Goal: Task Accomplishment & Management: Manage account settings

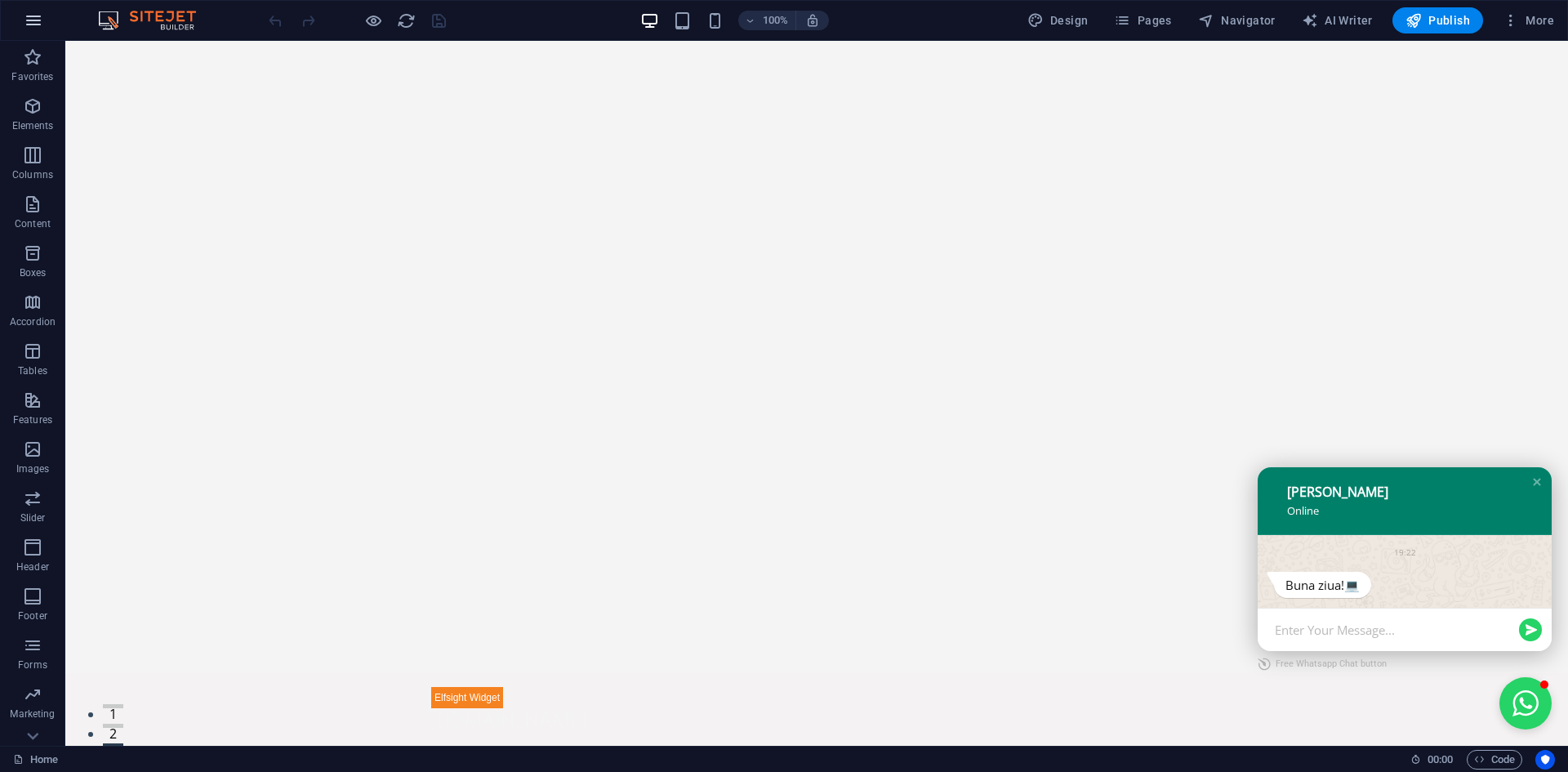
click at [34, 25] on icon "button" at bounding box center [33, 20] width 19 height 19
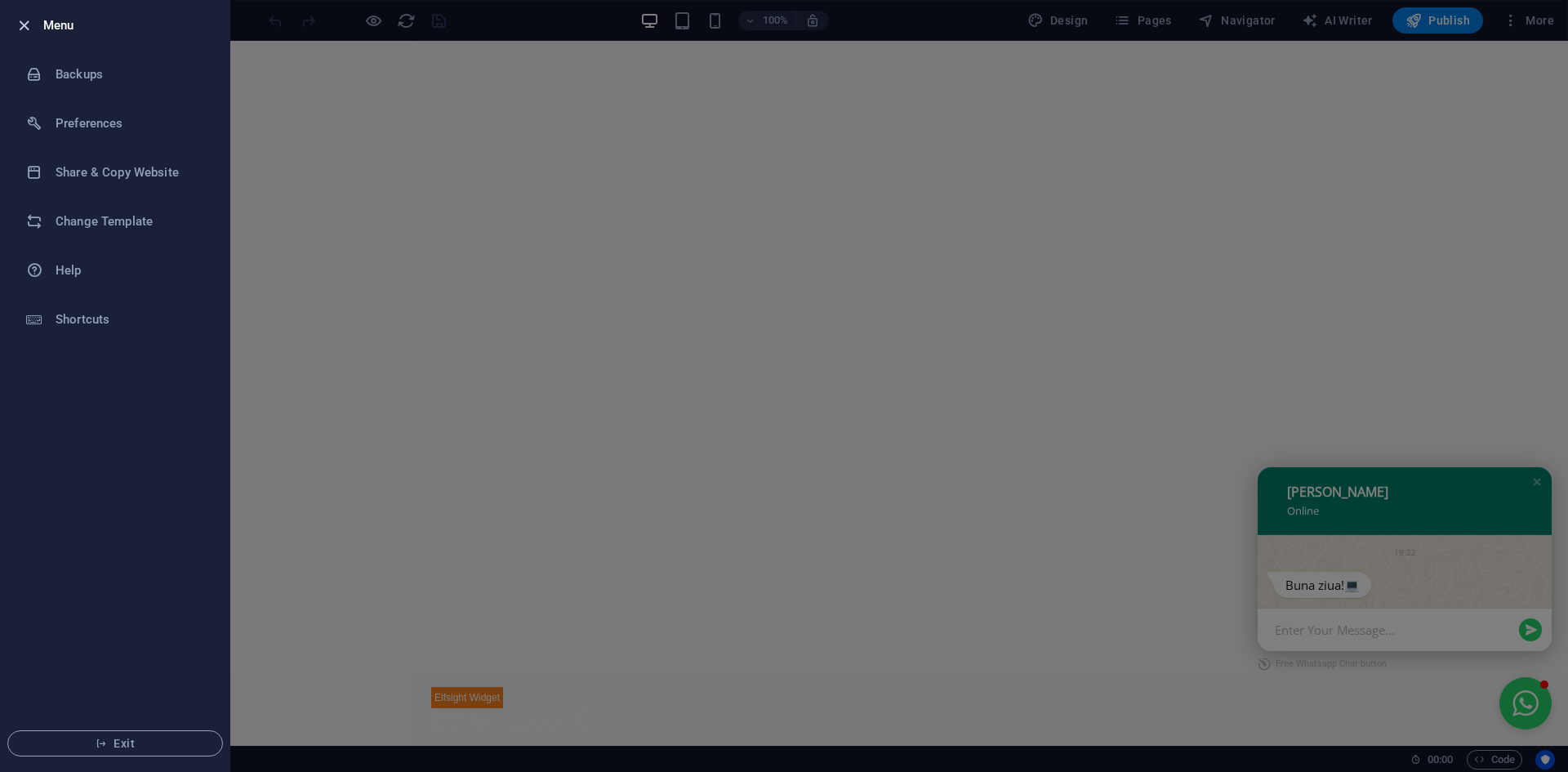
click at [21, 20] on icon "button" at bounding box center [24, 26] width 19 height 19
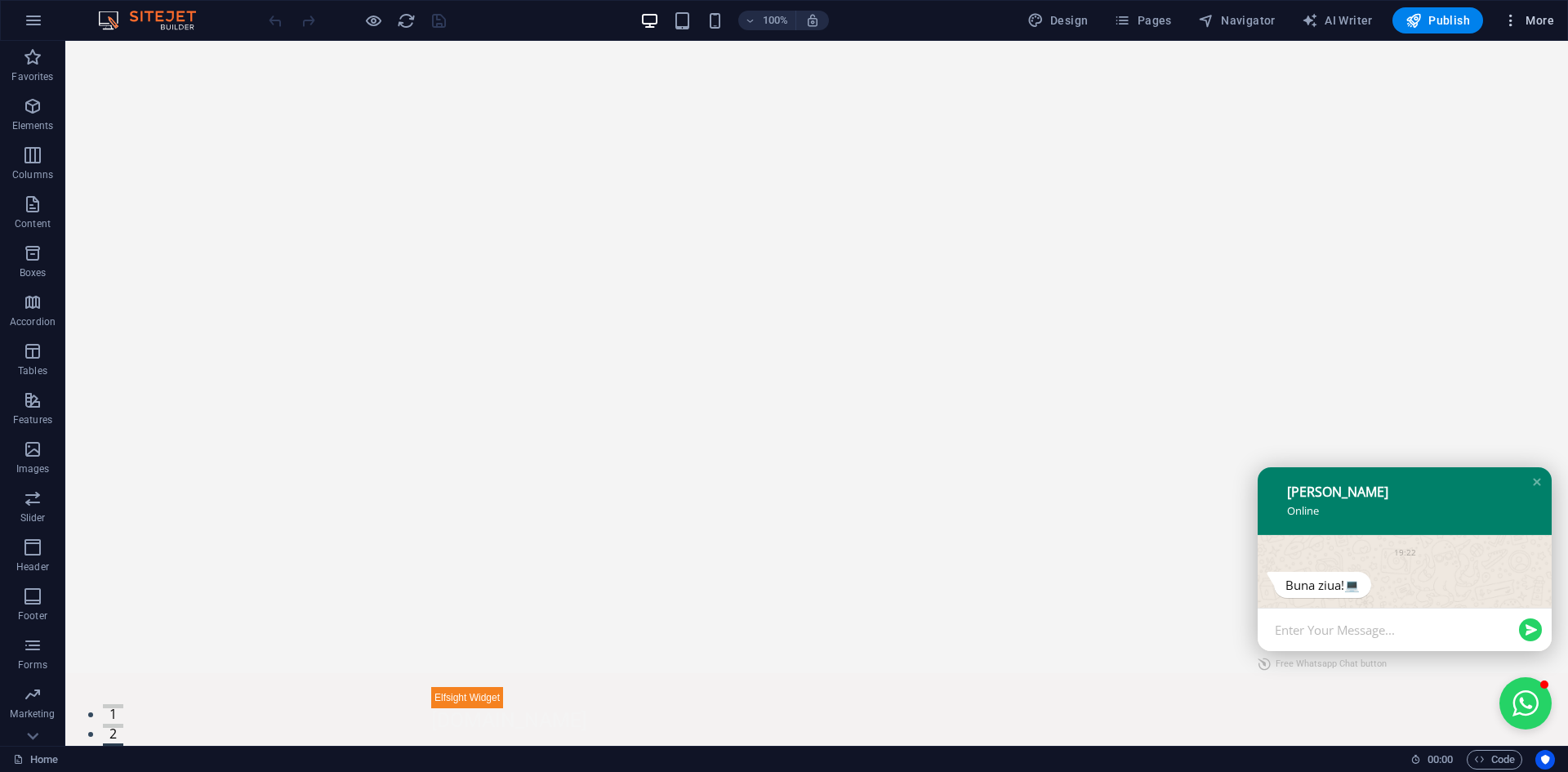
click at [1536, 26] on span "More" at bounding box center [1529, 20] width 52 height 16
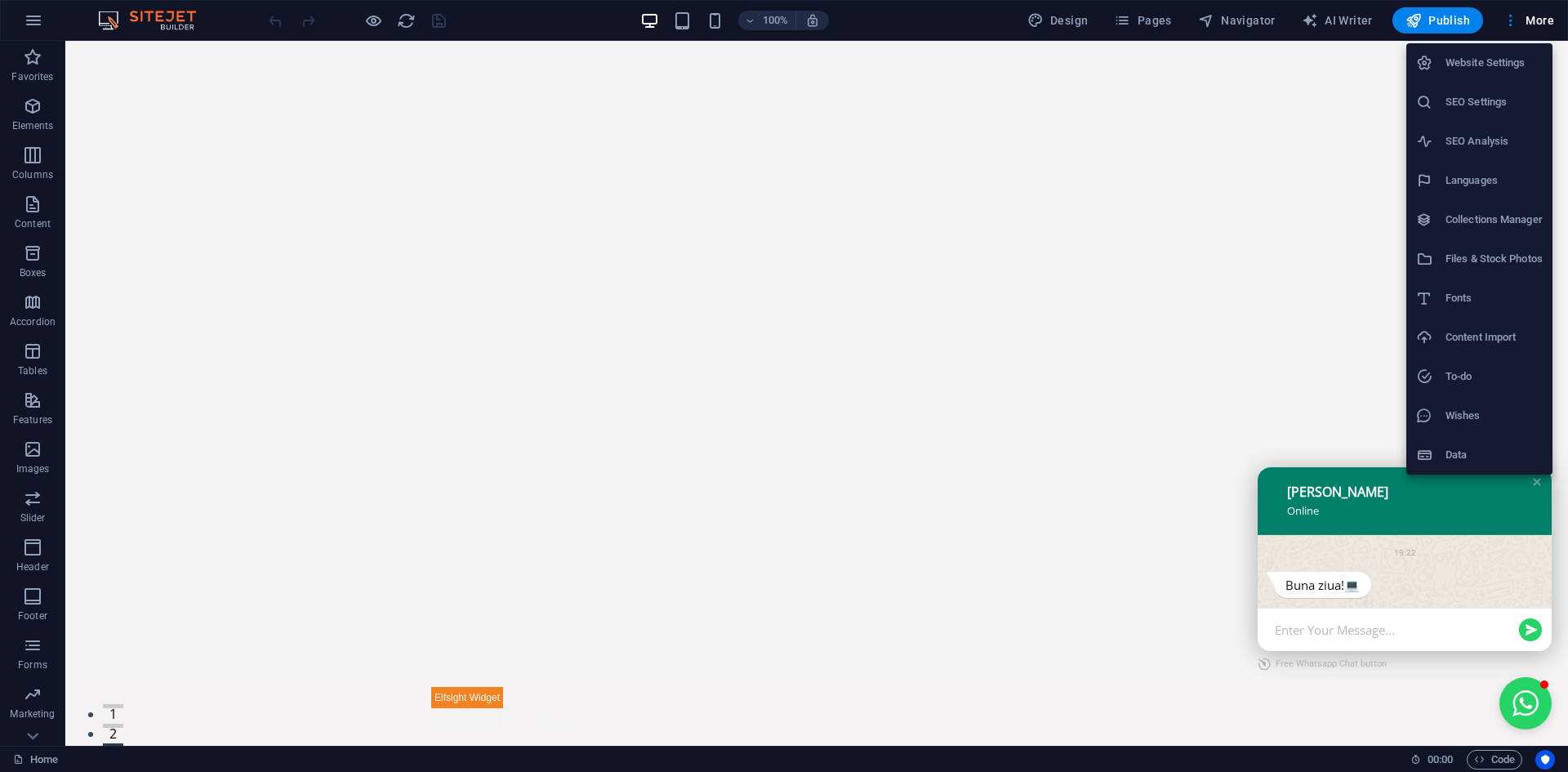
click at [1491, 70] on h6 "Website Settings" at bounding box center [1494, 62] width 98 height 19
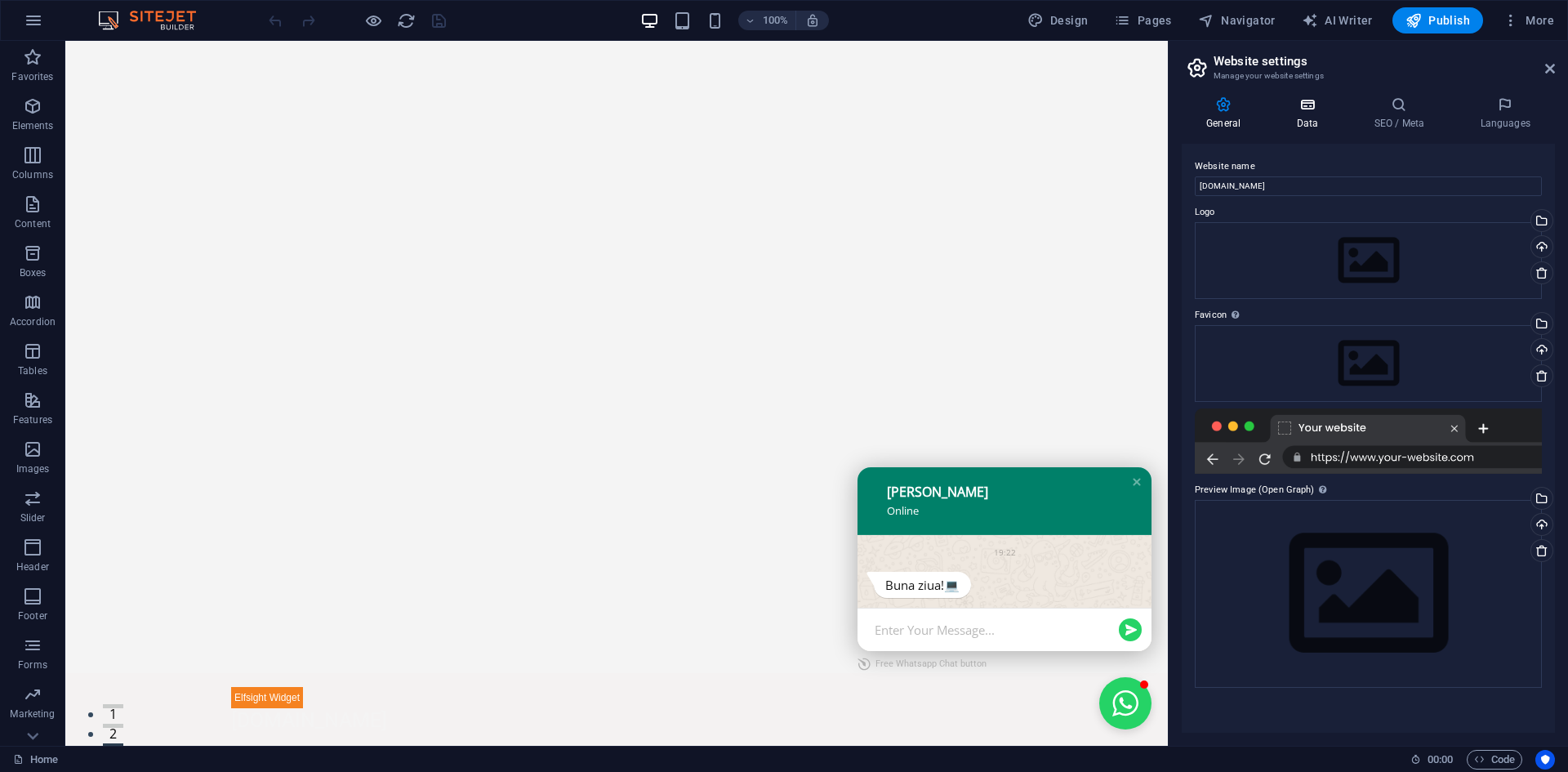
click at [1306, 114] on h4 "Data" at bounding box center [1310, 114] width 77 height 34
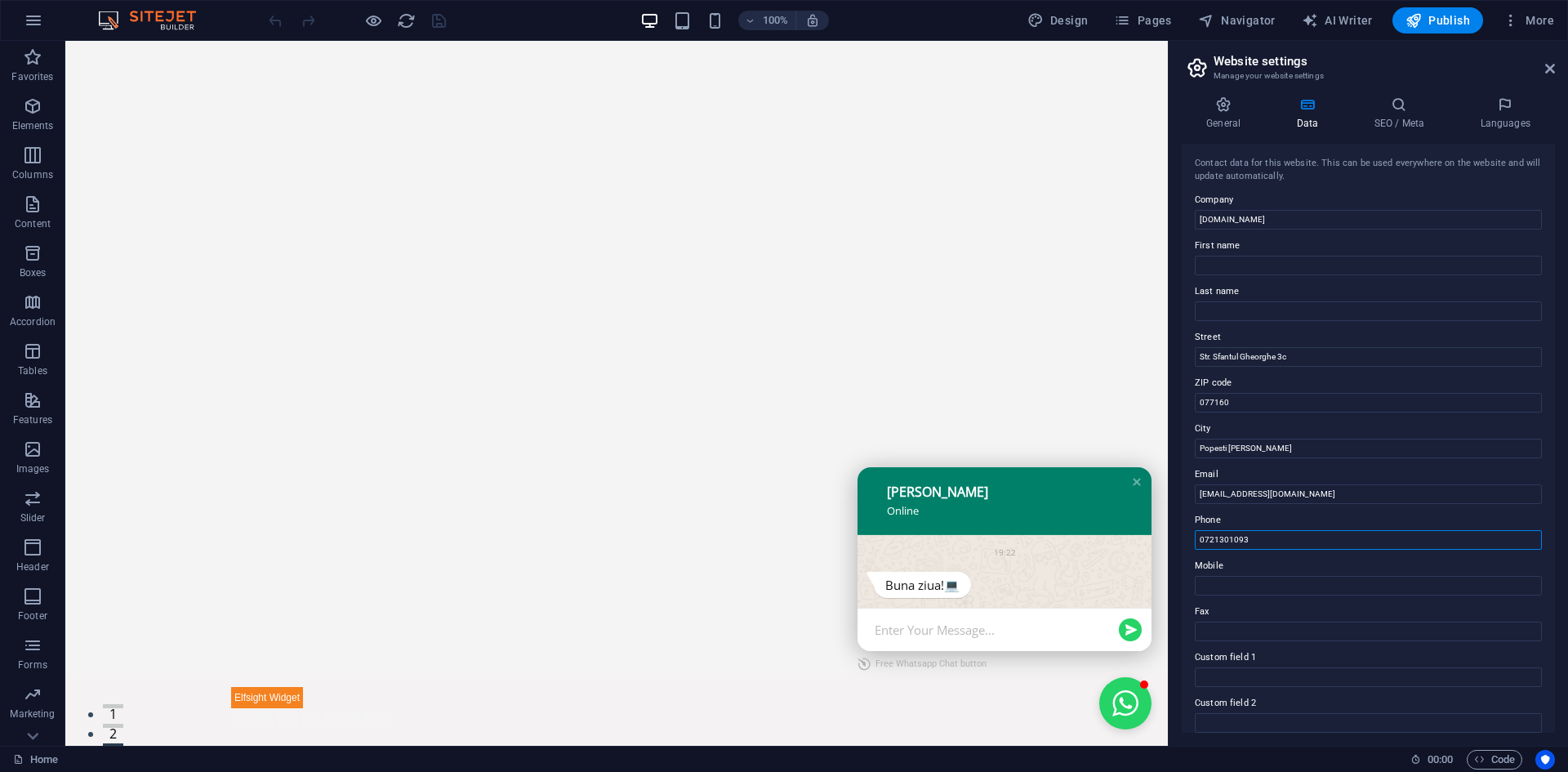
drag, startPoint x: 1266, startPoint y: 539, endPoint x: 1196, endPoint y: 544, distance: 70.2
click at [1196, 544] on input "0721301093" at bounding box center [1368, 540] width 347 height 19
drag, startPoint x: 1262, startPoint y: 539, endPoint x: 1200, endPoint y: 538, distance: 62.0
click at [1200, 538] on input "0778746900" at bounding box center [1368, 540] width 347 height 19
type input "0778746900"
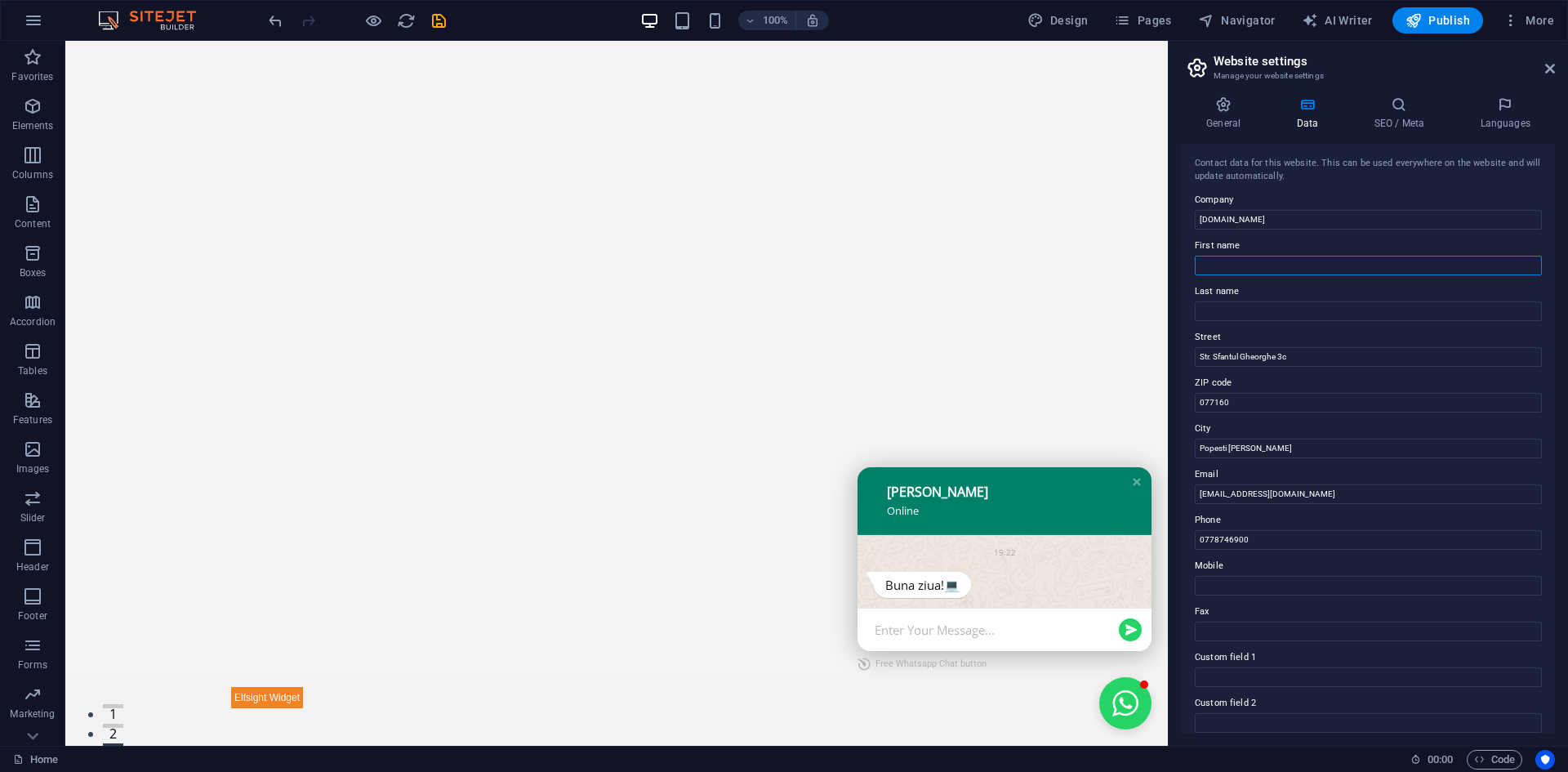
click at [1267, 264] on input "First name" at bounding box center [1368, 265] width 347 height 19
click at [1412, 111] on icon at bounding box center [1399, 104] width 99 height 16
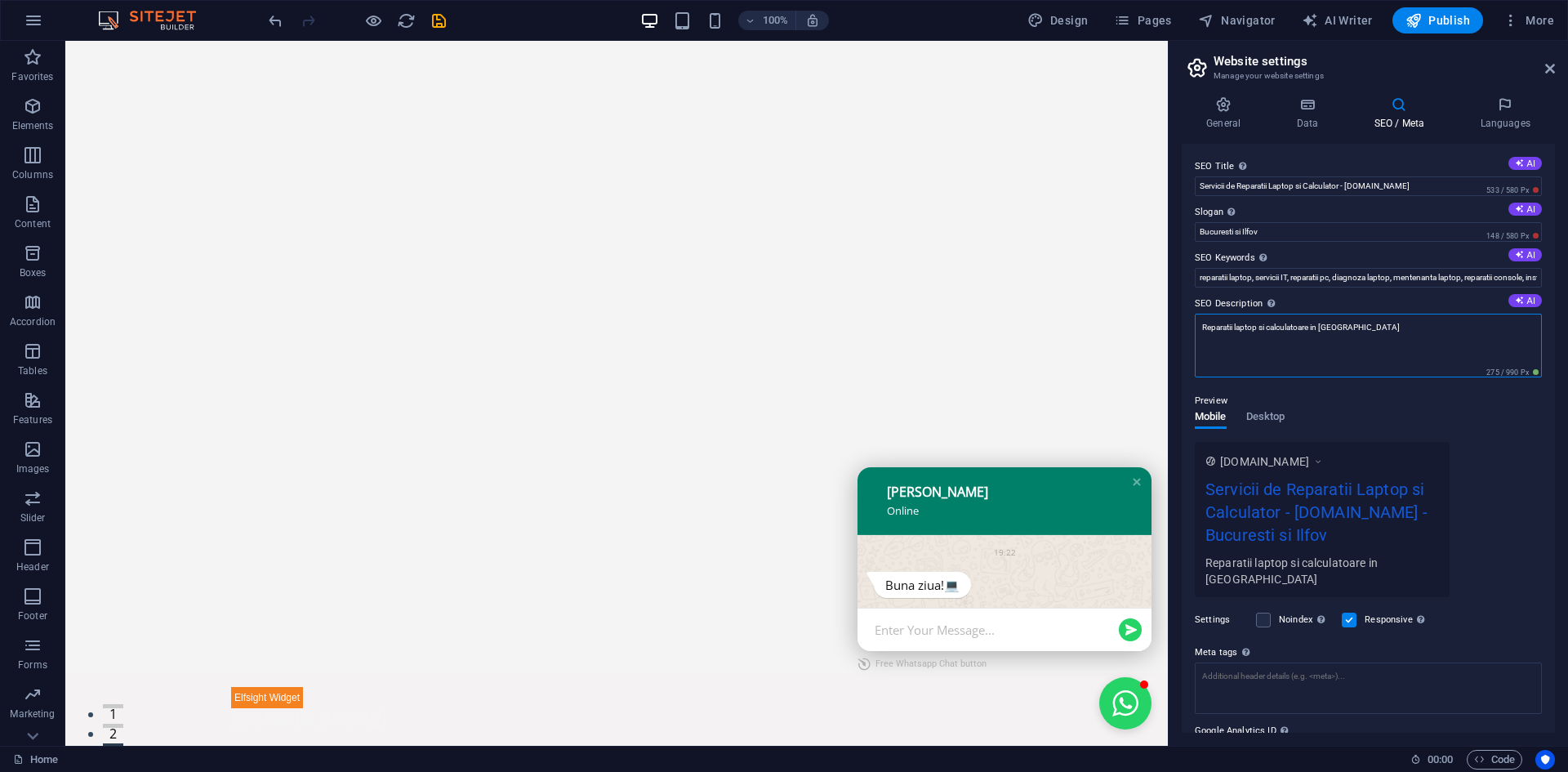
drag, startPoint x: 1386, startPoint y: 333, endPoint x: 1363, endPoint y: 332, distance: 23.0
click at [1363, 332] on textarea "Reparatii laptop si calculatoare in Bucuresti" at bounding box center [1368, 345] width 347 height 64
click at [1361, 328] on textarea "Reparatii laptop si calculatoare in Bucuresti" at bounding box center [1368, 345] width 347 height 64
drag, startPoint x: 1366, startPoint y: 329, endPoint x: 1389, endPoint y: 330, distance: 23.0
click at [1389, 330] on textarea "Reparatii laptop si calculatoare in Bucuresti" at bounding box center [1368, 345] width 347 height 64
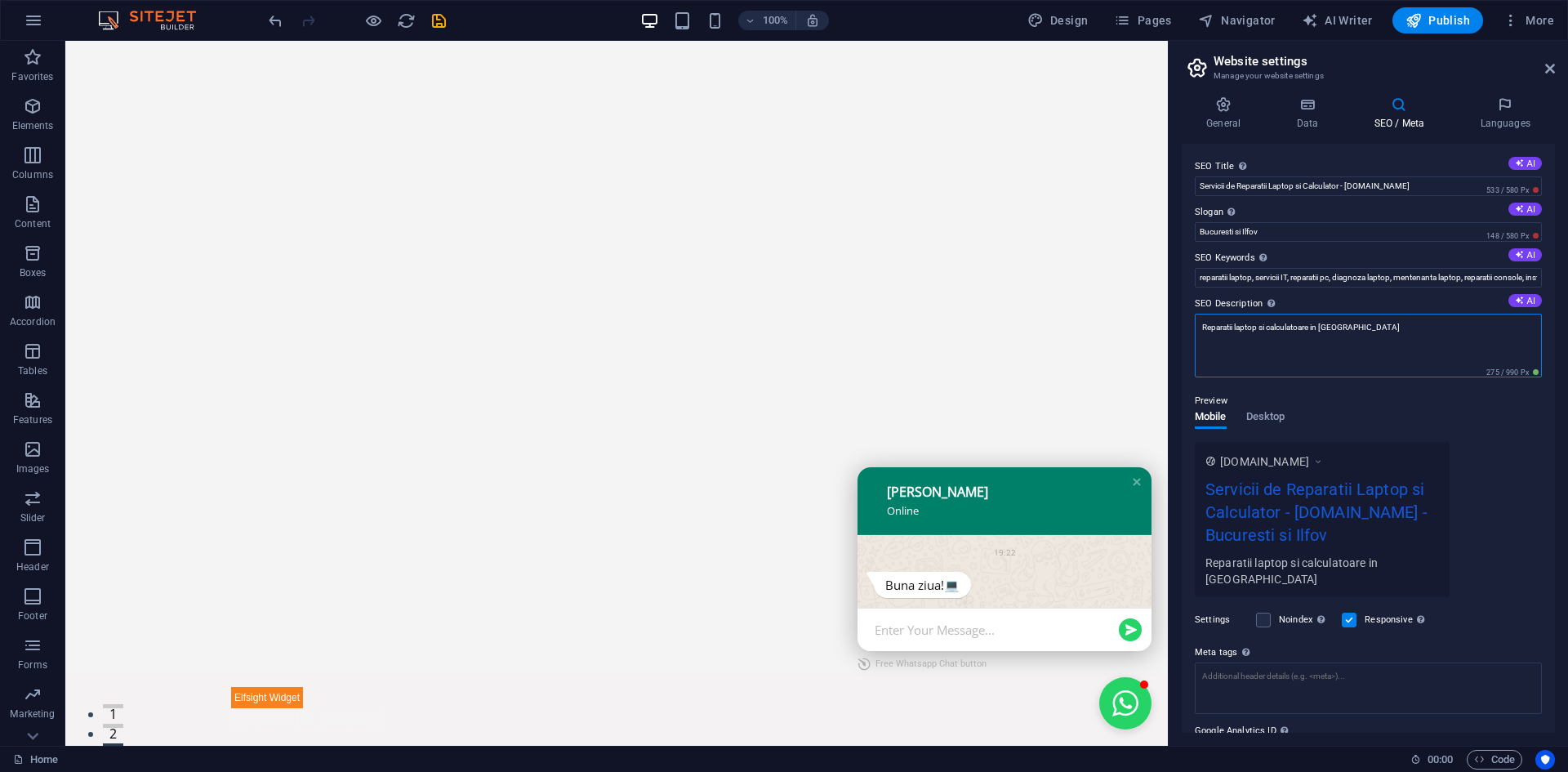
click at [1257, 328] on textarea "Reparatii laptop si calculatoare in Bucuresti" at bounding box center [1368, 345] width 347 height 64
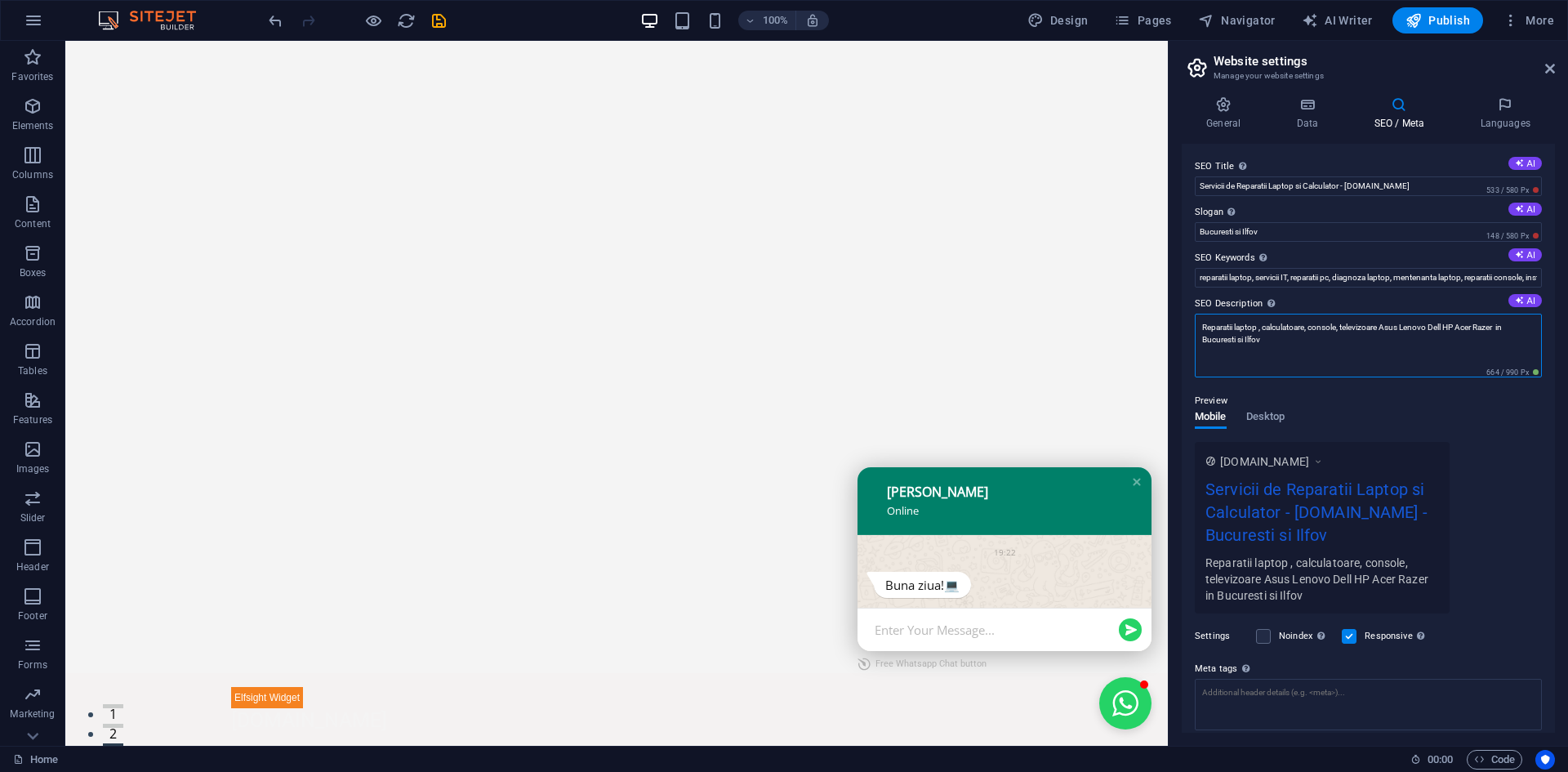
click at [1311, 327] on textarea "Reparatii laptop , calculatoare, console, televizoare Asus Lenovo Dell HP Acer …" at bounding box center [1368, 345] width 347 height 64
click at [1269, 330] on textarea "Reparatii laptop , calculatoare, Apple, console, televizoare Asus Lenovo Dell H…" at bounding box center [1368, 345] width 347 height 64
click at [1240, 326] on textarea "Reparatii laptop , Calculatoare, Apple, console, televizoare Asus Lenovo Dell H…" at bounding box center [1368, 345] width 347 height 64
click at [1346, 330] on textarea "Reparatii Laptop , Calculatoare, Apple, console, televizoare Asus Lenovo Dell H…" at bounding box center [1368, 345] width 347 height 64
click at [1377, 327] on textarea "Reparatii Laptop , Calculatoare, Apple, Console, televizoare Asus Lenovo Dell H…" at bounding box center [1368, 345] width 347 height 64
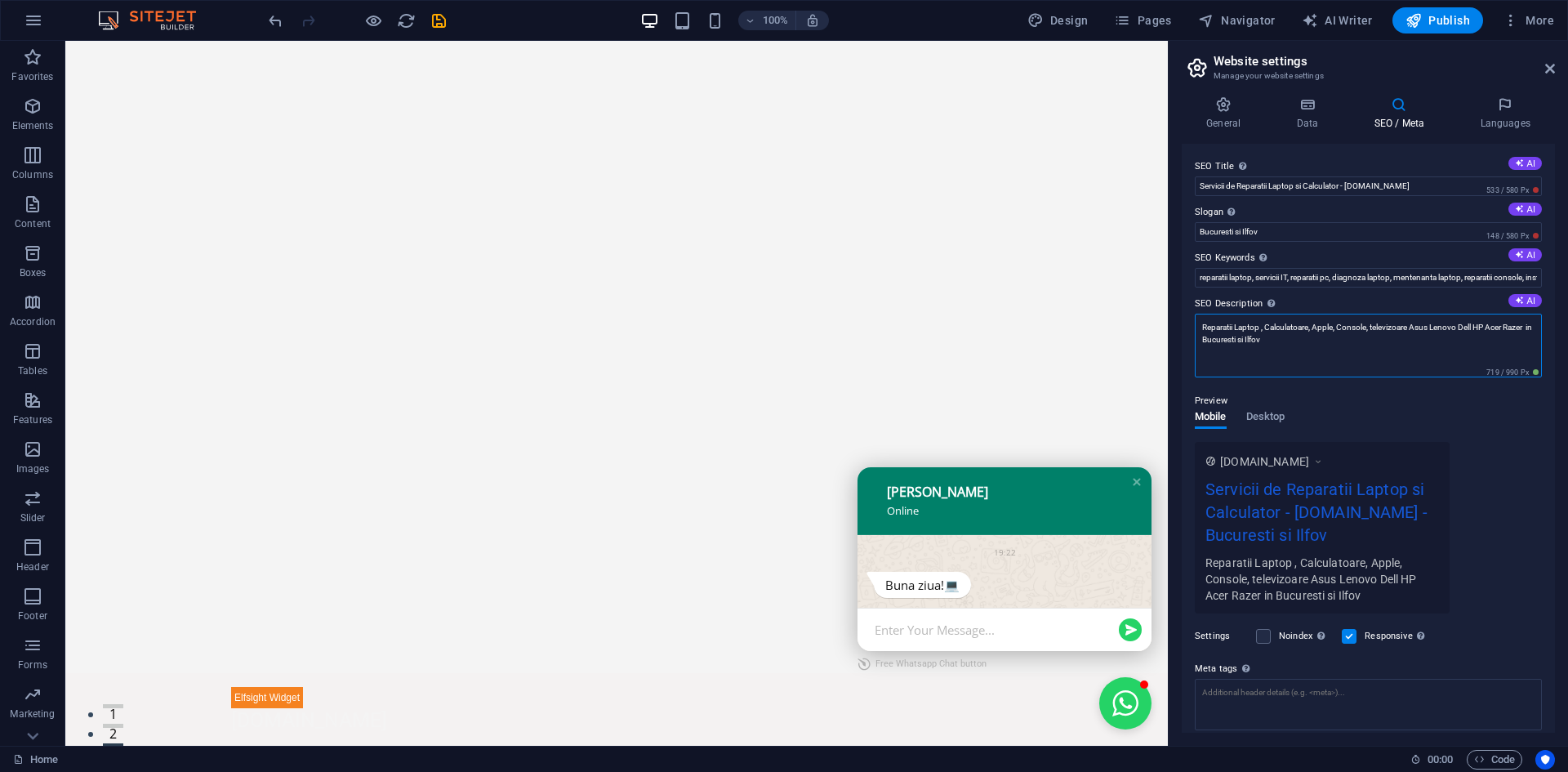
click at [1377, 328] on textarea "Reparatii Laptop , Calculatoare, Apple, Console, televizoare Asus Lenovo Dell H…" at bounding box center [1368, 345] width 347 height 64
click at [1313, 342] on textarea "Reparatii Laptop , Calculatoare, Apple, Console, Televizoare Asus Lenovo Dell H…" at bounding box center [1368, 345] width 347 height 64
click at [1511, 327] on textarea "Reparatii Laptop , Calculatoare, Apple, Console, Televizoare Asus Lenovo Dell H…" at bounding box center [1368, 345] width 347 height 64
click at [1252, 343] on textarea "Reparatii Laptop , Calculatoare, Apple, Console, Televizoare Asus Lenovo Dell H…" at bounding box center [1368, 345] width 347 height 64
click at [1252, 344] on textarea "Reparatii Laptop , Calculatoare, Apple, Console, Televizoare Asus Lenovo Dell H…" at bounding box center [1368, 345] width 347 height 64
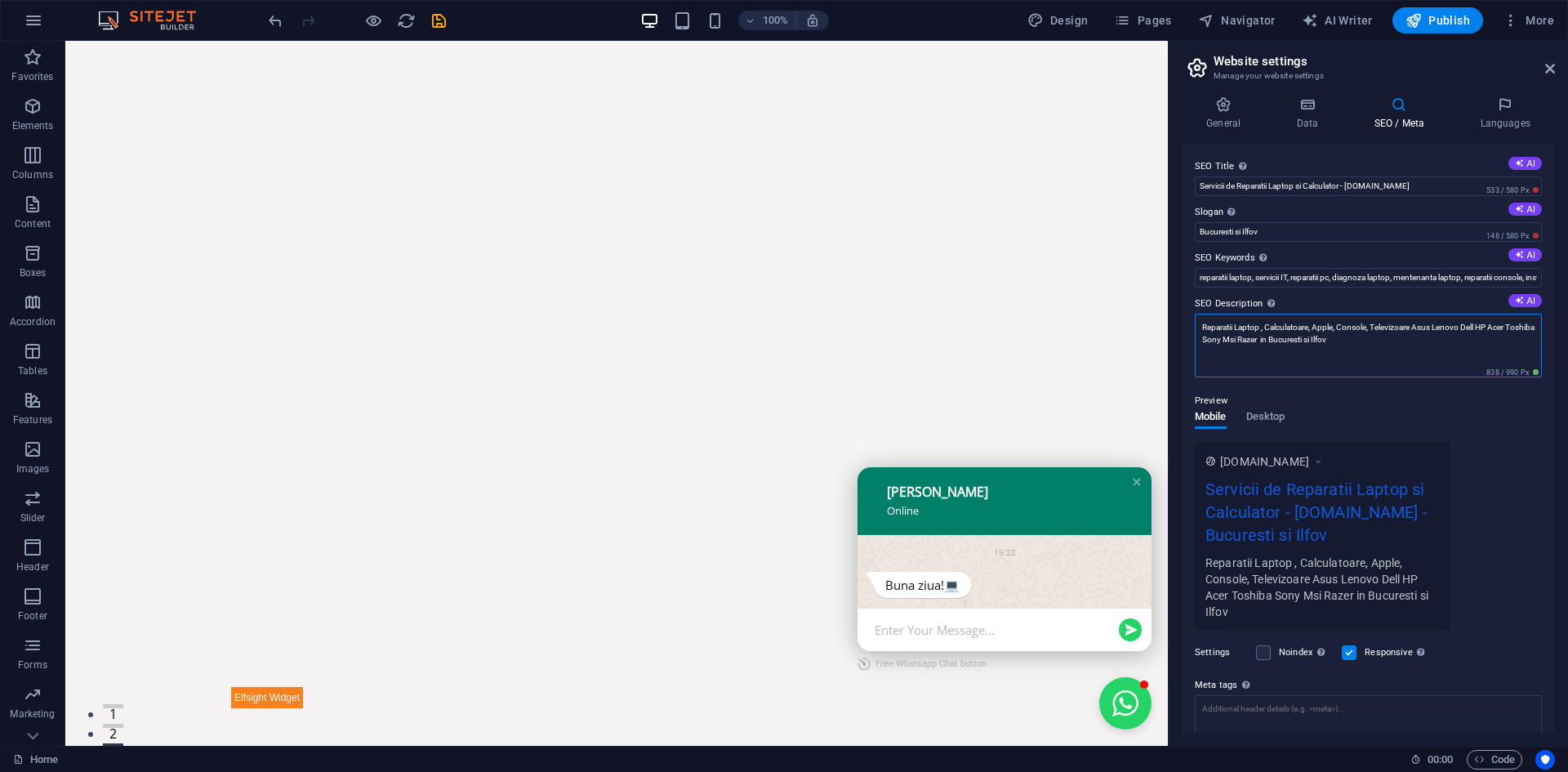
click at [1249, 342] on textarea "Reparatii Laptop , Calculatoare, Apple, Console, Televizoare Asus Lenovo Dell H…" at bounding box center [1368, 345] width 347 height 64
click at [1229, 340] on textarea "Reparatii Laptop , Calculatoare, Apple, Console, Televizoare Asus Lenovo Dell H…" at bounding box center [1368, 345] width 347 height 64
click at [1513, 328] on textarea "Reparatii Laptop , Calculatoare, Apple, Console, Televizoare Asus Lenovo Dell H…" at bounding box center [1368, 345] width 347 height 64
click at [1491, 327] on textarea "Reparatii Laptop , Calculatoare, Apple, Console, Televizoare Asus Lenovo Dell H…" at bounding box center [1368, 345] width 347 height 64
click at [1479, 327] on textarea "Reparatii Laptop , Calculatoare, Apple, Console, Televizoare Asus Lenovo Dell H…" at bounding box center [1368, 345] width 347 height 64
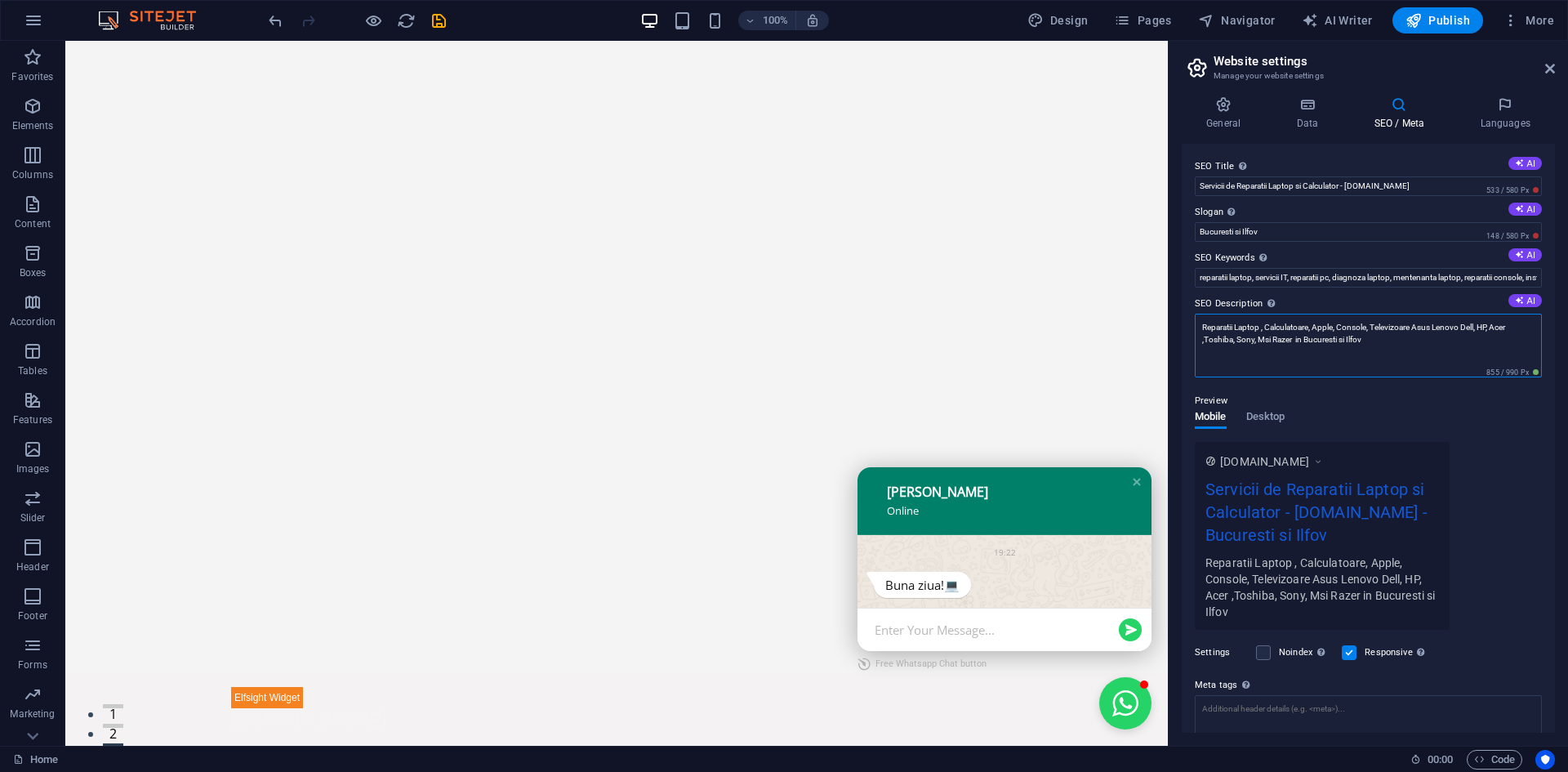
click at [1464, 326] on textarea "Reparatii Laptop , Calculatoare, Apple, Console, Televizoare Asus Lenovo Dell, …" at bounding box center [1368, 345] width 347 height 64
click at [1435, 326] on textarea "Reparatii Laptop , Calculatoare, Apple, Console, Televizoare Asus Lenovo, Dell,…" at bounding box center [1368, 345] width 347 height 64
click at [1414, 326] on textarea "Reparatii Laptop , Calculatoare, Apple, Console, Televizoare Asus, Lenovo, Dell…" at bounding box center [1368, 345] width 347 height 64
click at [1377, 347] on textarea "Reparatii Laptop , Calculatoare, Apple, Console, Televizoare, Asus, Lenovo, Del…" at bounding box center [1368, 345] width 347 height 64
click at [1441, 330] on textarea "Reparatii Laptop , Calculatoare, Apple, Console, Televizoare, Asus, Lenovo, Del…" at bounding box center [1368, 345] width 347 height 64
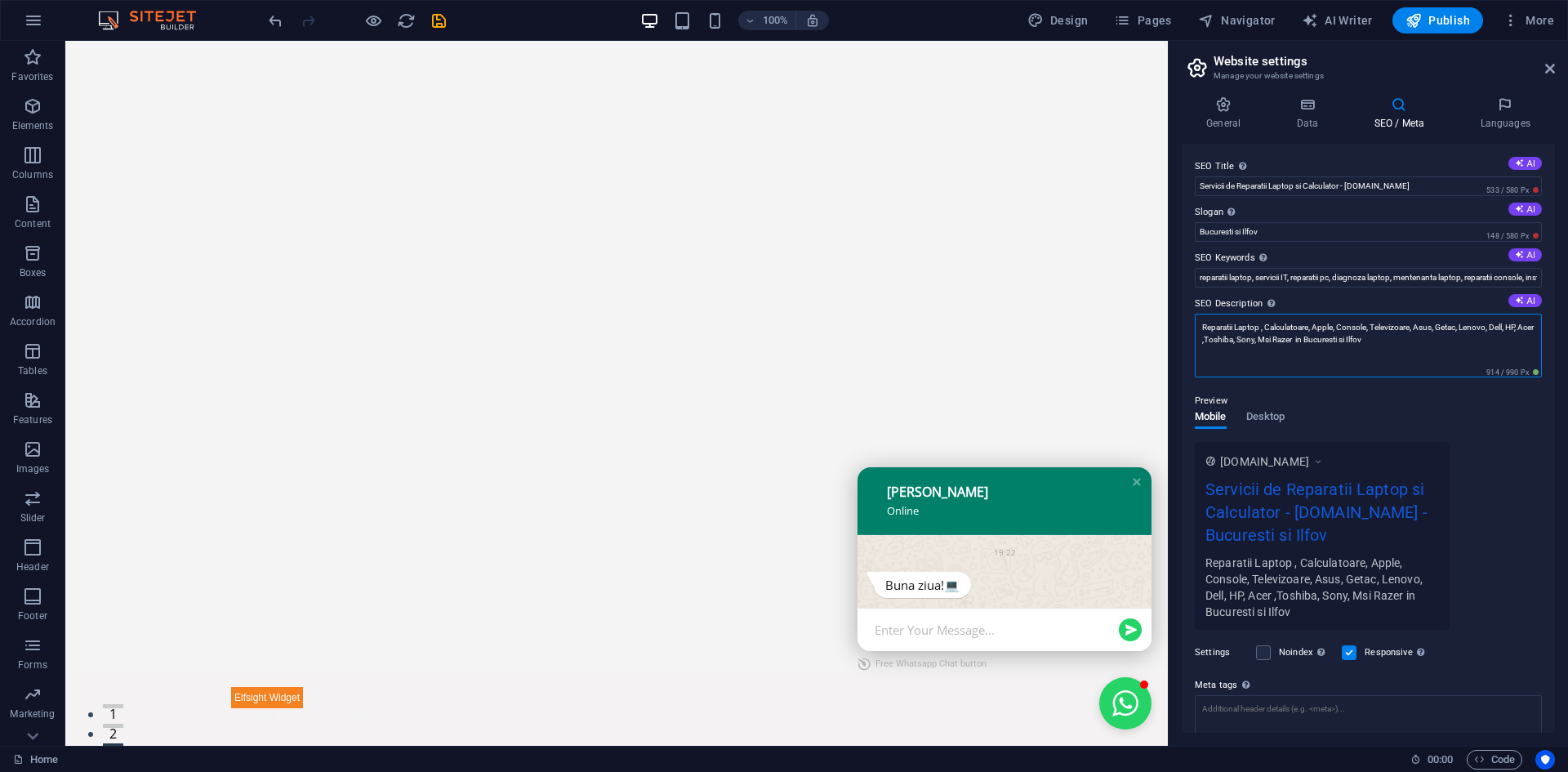
click at [1414, 348] on textarea "Reparatii Laptop , Calculatoare, Apple, Console, Televizoare, Asus, Getac, Leno…" at bounding box center [1368, 345] width 347 height 64
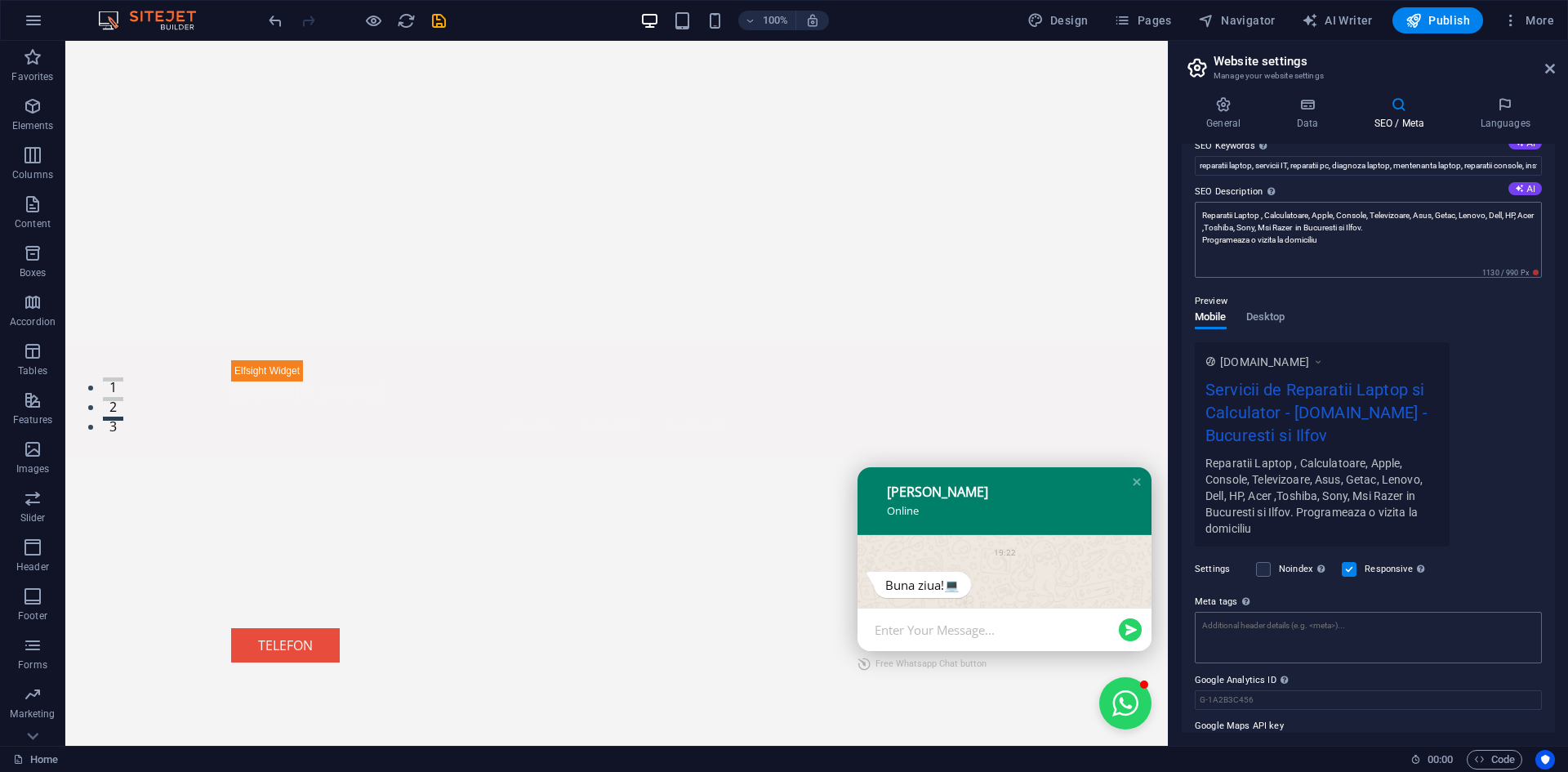
scroll to position [147, 0]
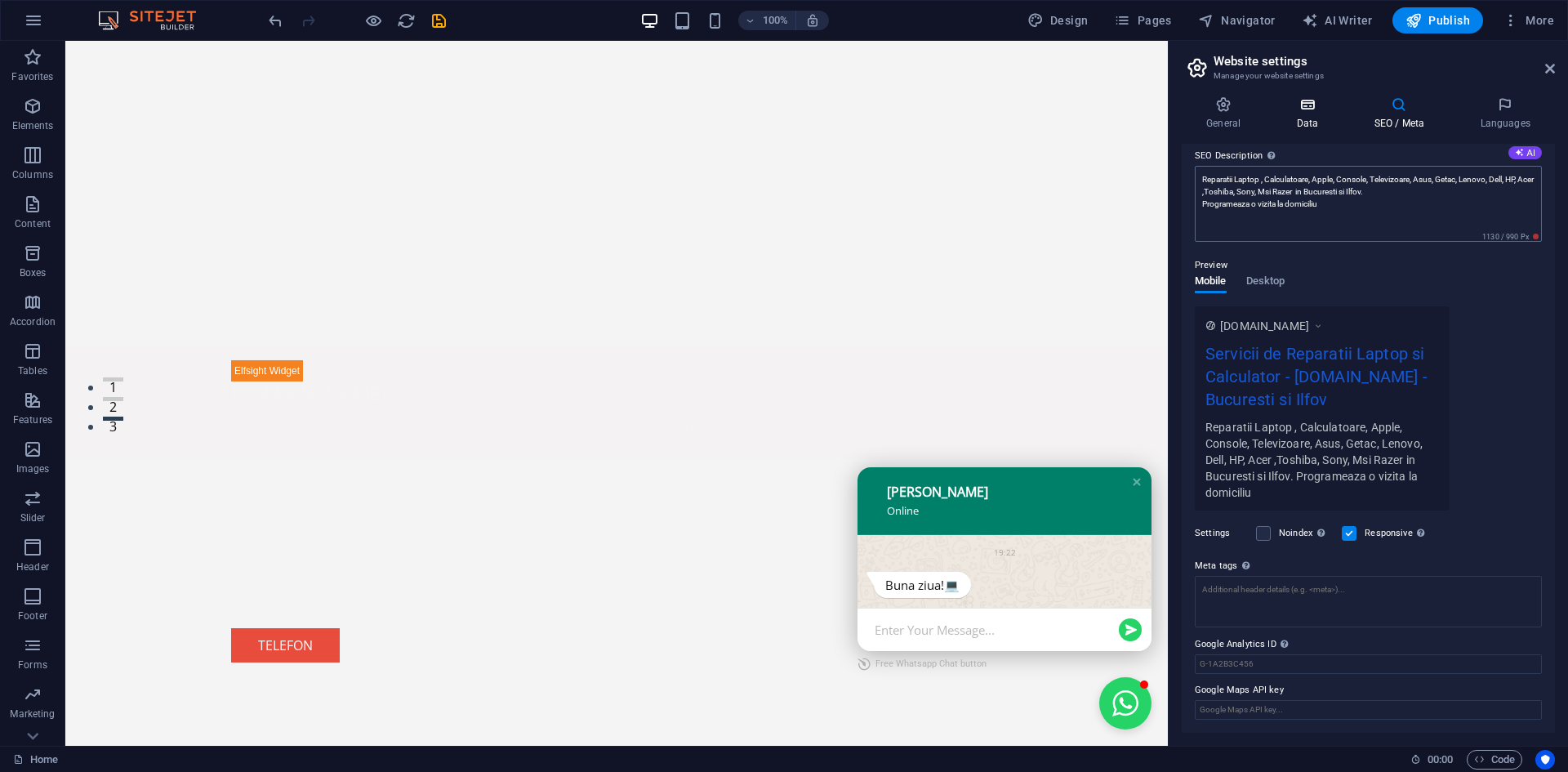
type textarea "Reparatii Laptop , Calculatoare, Apple, Console, Televizoare, Asus, Getac, Leno…"
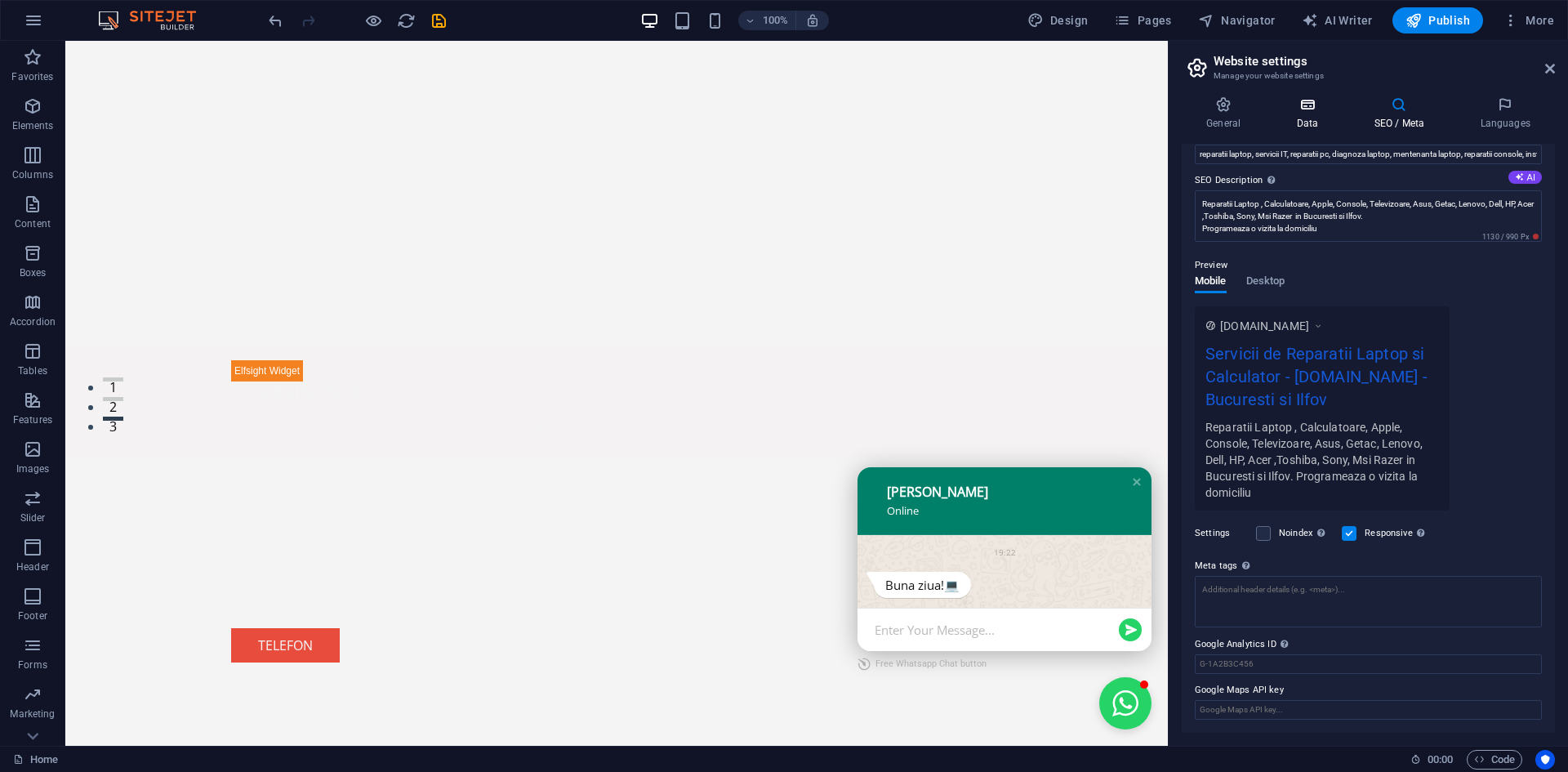
scroll to position [123, 0]
click at [1315, 114] on h4 "Data" at bounding box center [1310, 114] width 77 height 34
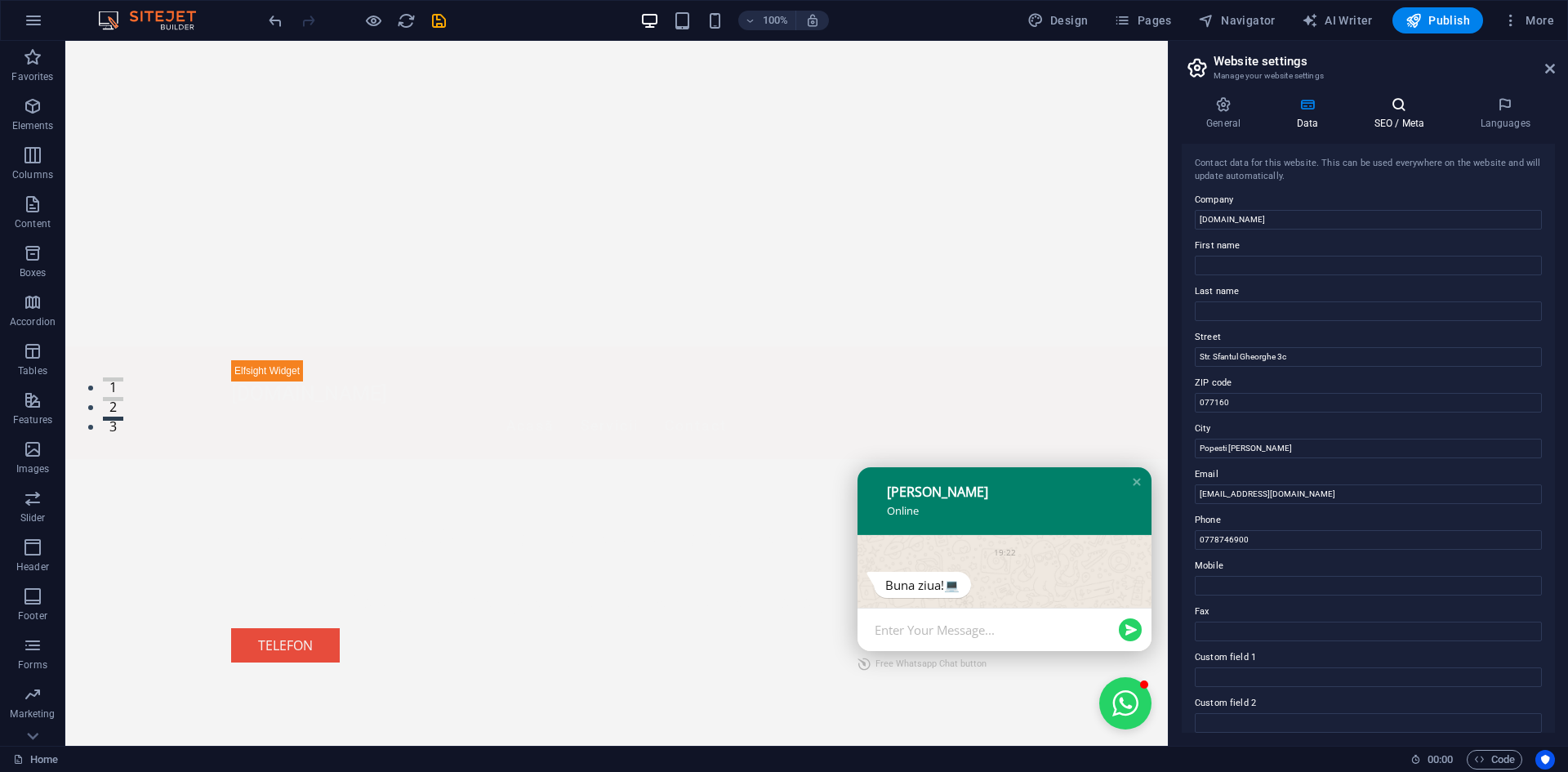
click at [1403, 112] on icon at bounding box center [1399, 104] width 99 height 16
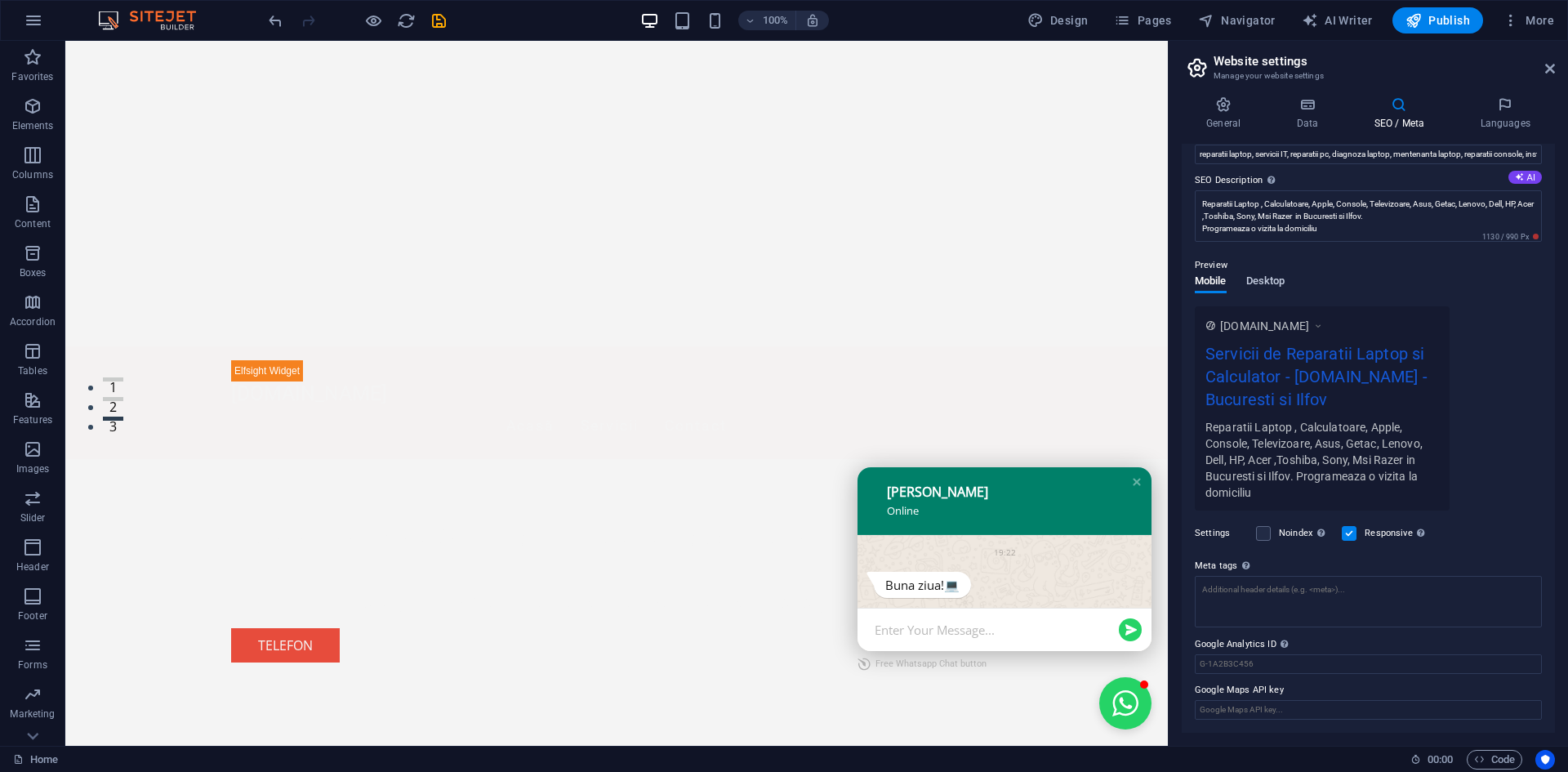
click at [1273, 282] on span "Desktop" at bounding box center [1266, 282] width 39 height 23
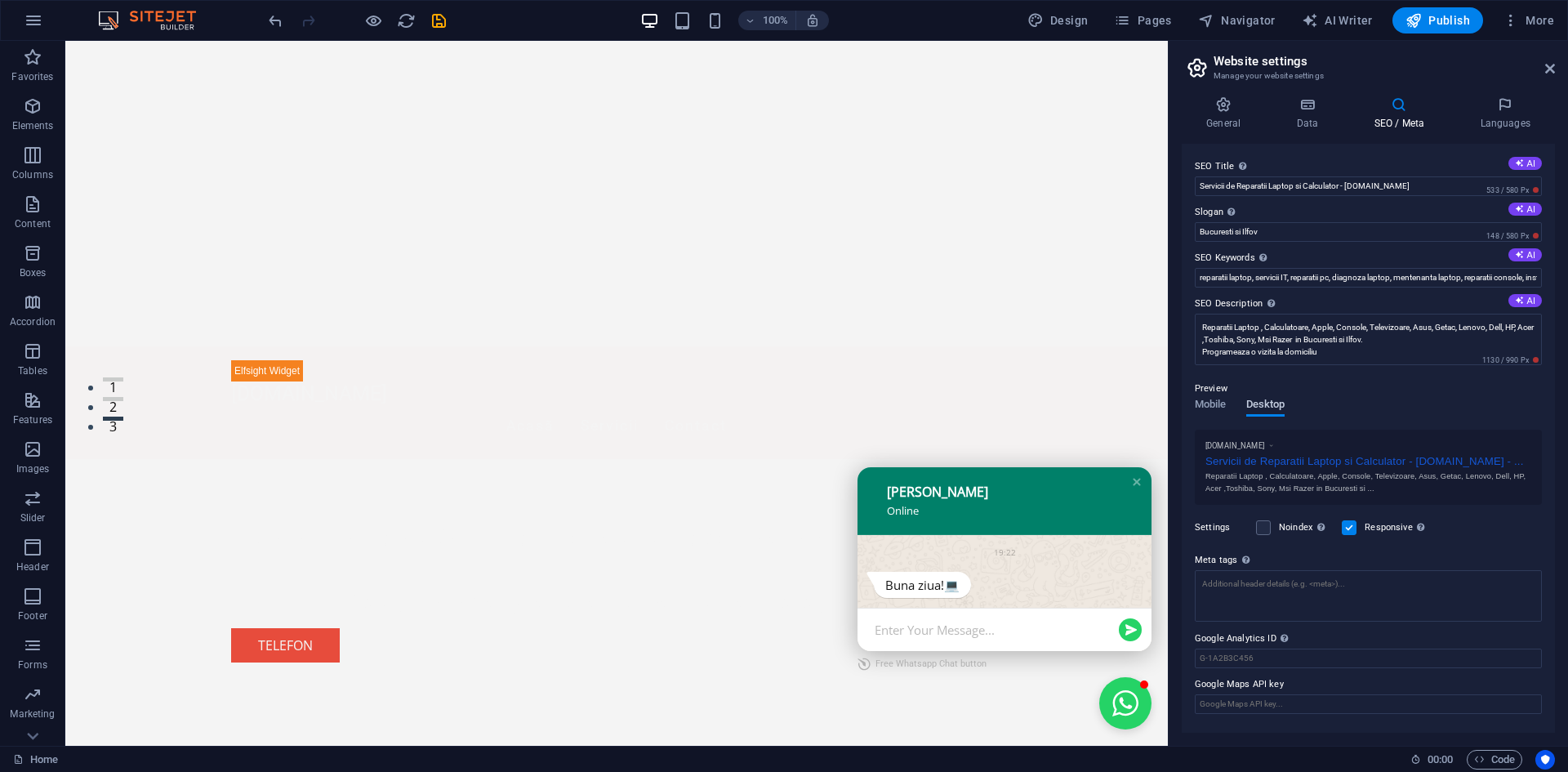
scroll to position [0, 0]
click at [1213, 408] on span "Mobile" at bounding box center [1210, 406] width 32 height 23
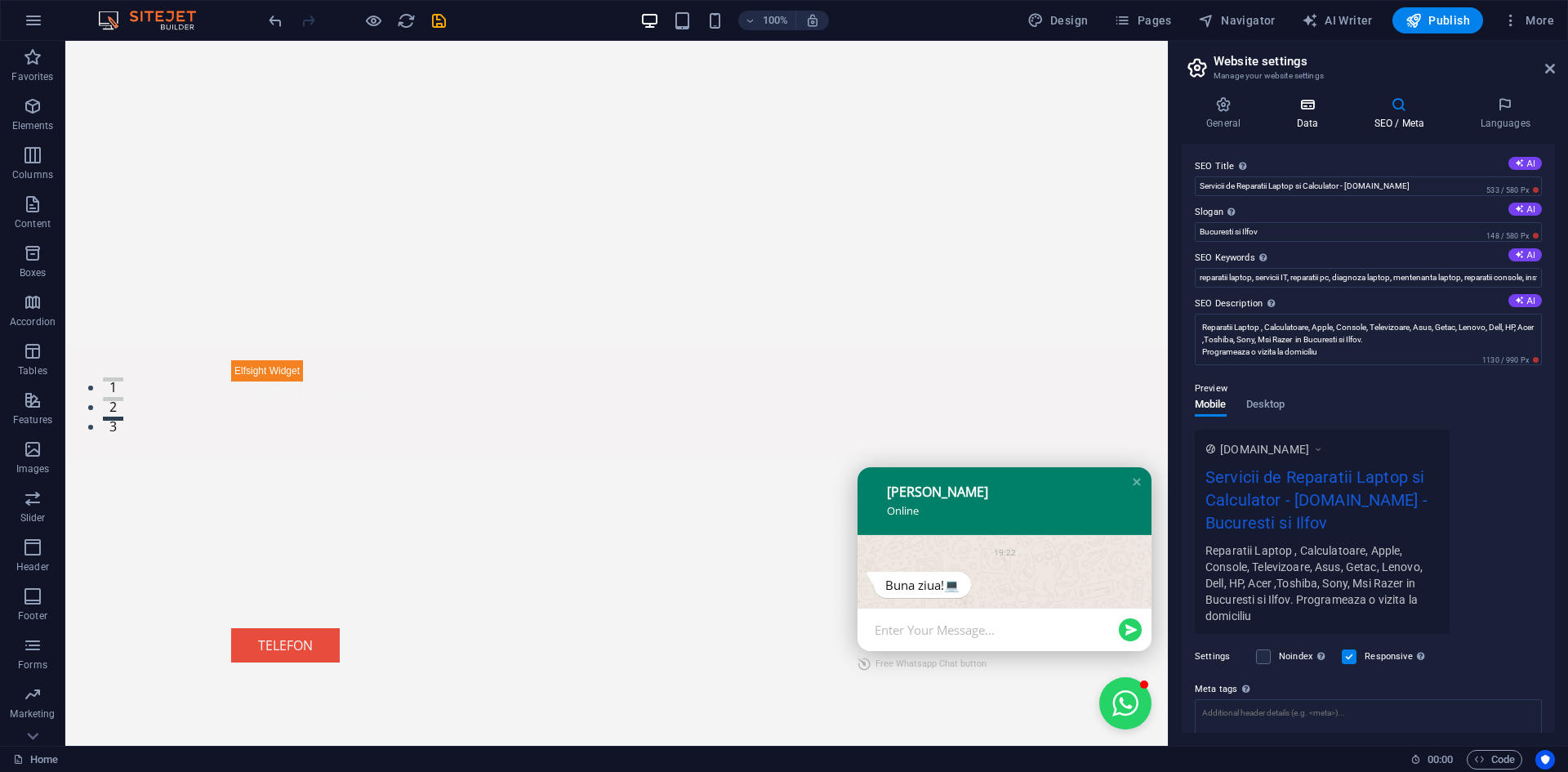
click at [1316, 112] on icon at bounding box center [1307, 104] width 71 height 16
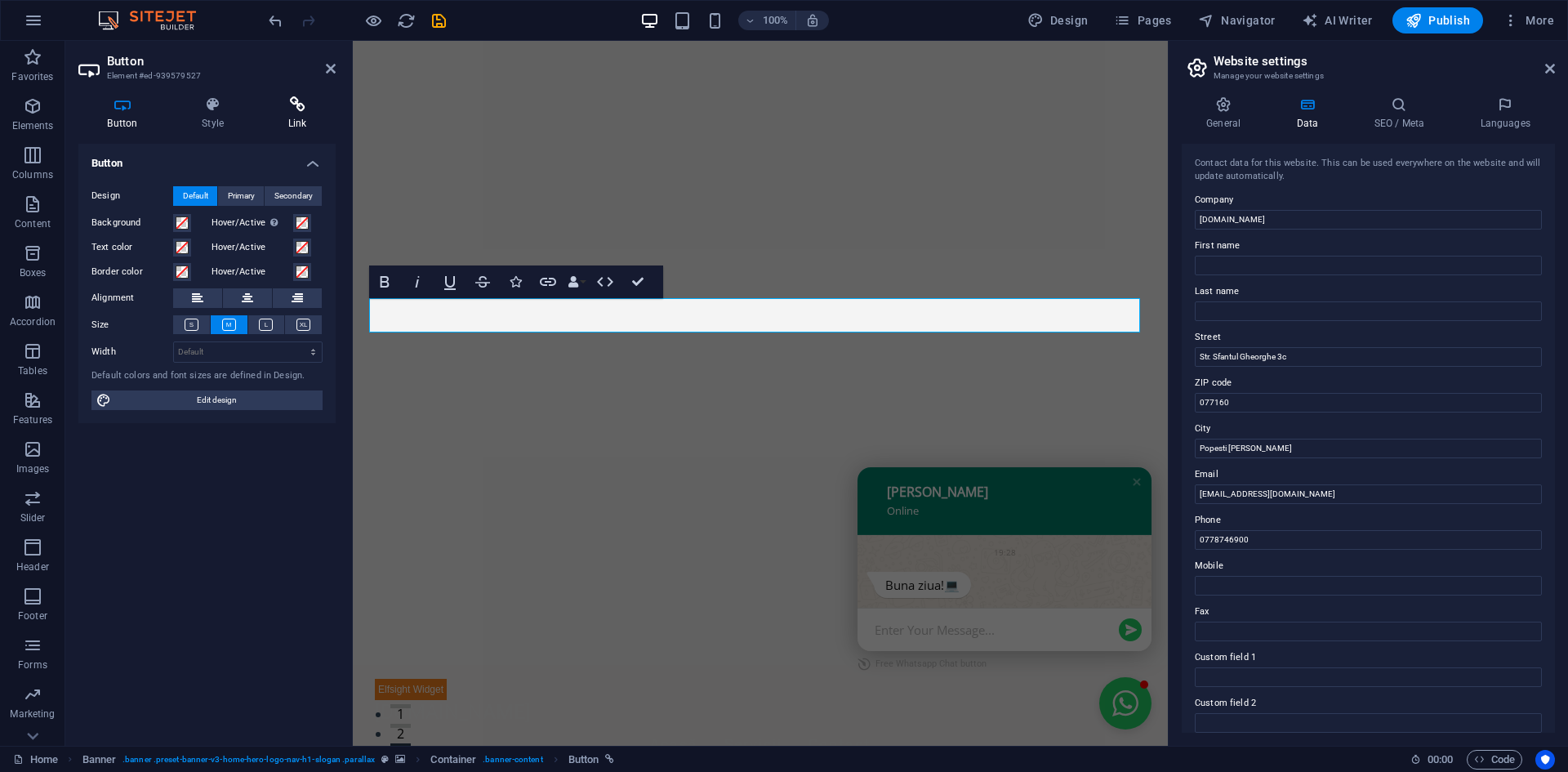
click at [291, 110] on icon at bounding box center [298, 104] width 77 height 16
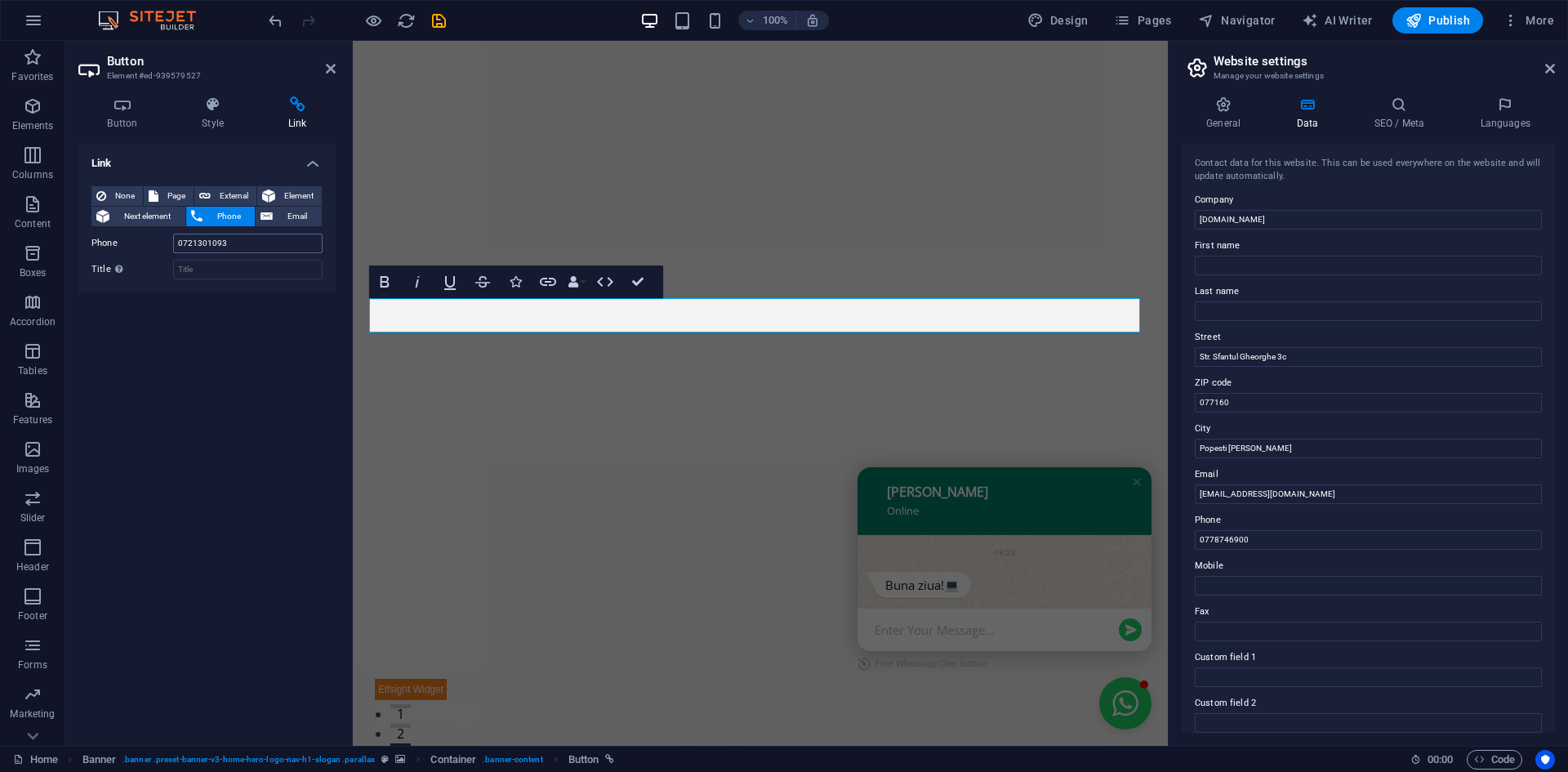
drag, startPoint x: 242, startPoint y: 254, endPoint x: 242, endPoint y: 245, distance: 9.0
click at [241, 251] on div "None Page External Element Next element Phone Email Page Home Element URL Phone…" at bounding box center [208, 232] width 232 height 93
drag, startPoint x: 242, startPoint y: 245, endPoint x: 168, endPoint y: 243, distance: 74.0
click at [168, 243] on div "Phone [PHONE_NUMBER]" at bounding box center [208, 243] width 232 height 19
paste input "78746900"
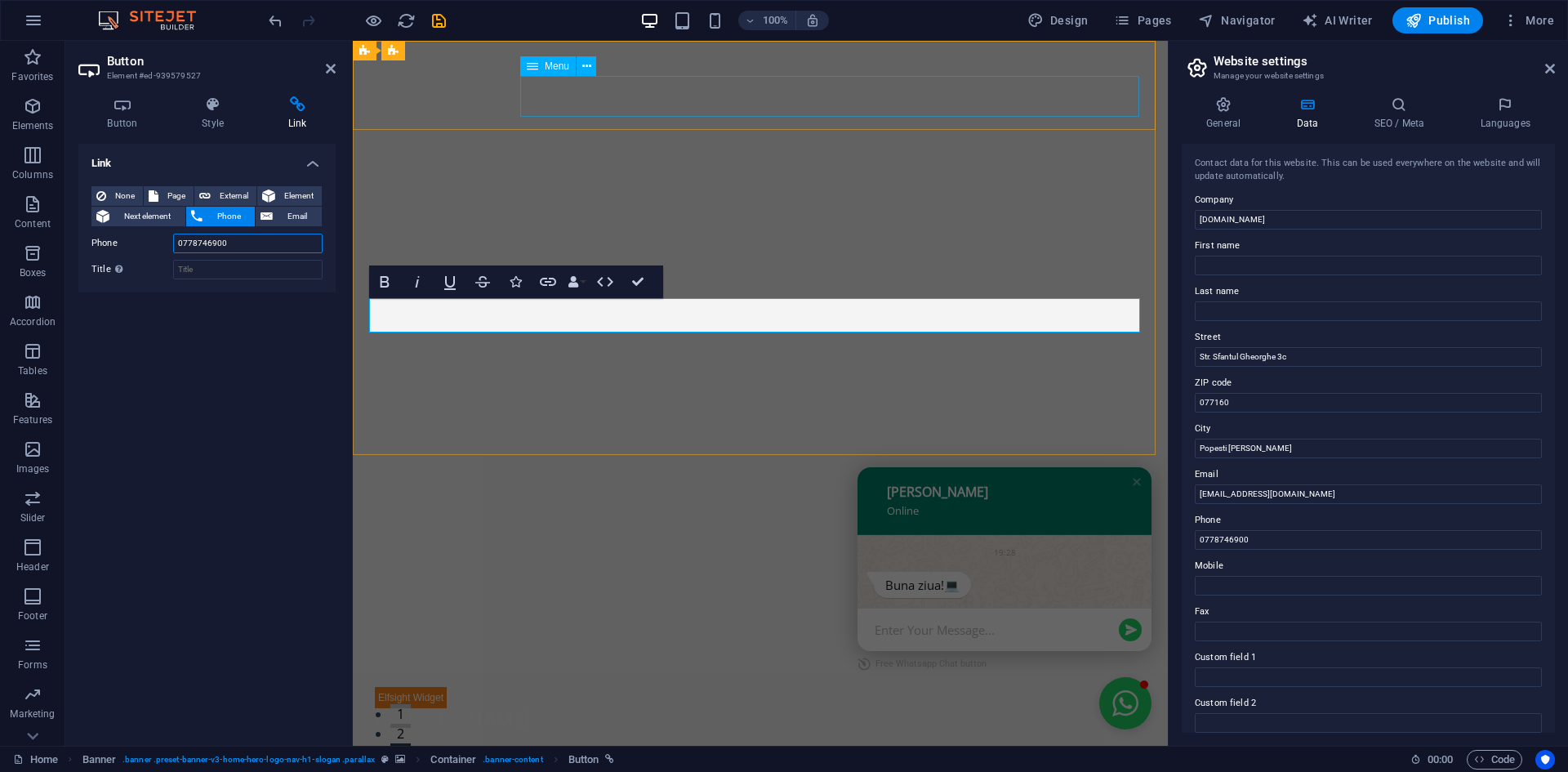
type input "0778746900"
click at [890, 733] on nav "Acasă Servicii Contact" at bounding box center [761, 753] width 771 height 41
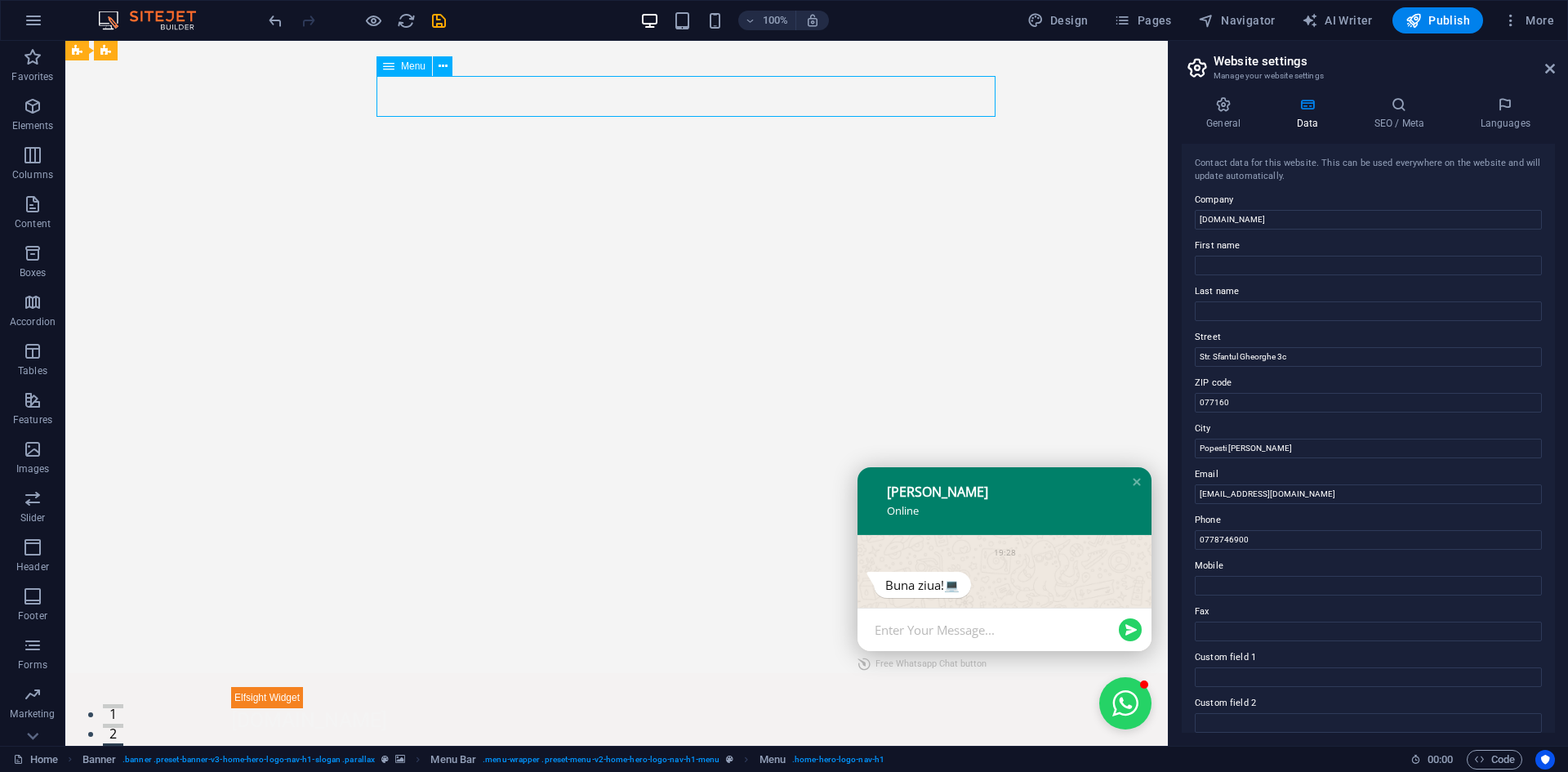
click at [917, 733] on nav "Acasă Servicii Contact" at bounding box center [617, 753] width 771 height 41
click at [777, 733] on nav "Acasă Servicii Contact" at bounding box center [617, 753] width 771 height 41
select select
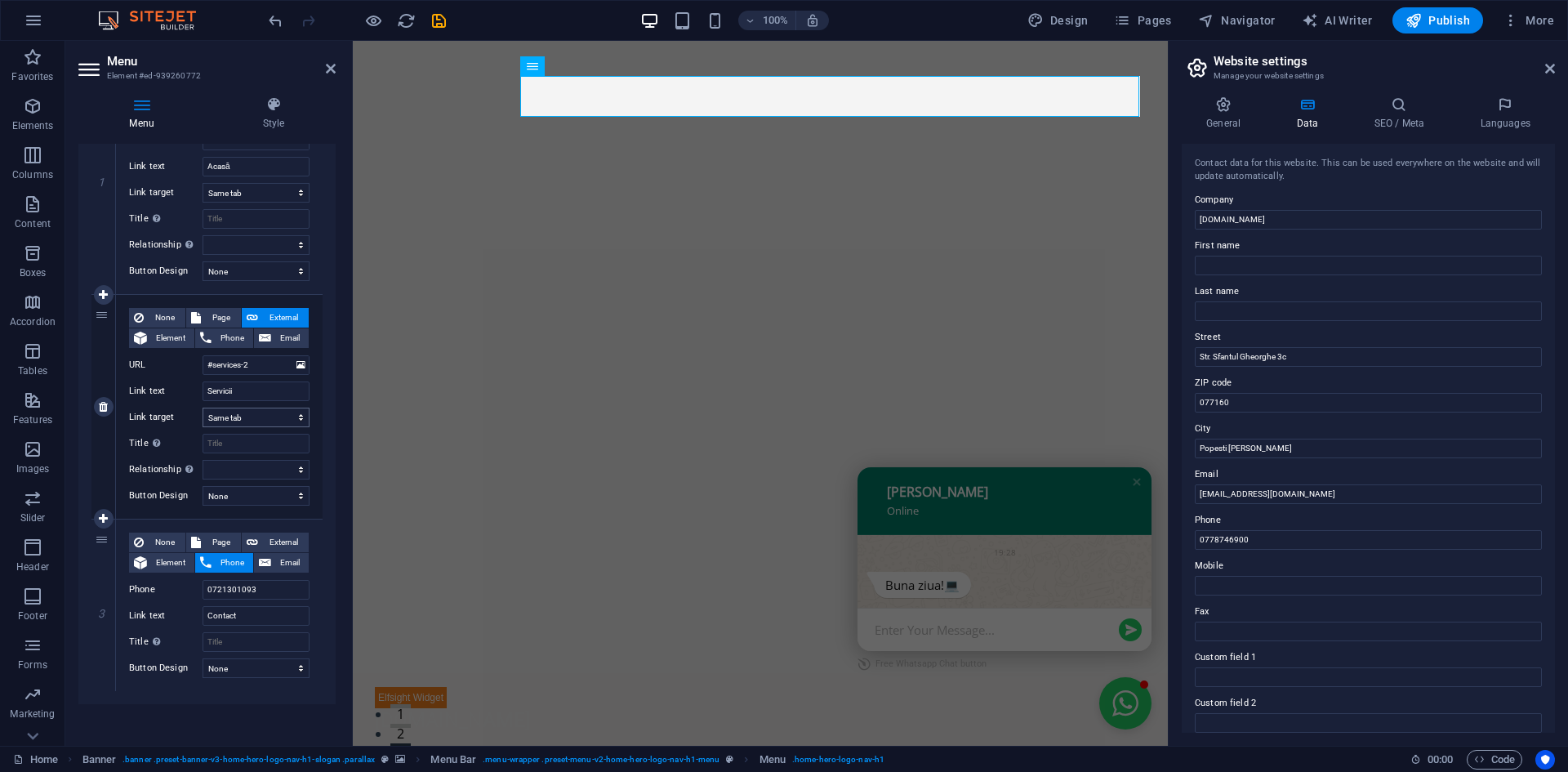
scroll to position [245, 0]
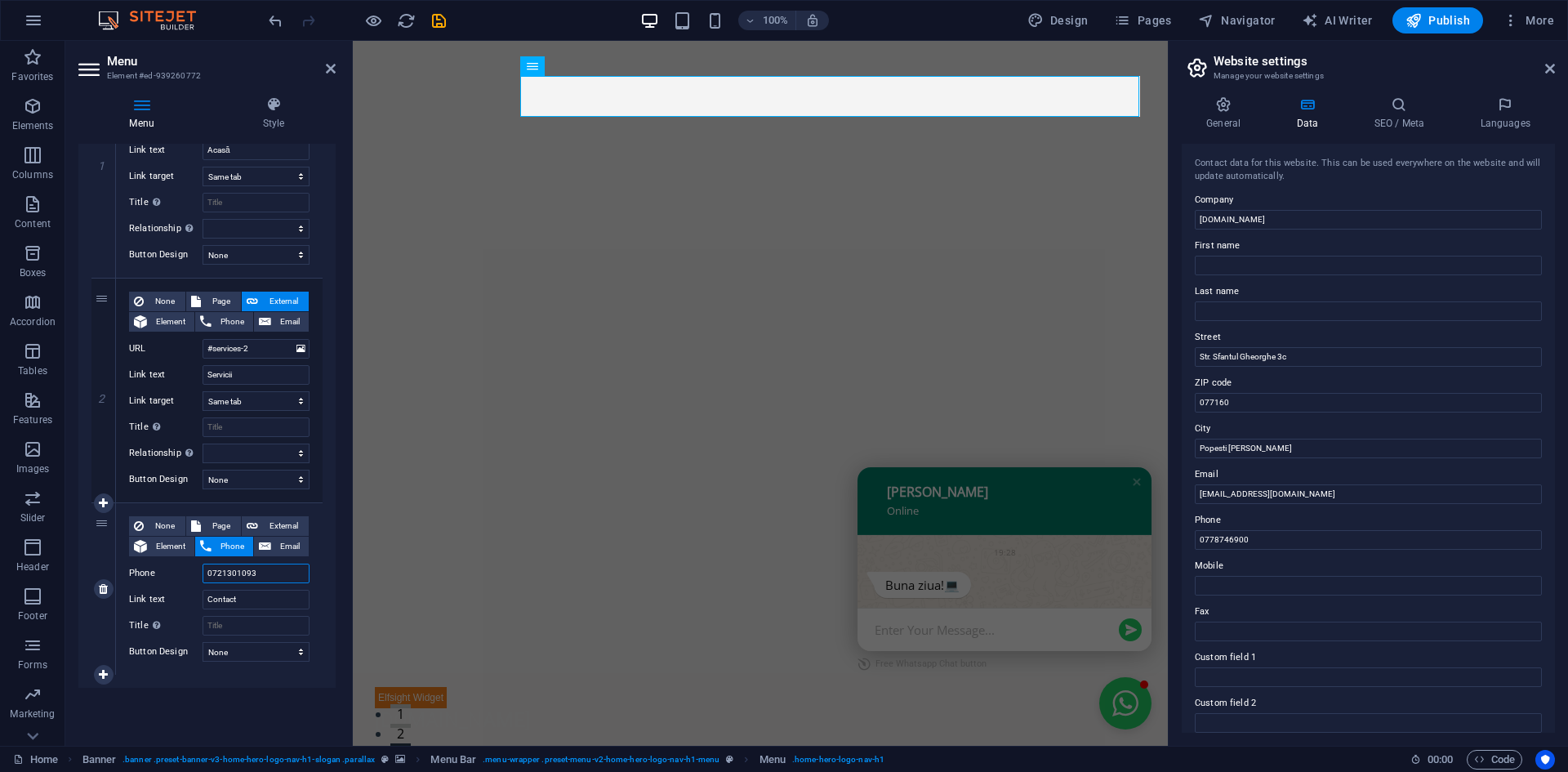
drag, startPoint x: 238, startPoint y: 576, endPoint x: 193, endPoint y: 577, distance: 45.0
click at [193, 577] on div "Phone [PHONE_NUMBER]" at bounding box center [219, 573] width 181 height 19
paste input "78746900"
type input "0778746900"
select select
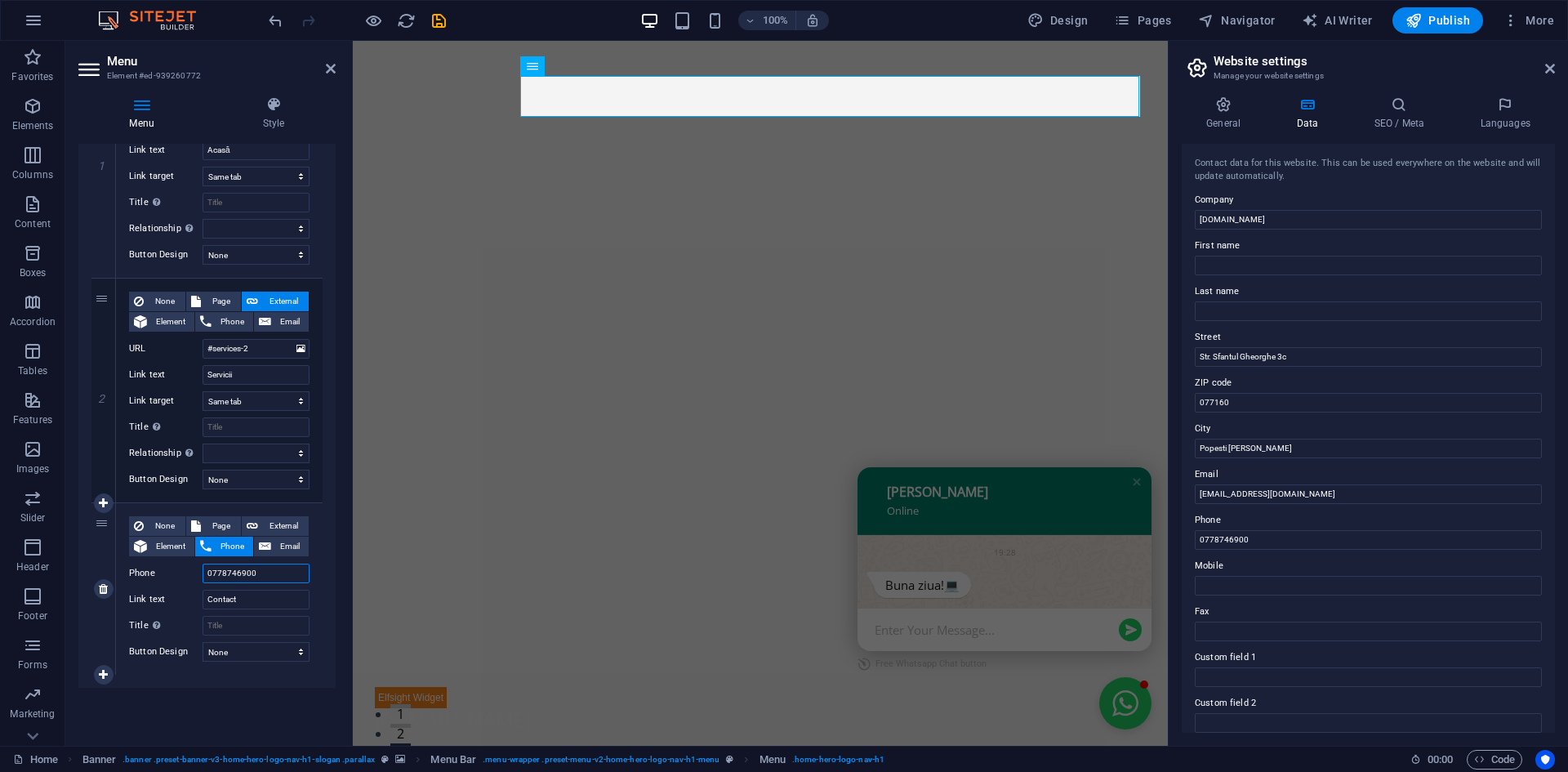
select select
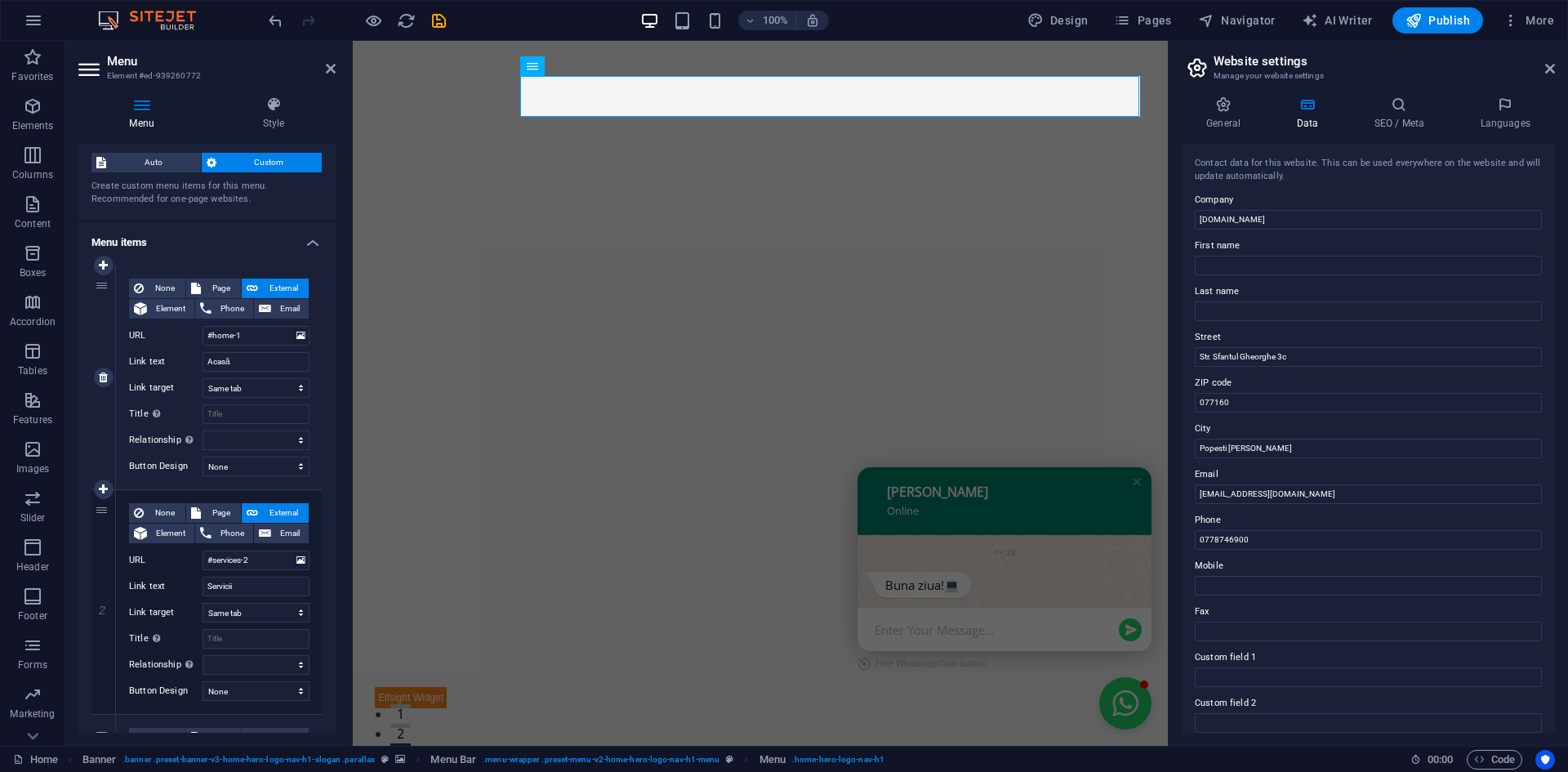
scroll to position [0, 0]
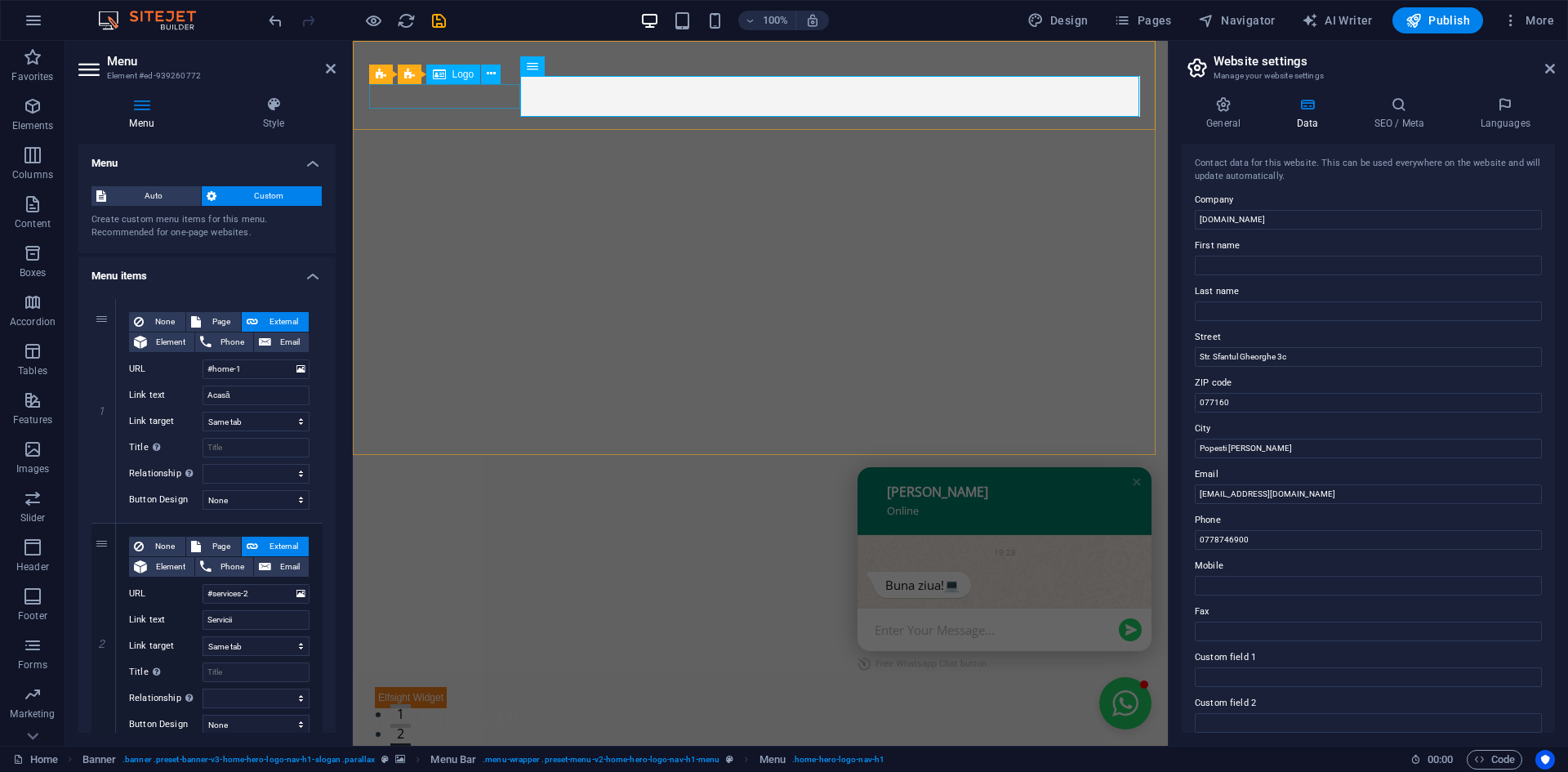
type input "0778746900"
click at [448, 708] on div "[DOMAIN_NAME]" at bounding box center [761, 720] width 771 height 25
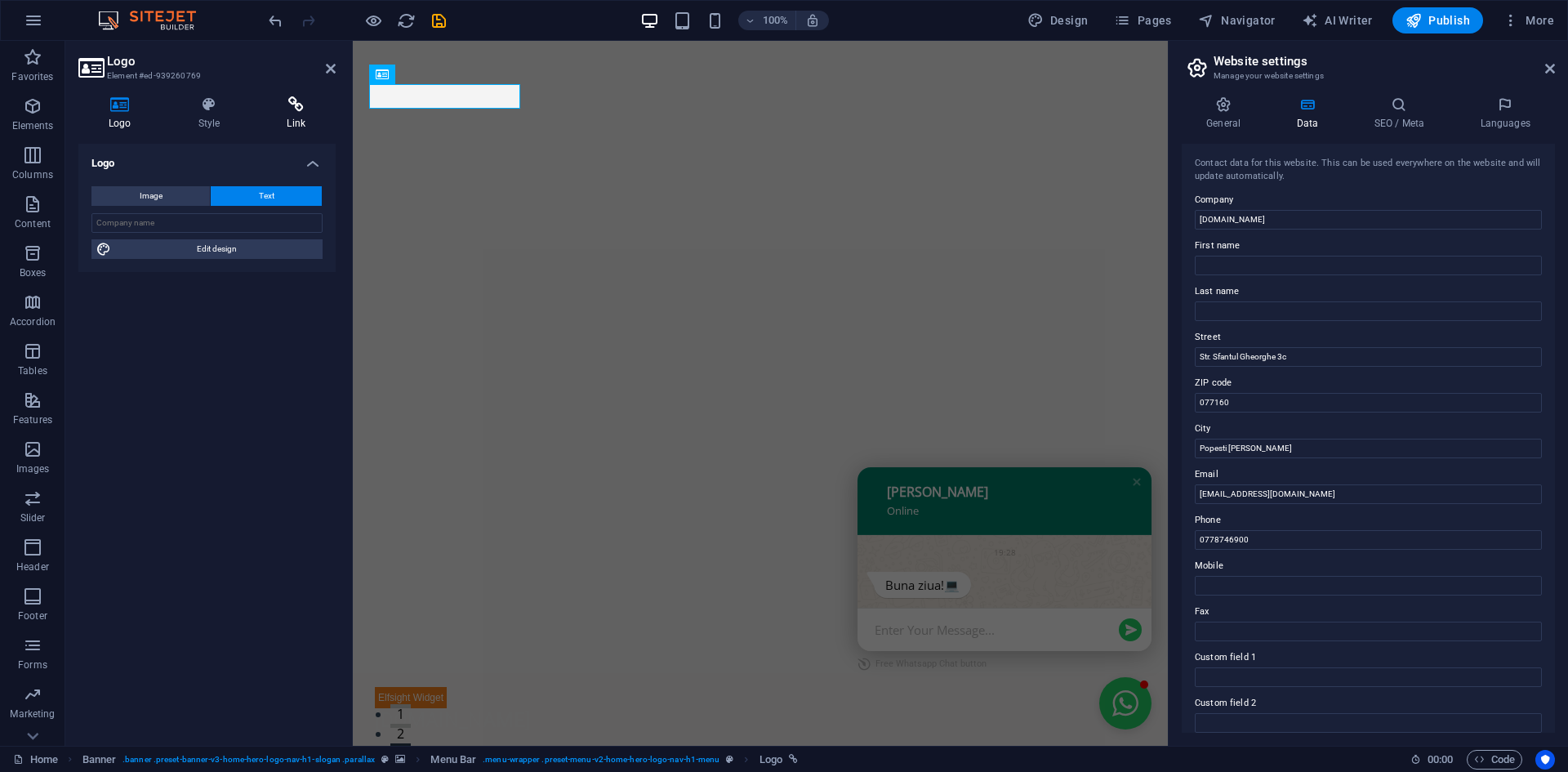
click at [288, 127] on h4 "Link" at bounding box center [296, 114] width 79 height 34
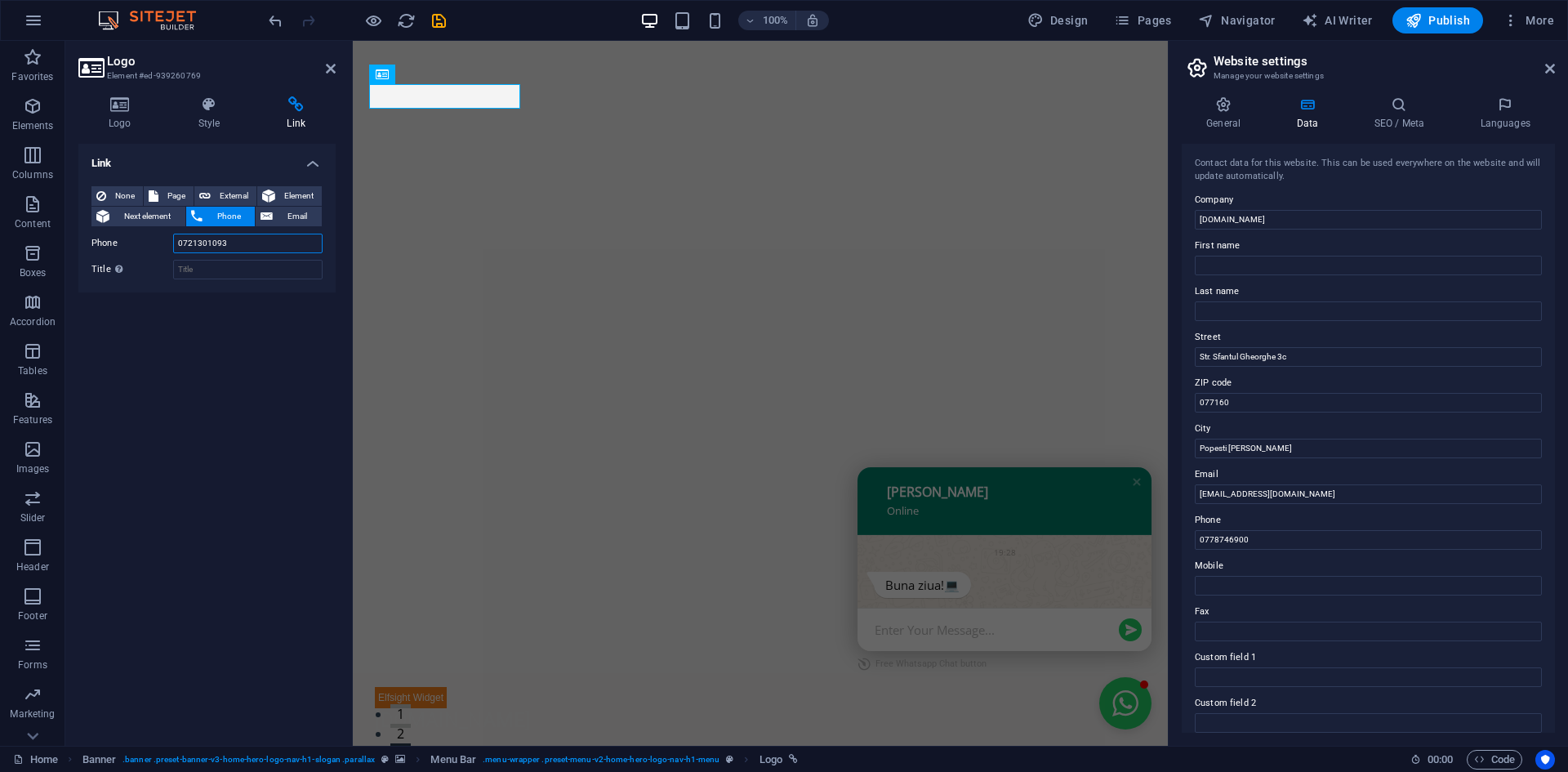
drag, startPoint x: 168, startPoint y: 250, endPoint x: 158, endPoint y: 251, distance: 10.0
click at [158, 251] on div "Phone [PHONE_NUMBER]" at bounding box center [208, 243] width 232 height 19
paste input "78746900"
type input "0778746900"
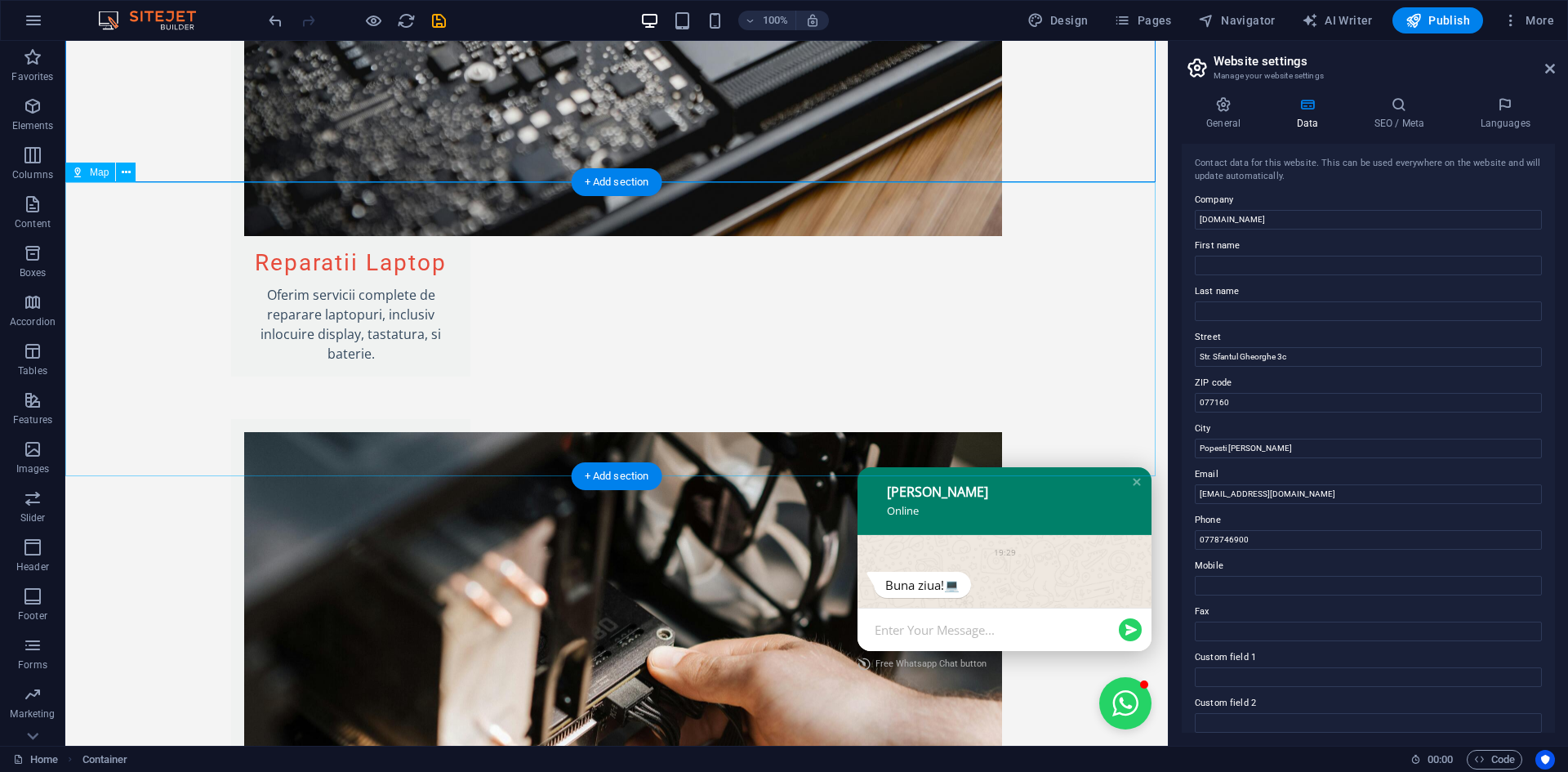
scroll to position [1606, 0]
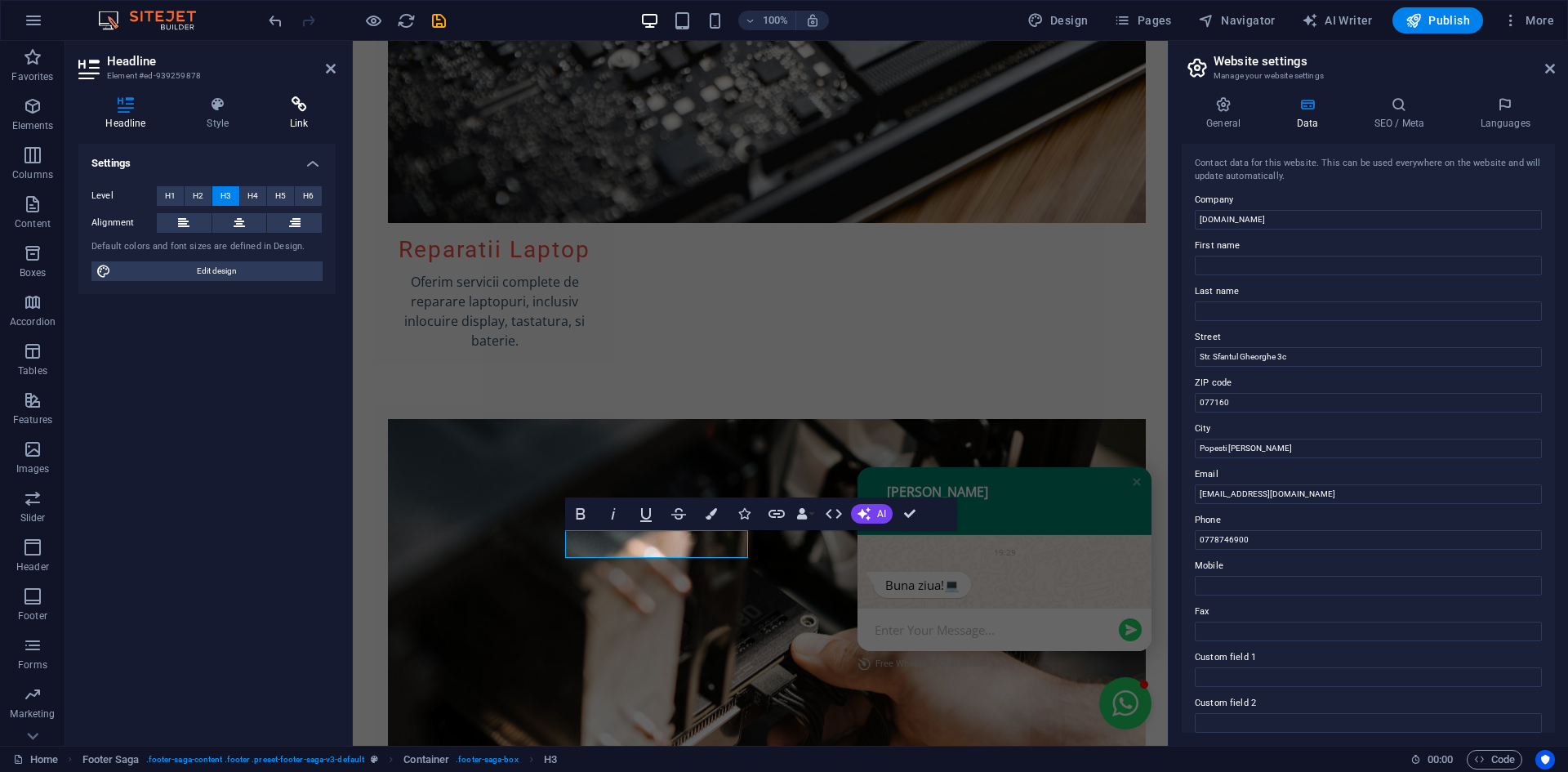
click at [281, 105] on icon at bounding box center [299, 104] width 73 height 16
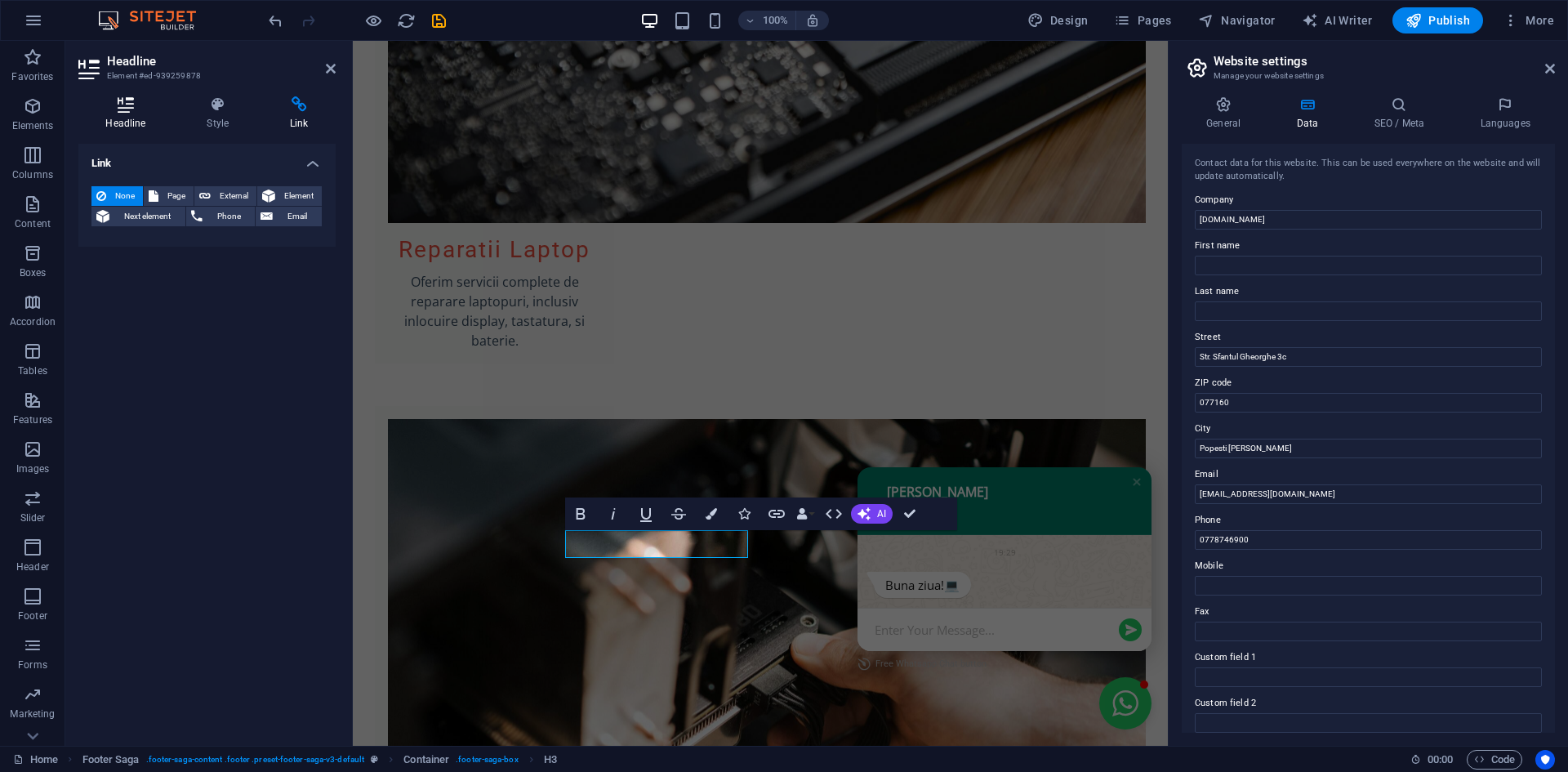
click at [126, 117] on h4 "Headline" at bounding box center [129, 114] width 101 height 34
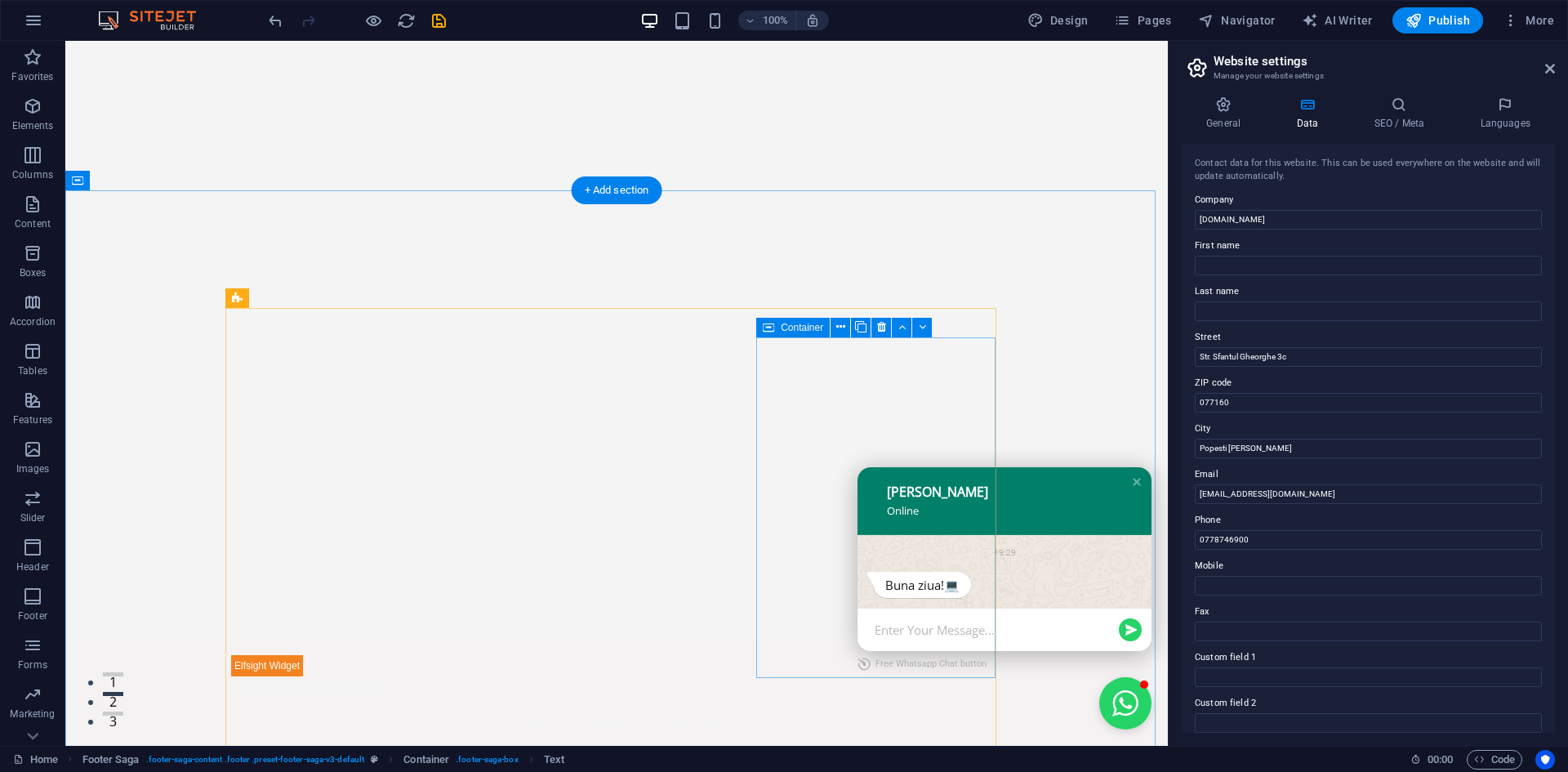
scroll to position [0, 0]
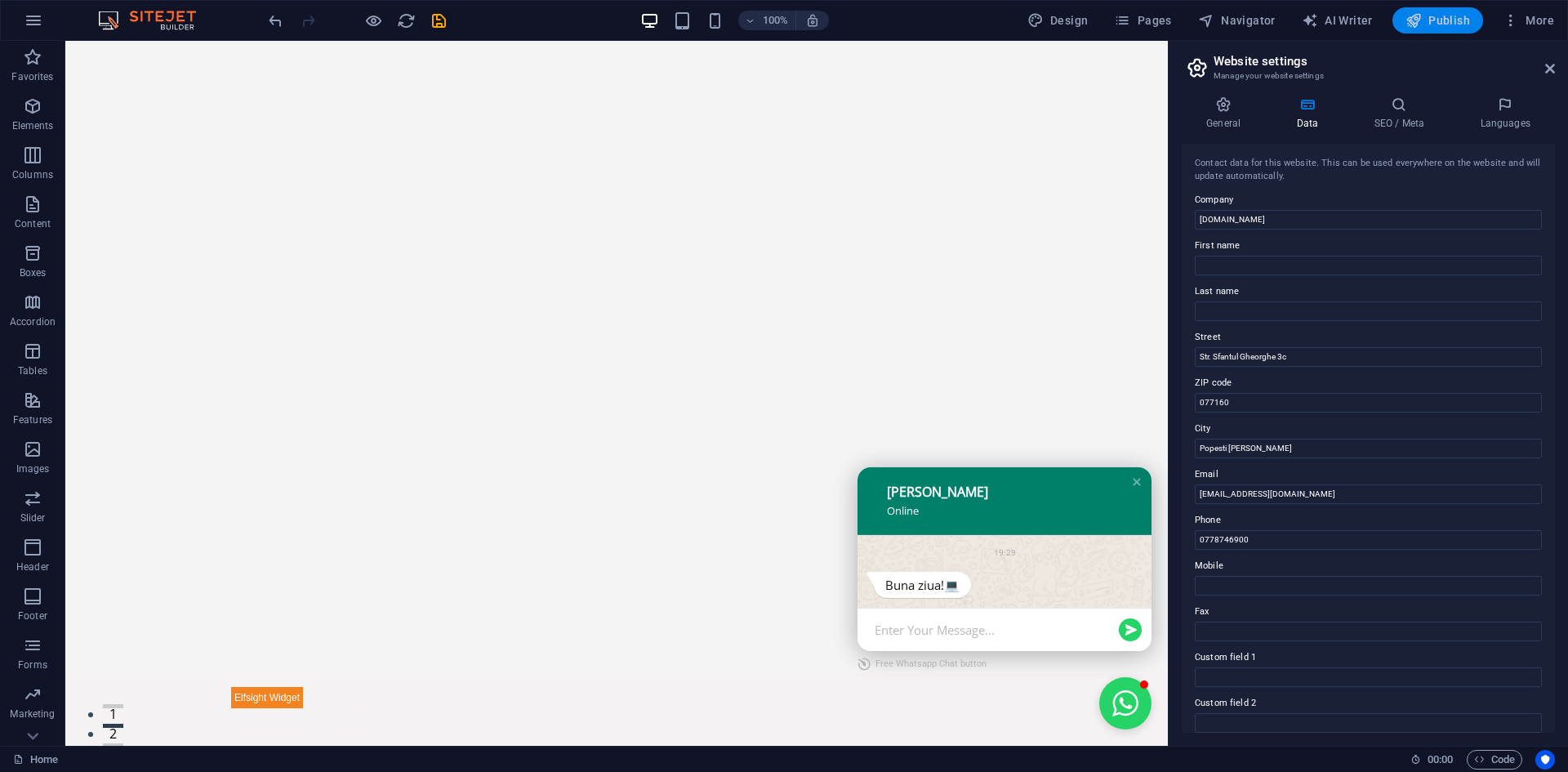
click at [1415, 24] on icon "button" at bounding box center [1413, 20] width 16 height 16
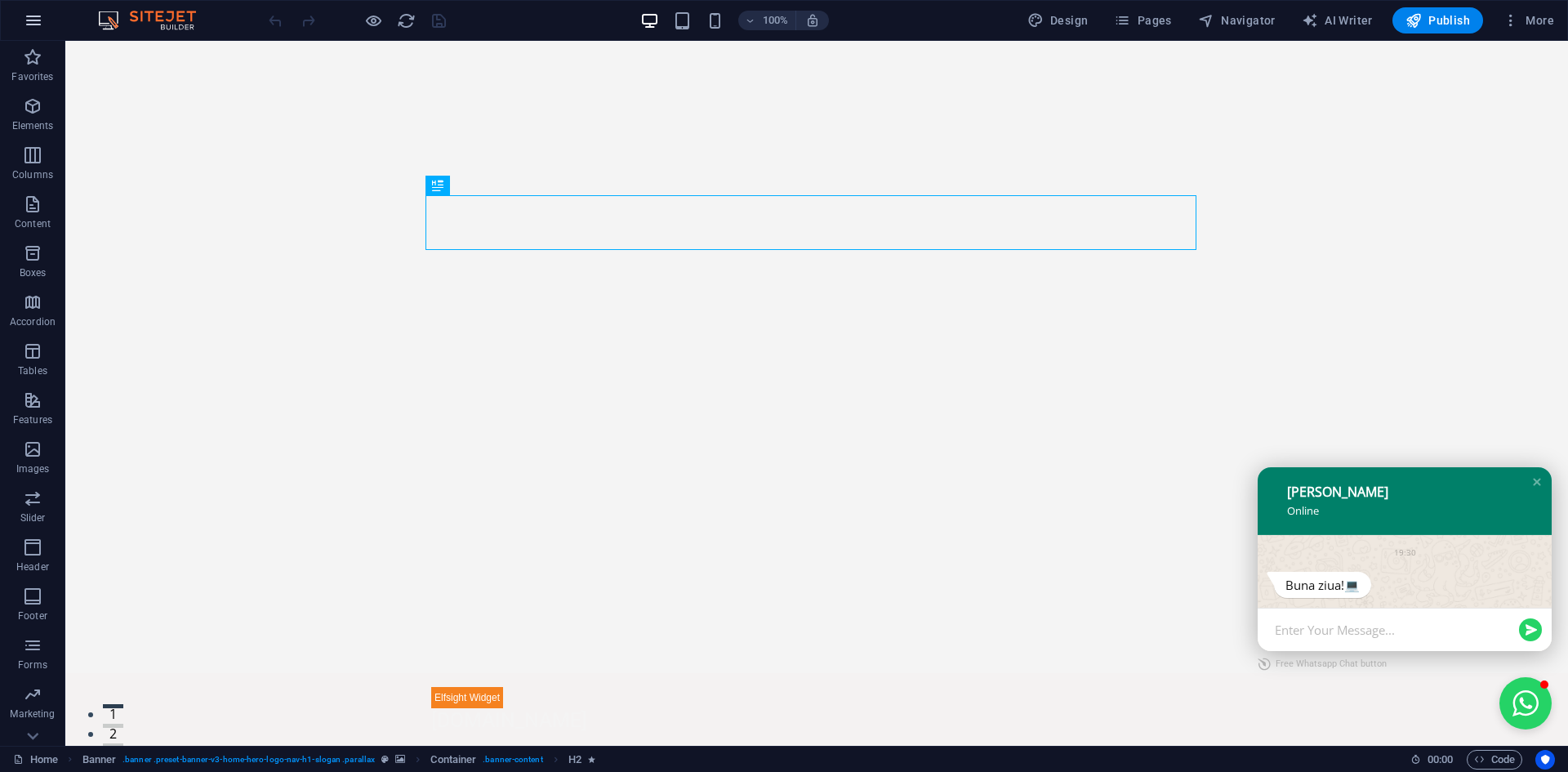
click at [43, 22] on button "button" at bounding box center [33, 20] width 39 height 39
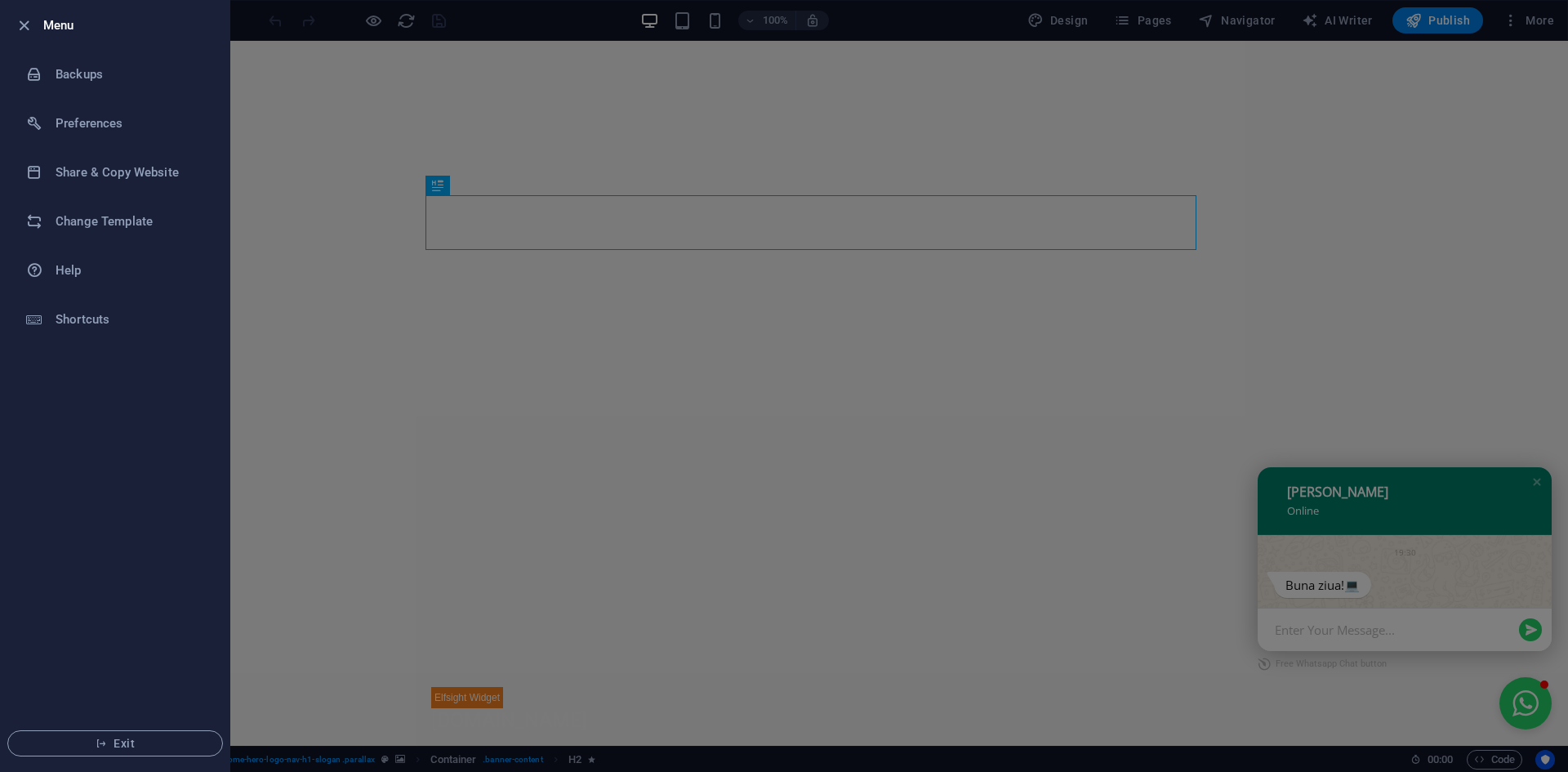
click at [13, 23] on li "Menu" at bounding box center [115, 25] width 229 height 49
click at [20, 21] on icon "button" at bounding box center [24, 26] width 19 height 19
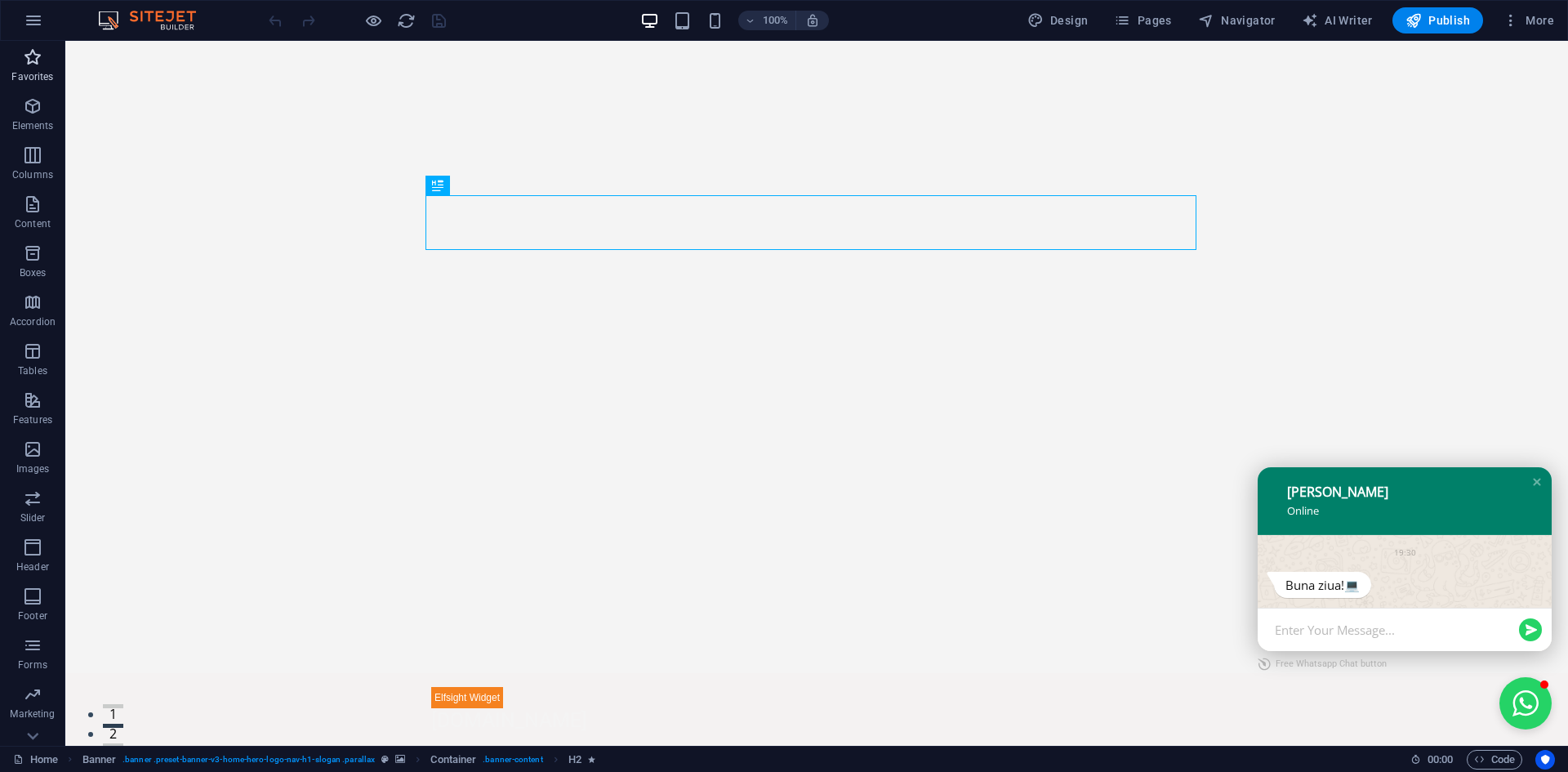
click at [31, 76] on p "Favorites" at bounding box center [33, 77] width 42 height 13
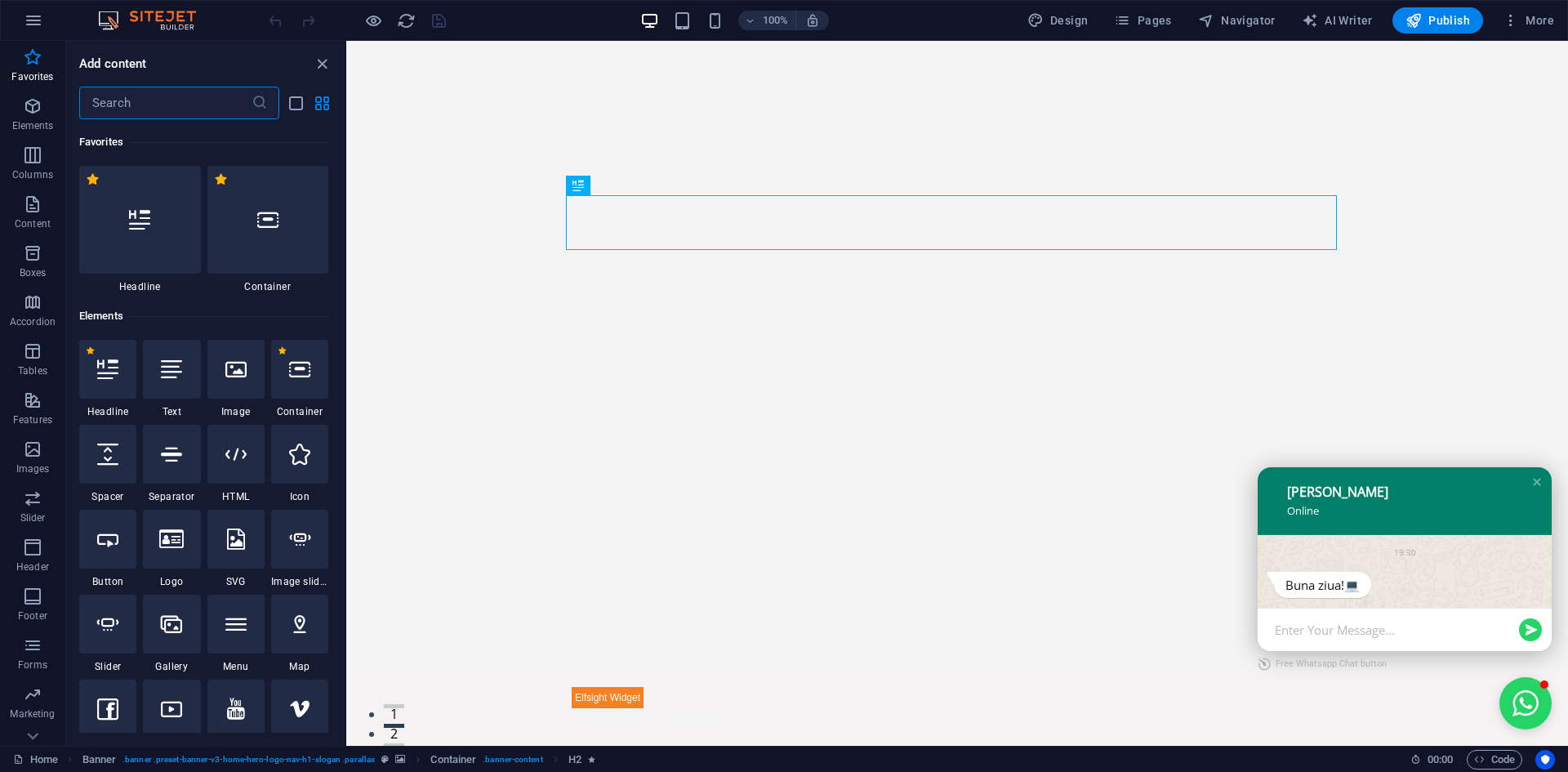
click at [140, 102] on input "text" at bounding box center [166, 102] width 172 height 33
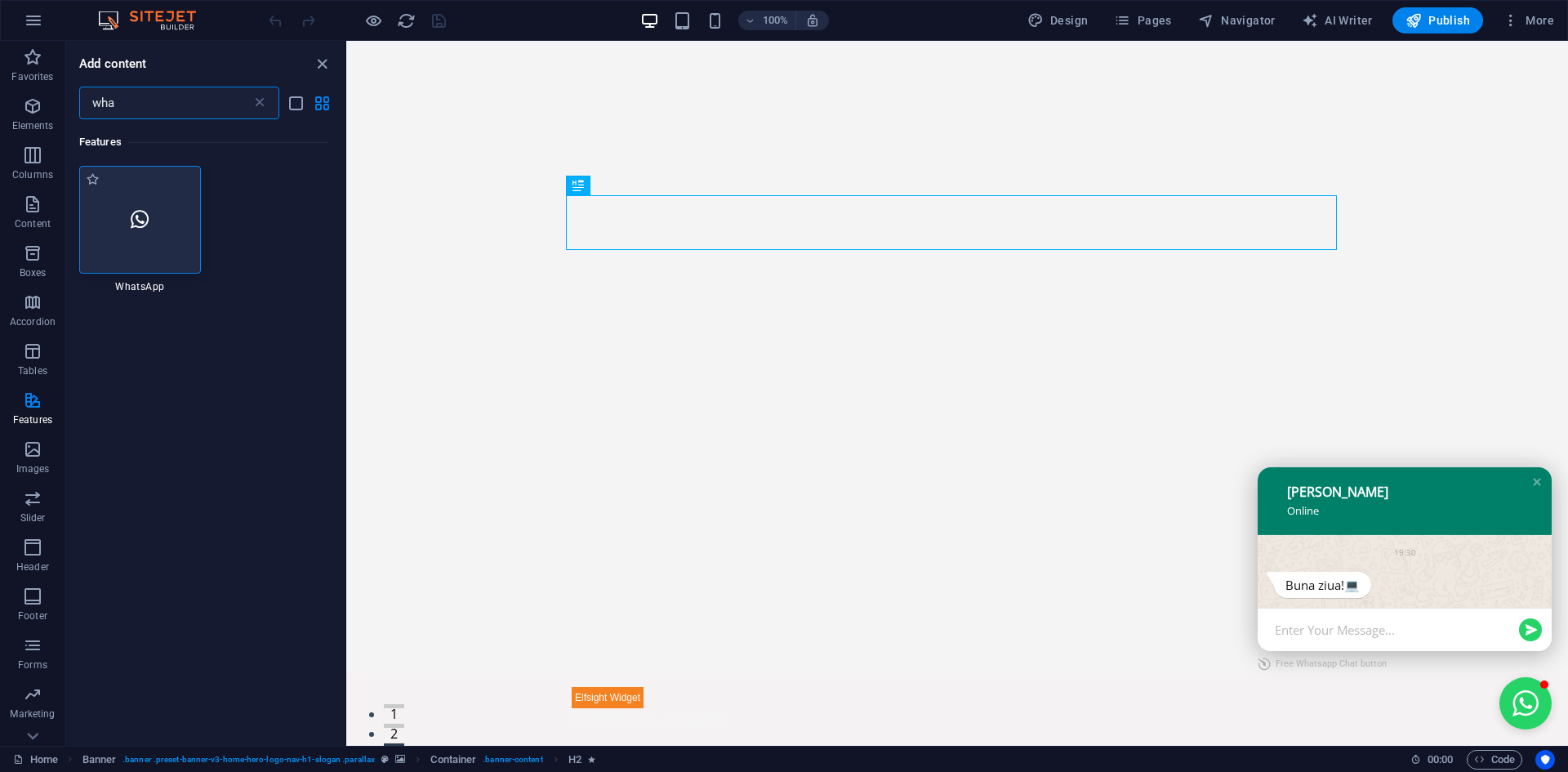
type input "wha"
click at [155, 209] on div at bounding box center [140, 219] width 121 height 108
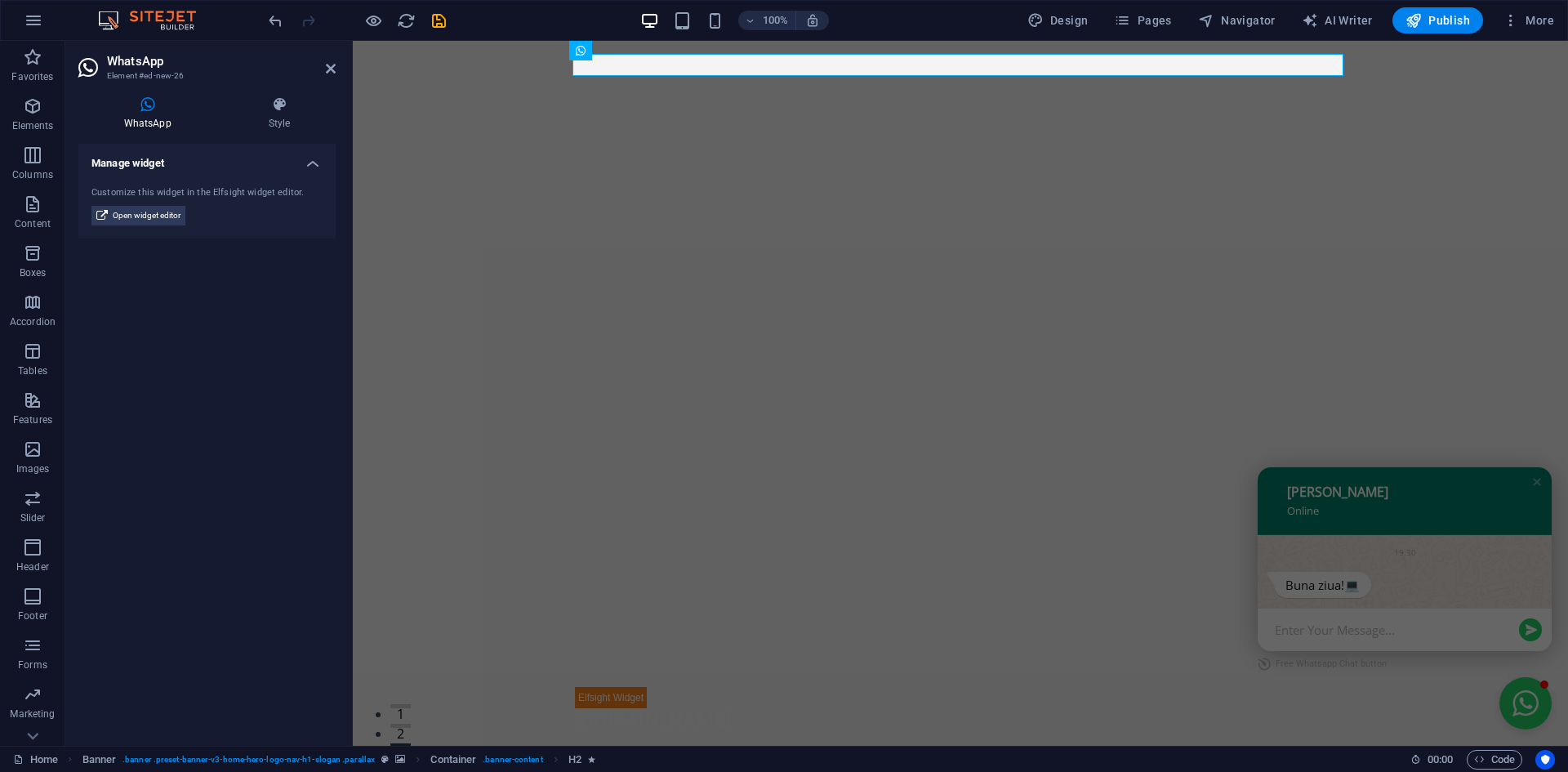
click at [155, 209] on div "WhatsApp Element #ed-new-26 WhatsApp Style Manage widget Customize this widget …" at bounding box center [816, 393] width 1503 height 705
click at [145, 217] on span "Open widget editor" at bounding box center [146, 215] width 68 height 19
click at [168, 213] on span "Open widget editor" at bounding box center [146, 215] width 68 height 19
click at [604, 692] on div at bounding box center [961, 702] width 771 height 22
click at [602, 692] on div at bounding box center [961, 702] width 771 height 22
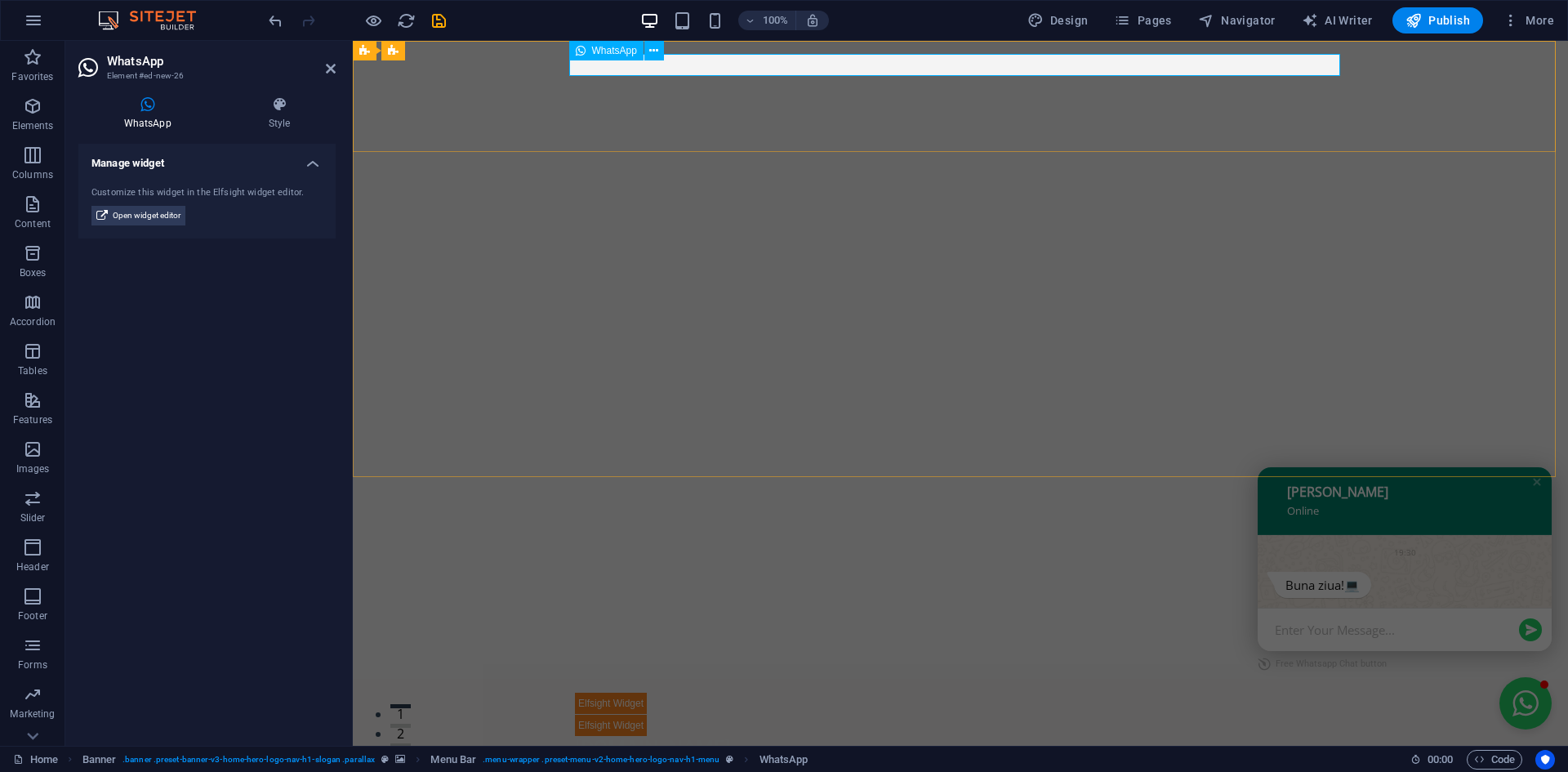
click at [602, 692] on div at bounding box center [961, 702] width 771 height 22
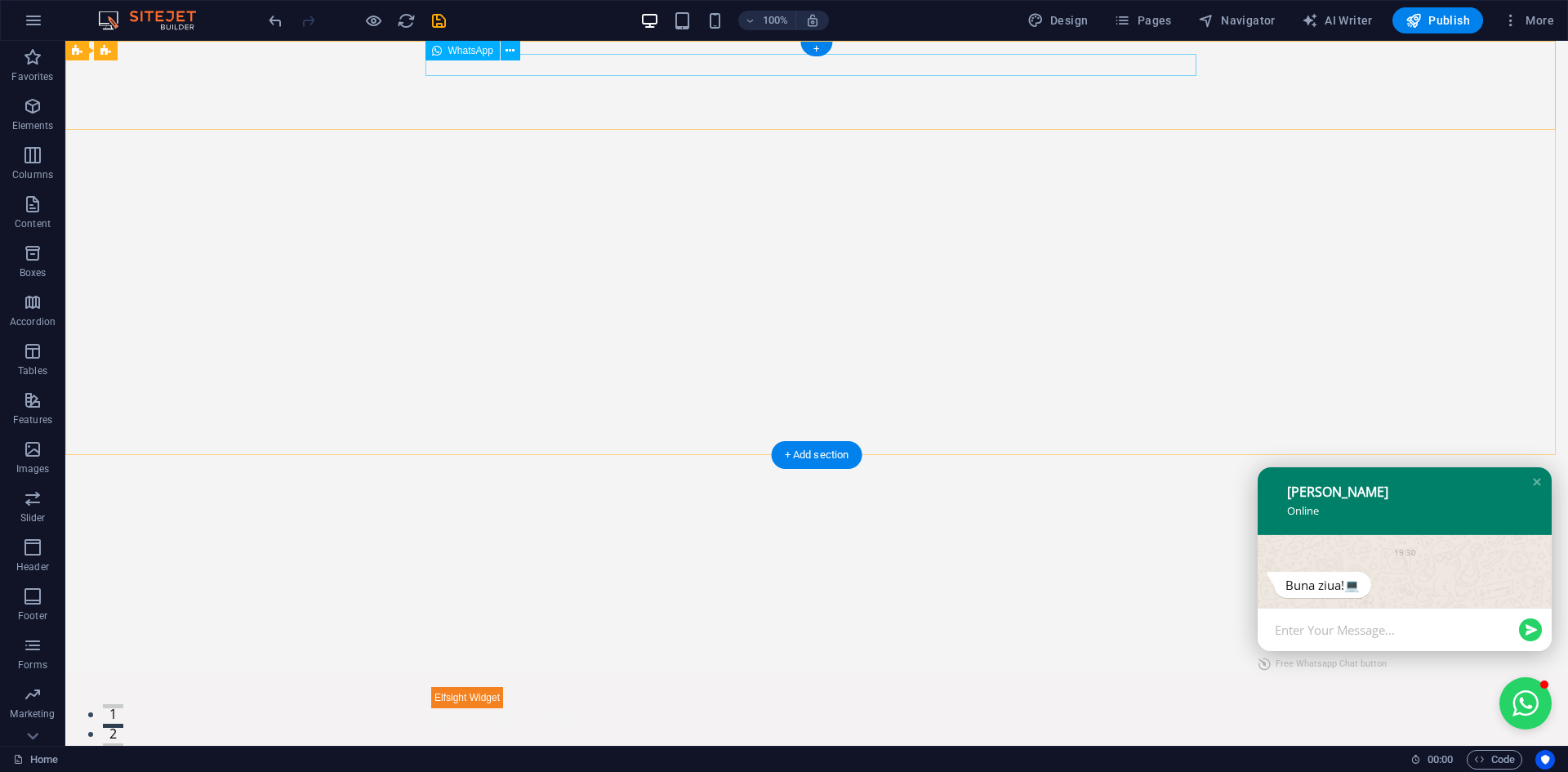
click at [470, 686] on div "Panel only seen by widget owner Edit widget Views 45% Share 🔥" at bounding box center [817, 696] width 771 height 22
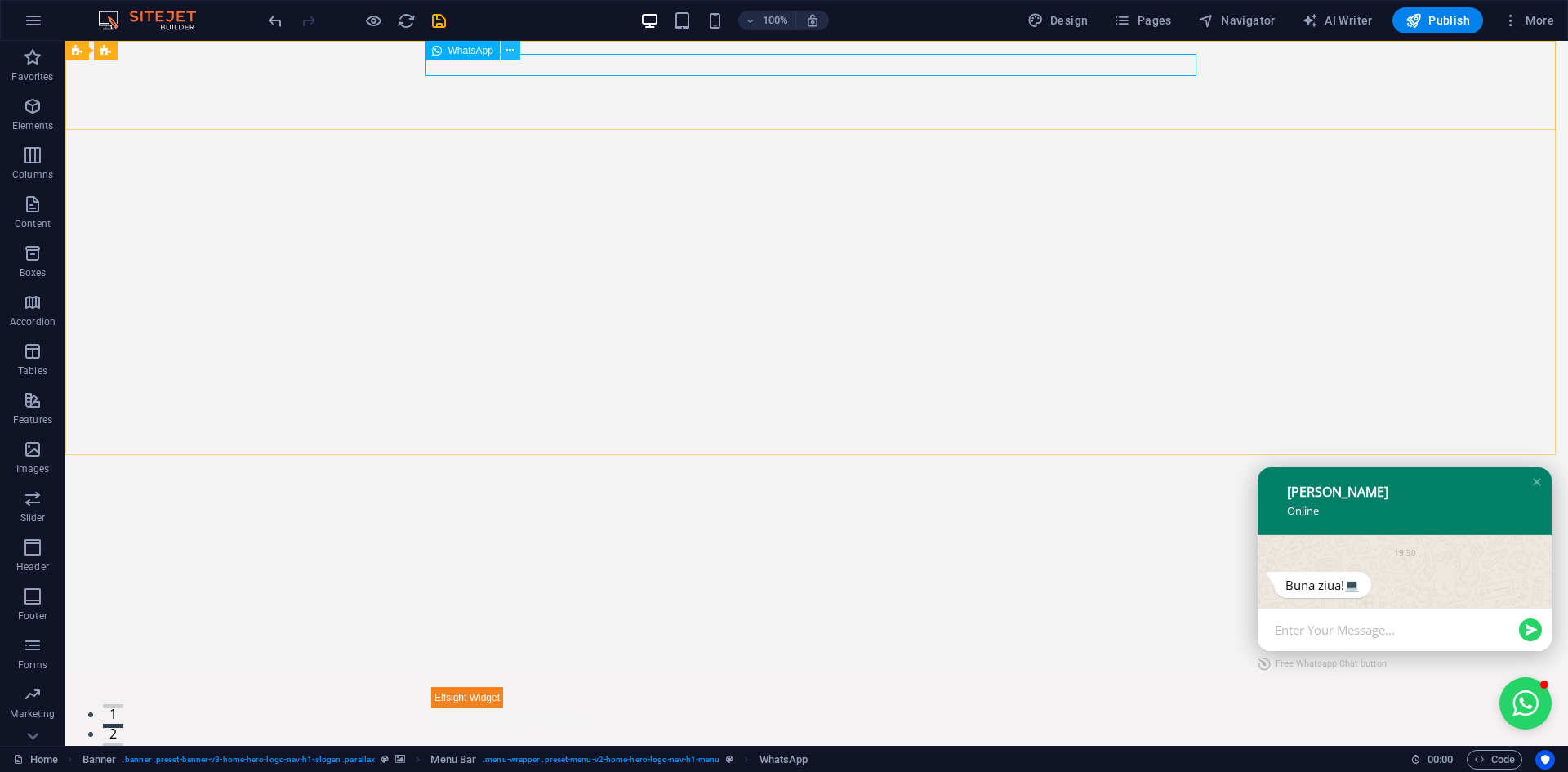
click at [510, 48] on icon at bounding box center [509, 51] width 9 height 17
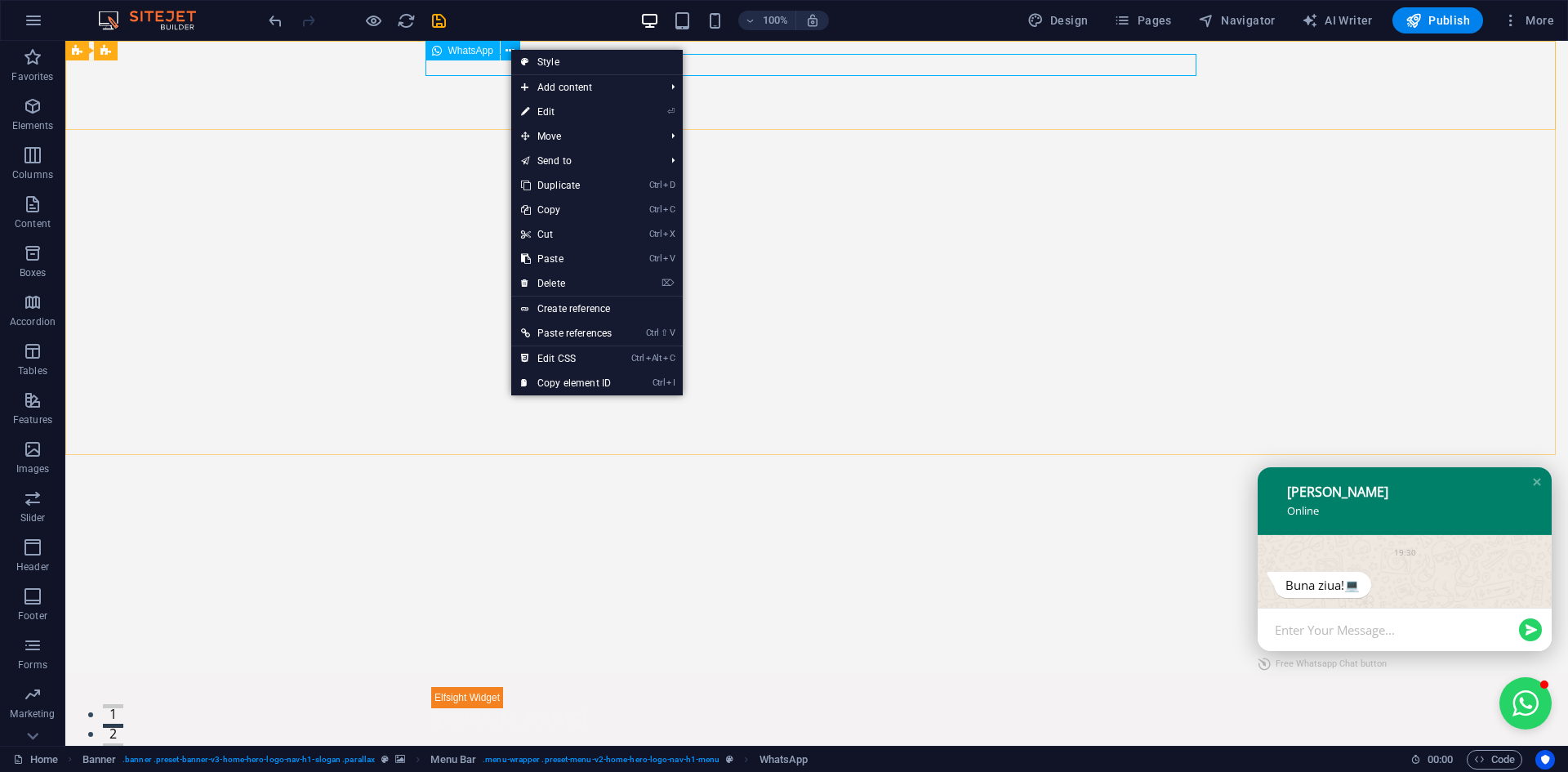
click at [481, 55] on span "WhatsApp" at bounding box center [471, 51] width 45 height 10
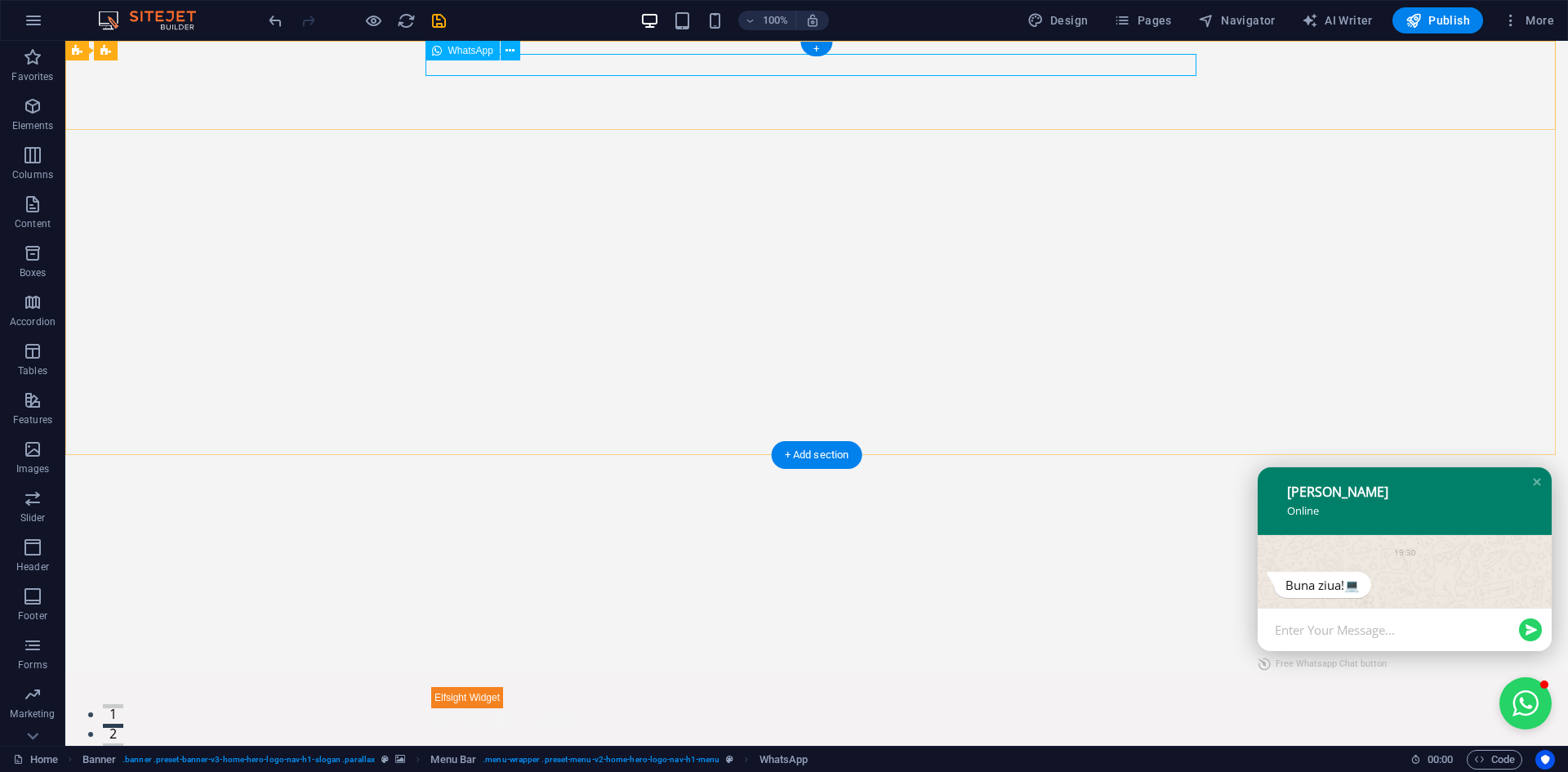
click at [463, 686] on div "Panel only seen by widget owner Edit widget Views 45% Share 🔥" at bounding box center [817, 696] width 771 height 22
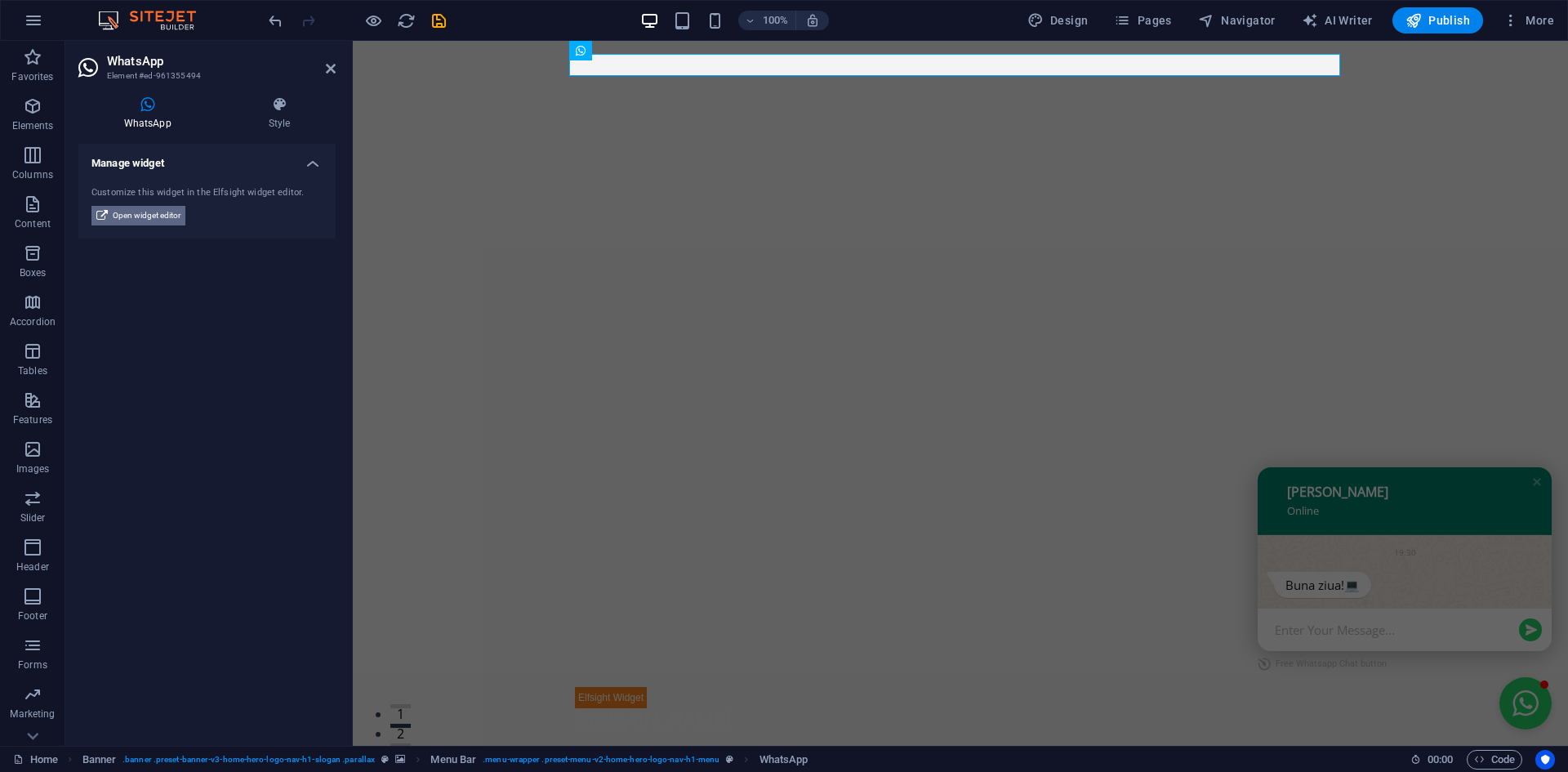
click at [144, 213] on span "Open widget editor" at bounding box center [146, 215] width 68 height 19
drag, startPoint x: 1457, startPoint y: 16, endPoint x: 1291, endPoint y: 6, distance: 166.3
click at [1457, 16] on span "Publish" at bounding box center [1437, 20] width 64 height 16
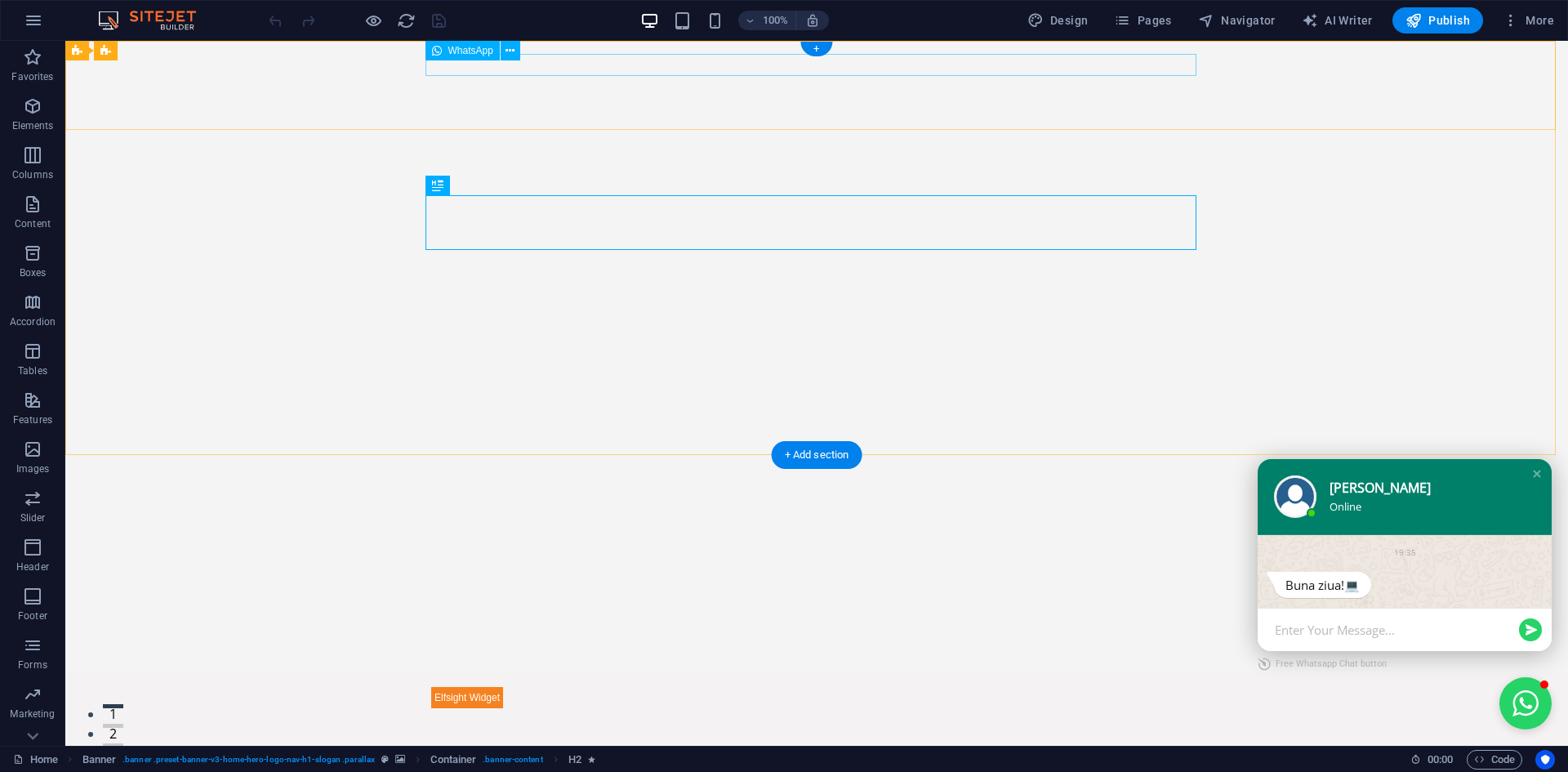
click at [472, 686] on div "Panel only seen by widget owner Edit widget Views 46% Share 🔥" at bounding box center [817, 696] width 771 height 22
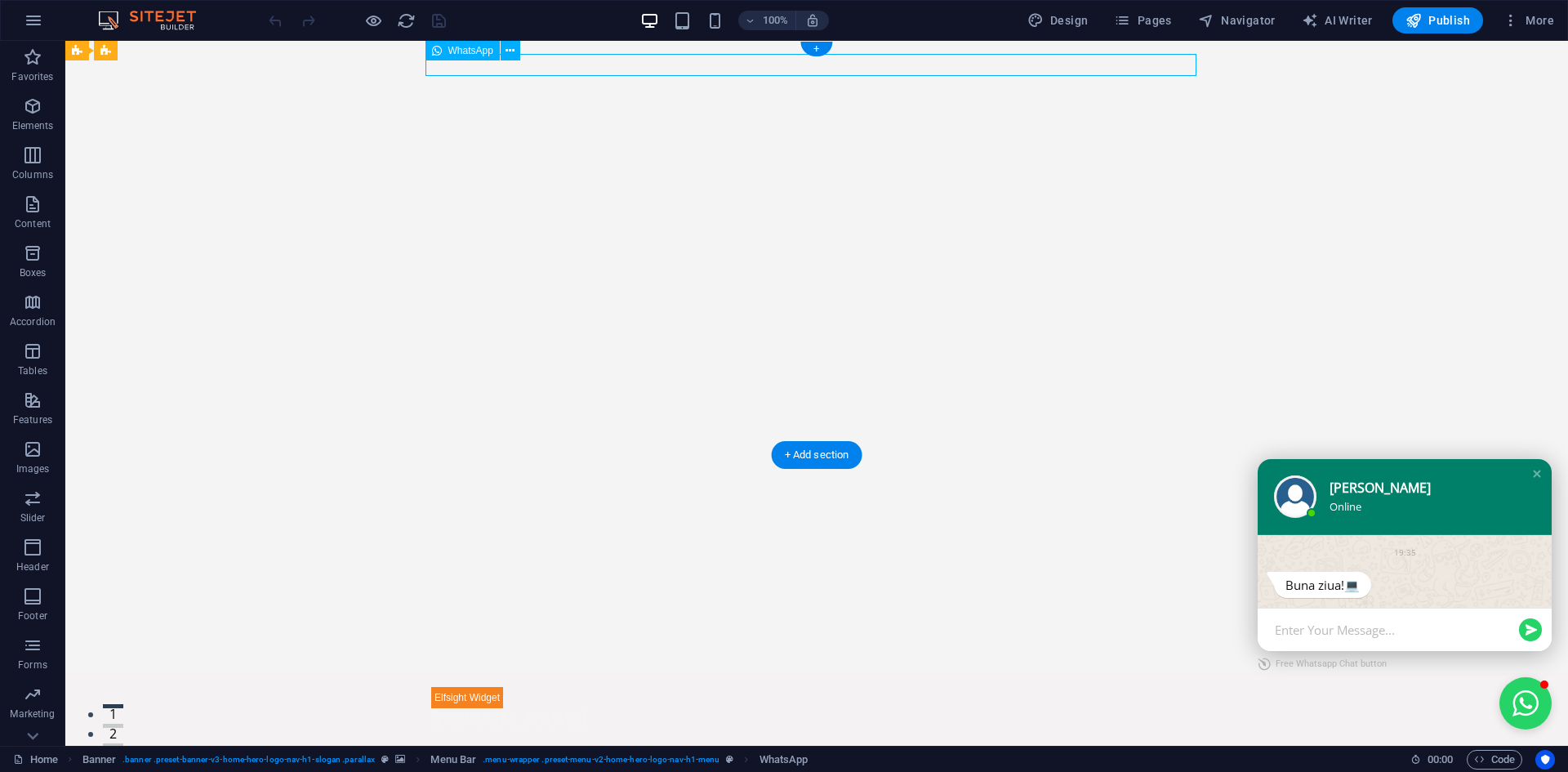
click at [472, 686] on div "Panel only seen by widget owner Edit widget Views 46% Share 🔥" at bounding box center [817, 696] width 771 height 22
click at [185, 673] on div "Panel only seen by widget owner Edit widget Views 46% Share 🔥" at bounding box center [816, 729] width 1503 height 113
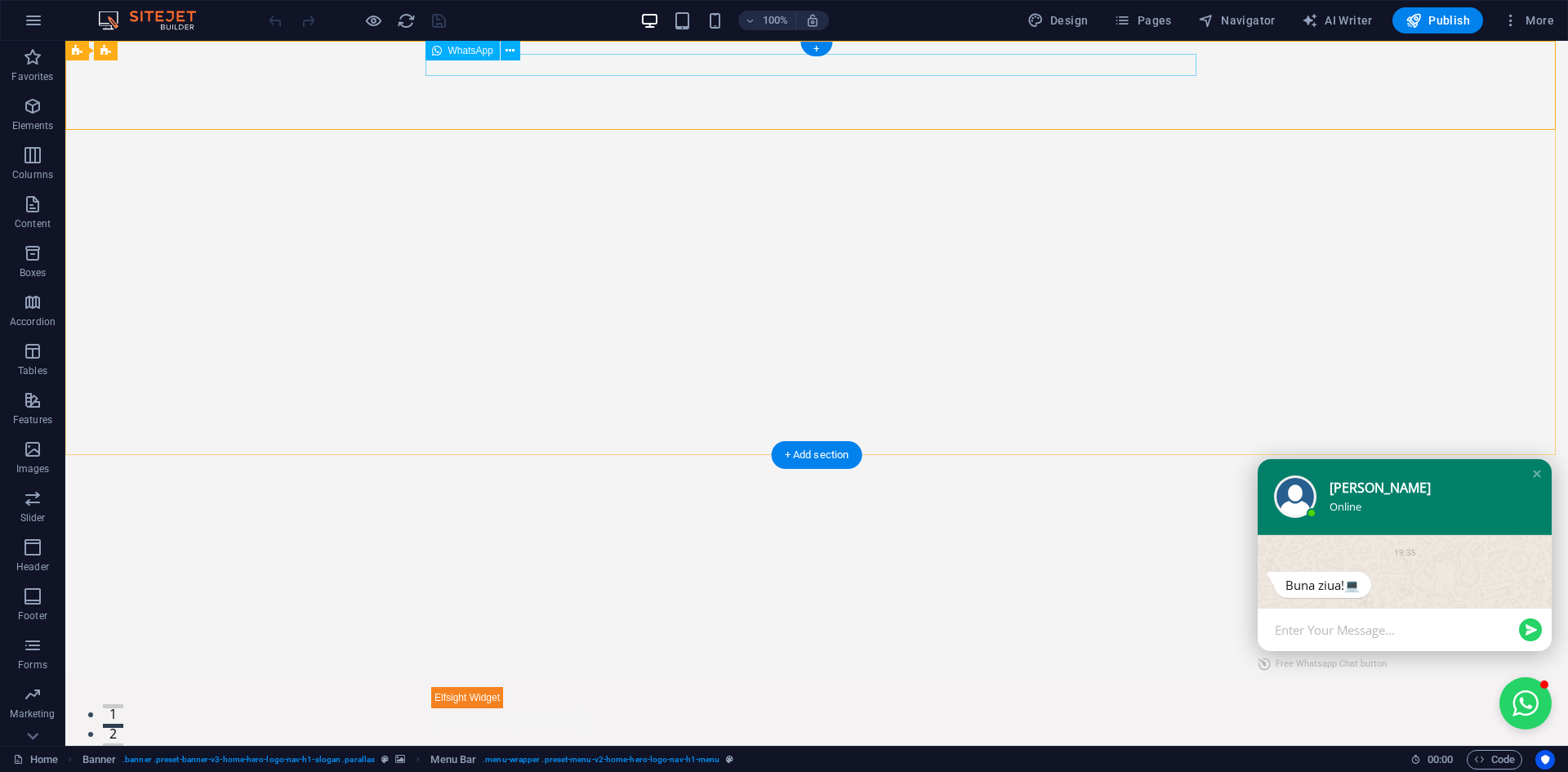
click at [453, 686] on div "Panel only seen by widget owner Edit widget Views 46% Share 🔥" at bounding box center [817, 696] width 771 height 22
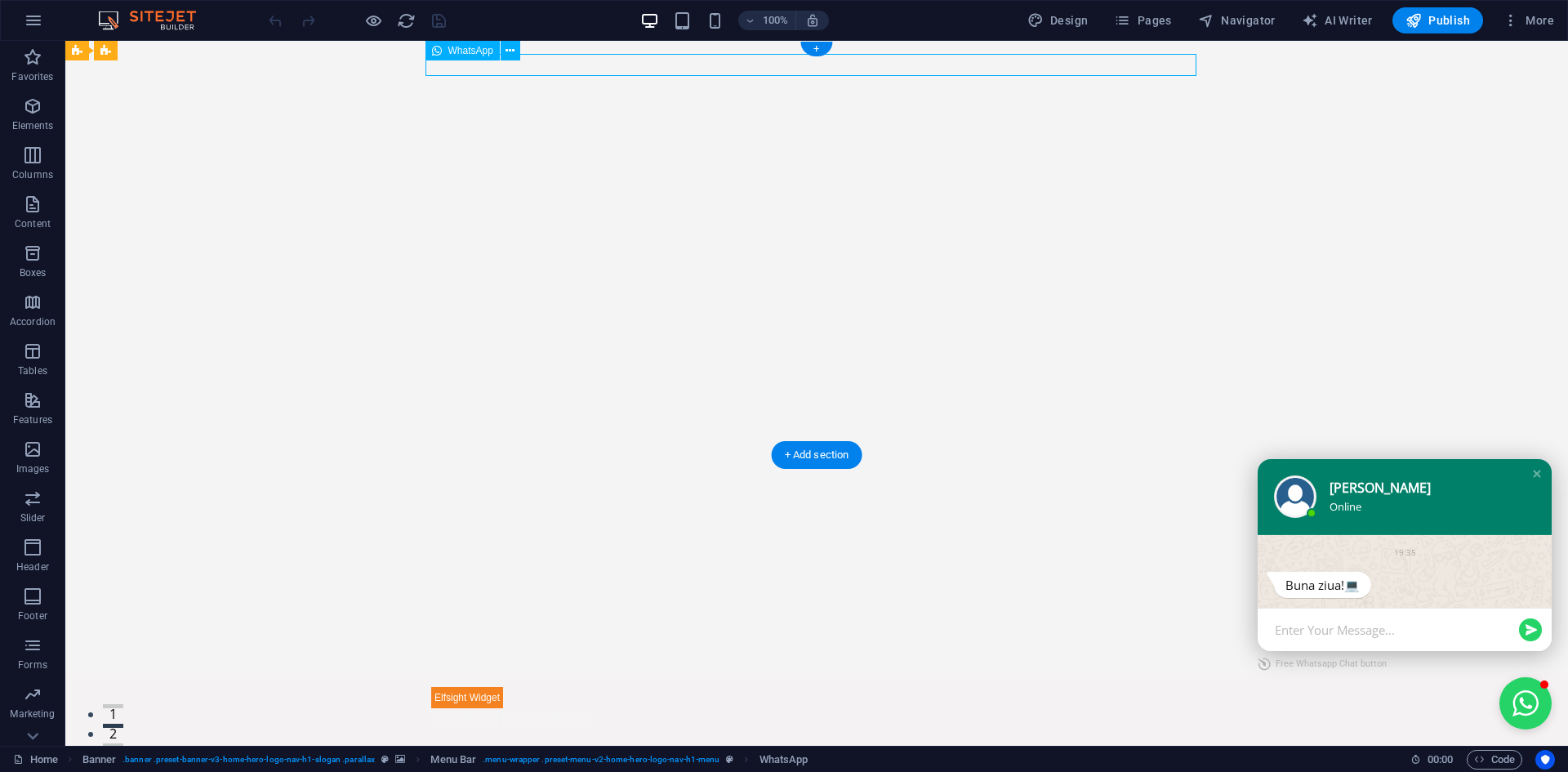
click at [453, 686] on div "Panel only seen by widget owner Edit widget Views 46% Share 🔥" at bounding box center [817, 696] width 771 height 22
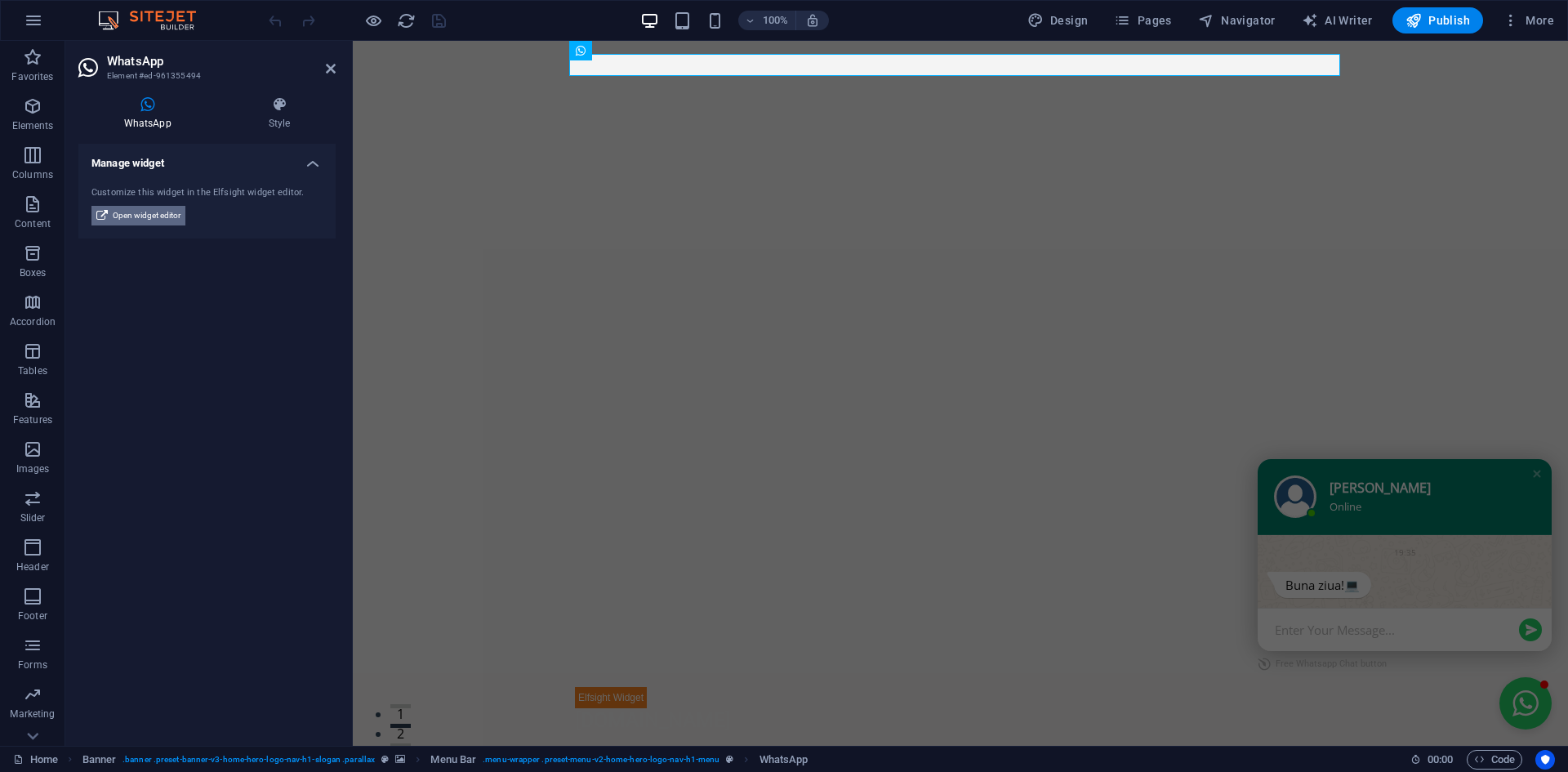
click at [158, 219] on span "Open widget editor" at bounding box center [146, 215] width 68 height 19
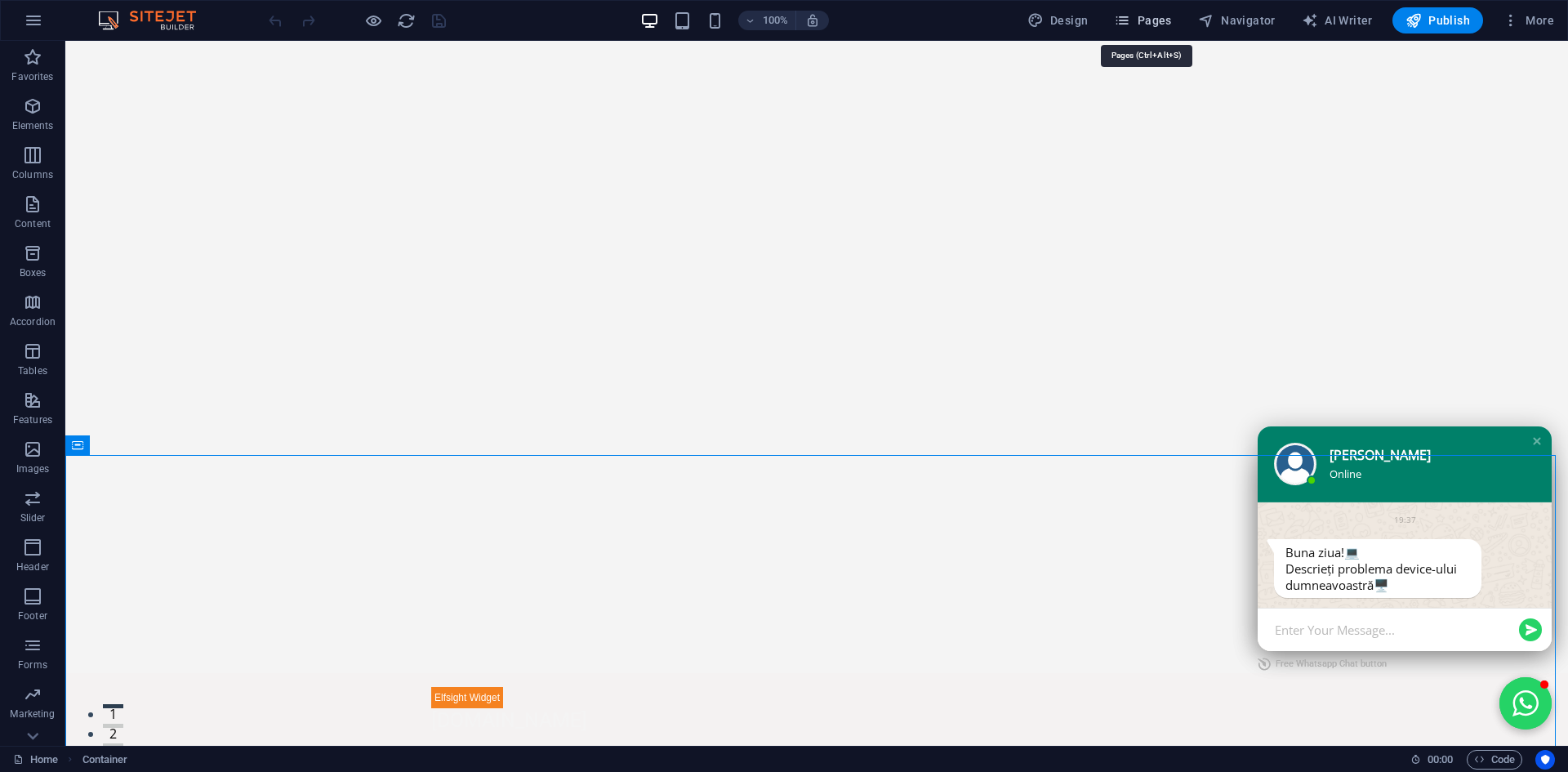
click at [1154, 19] on span "Pages" at bounding box center [1142, 20] width 57 height 16
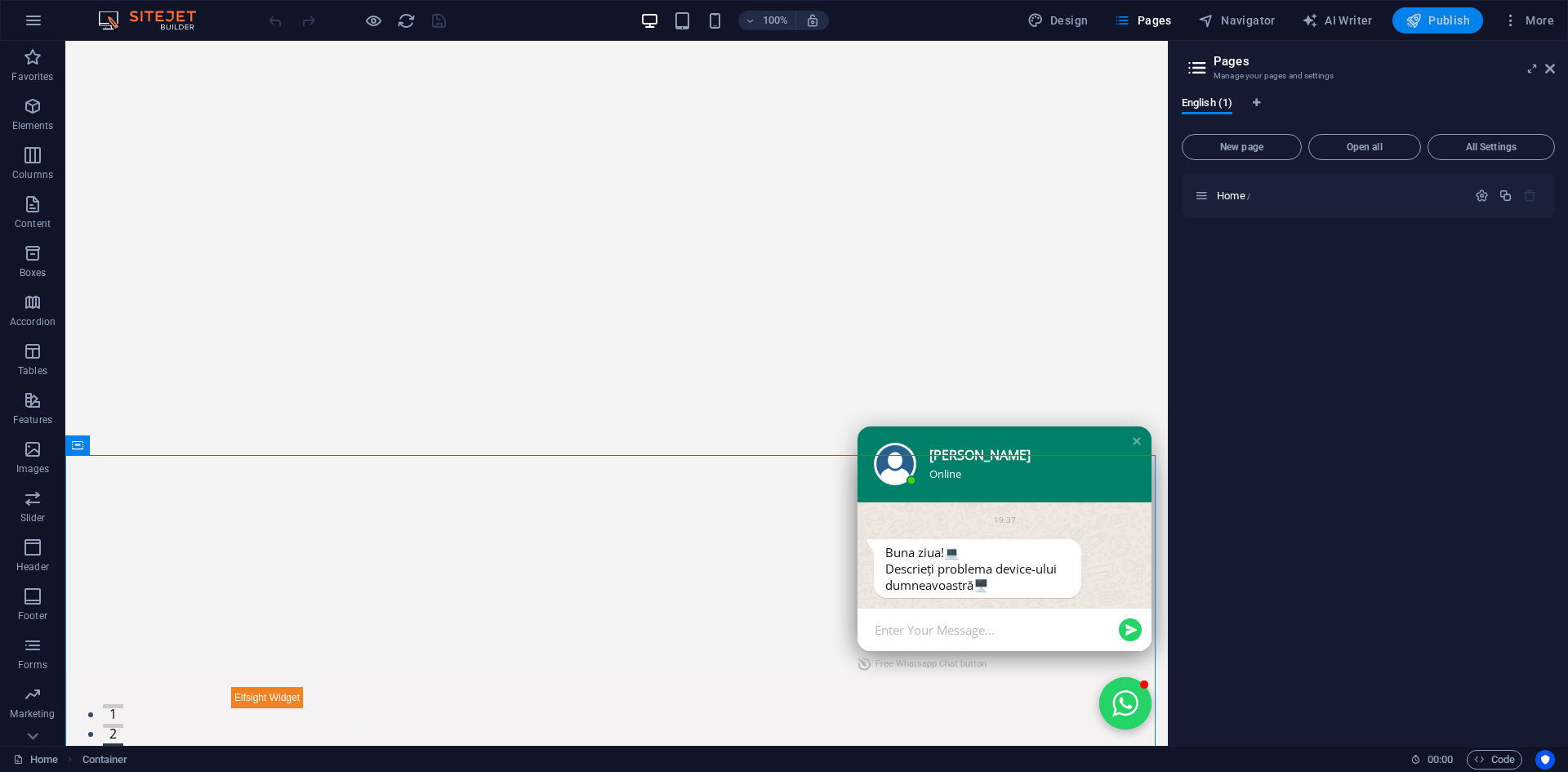
click at [1432, 22] on span "Publish" at bounding box center [1437, 20] width 64 height 16
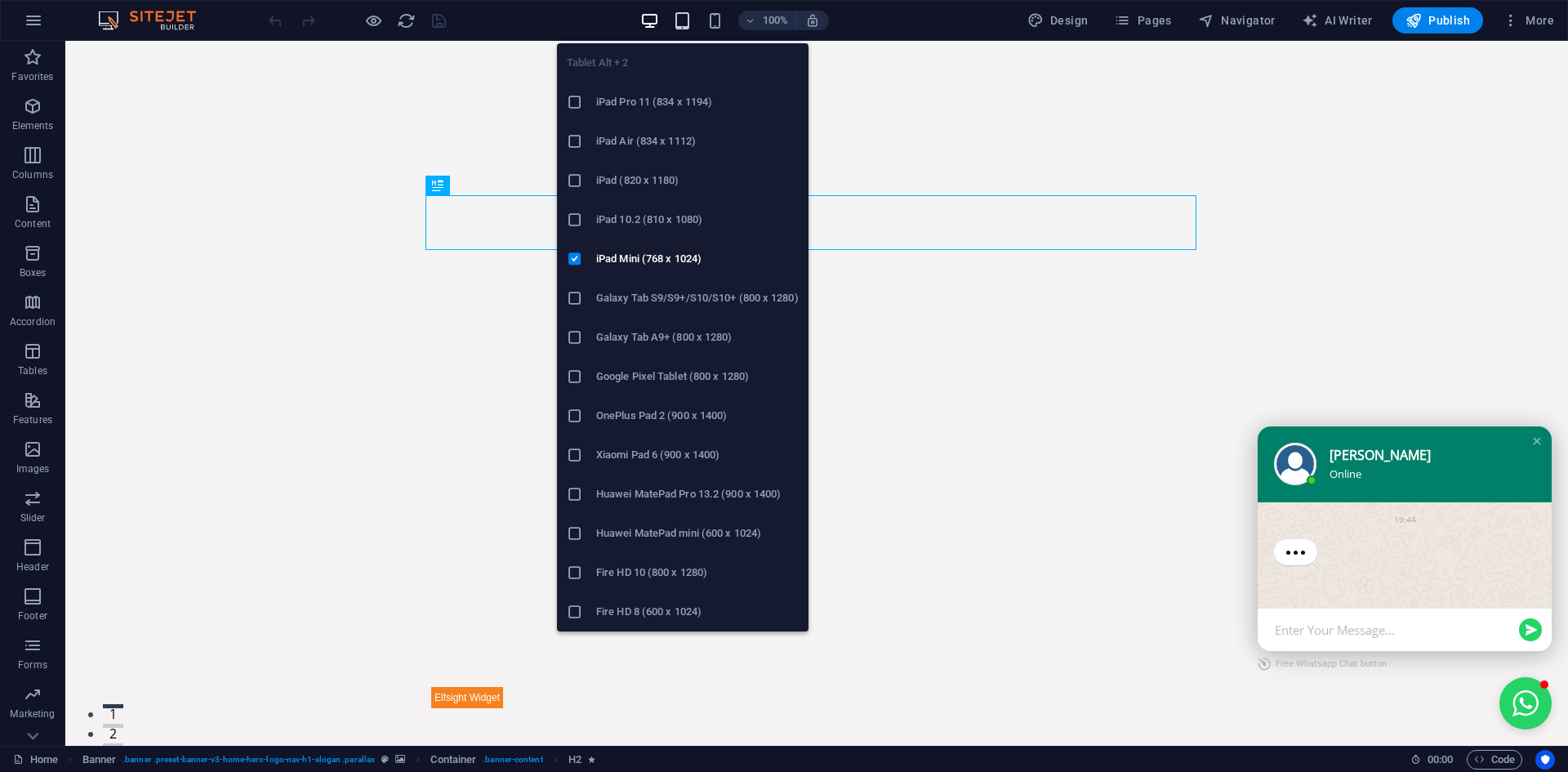
click at [687, 24] on icon "button" at bounding box center [682, 21] width 19 height 19
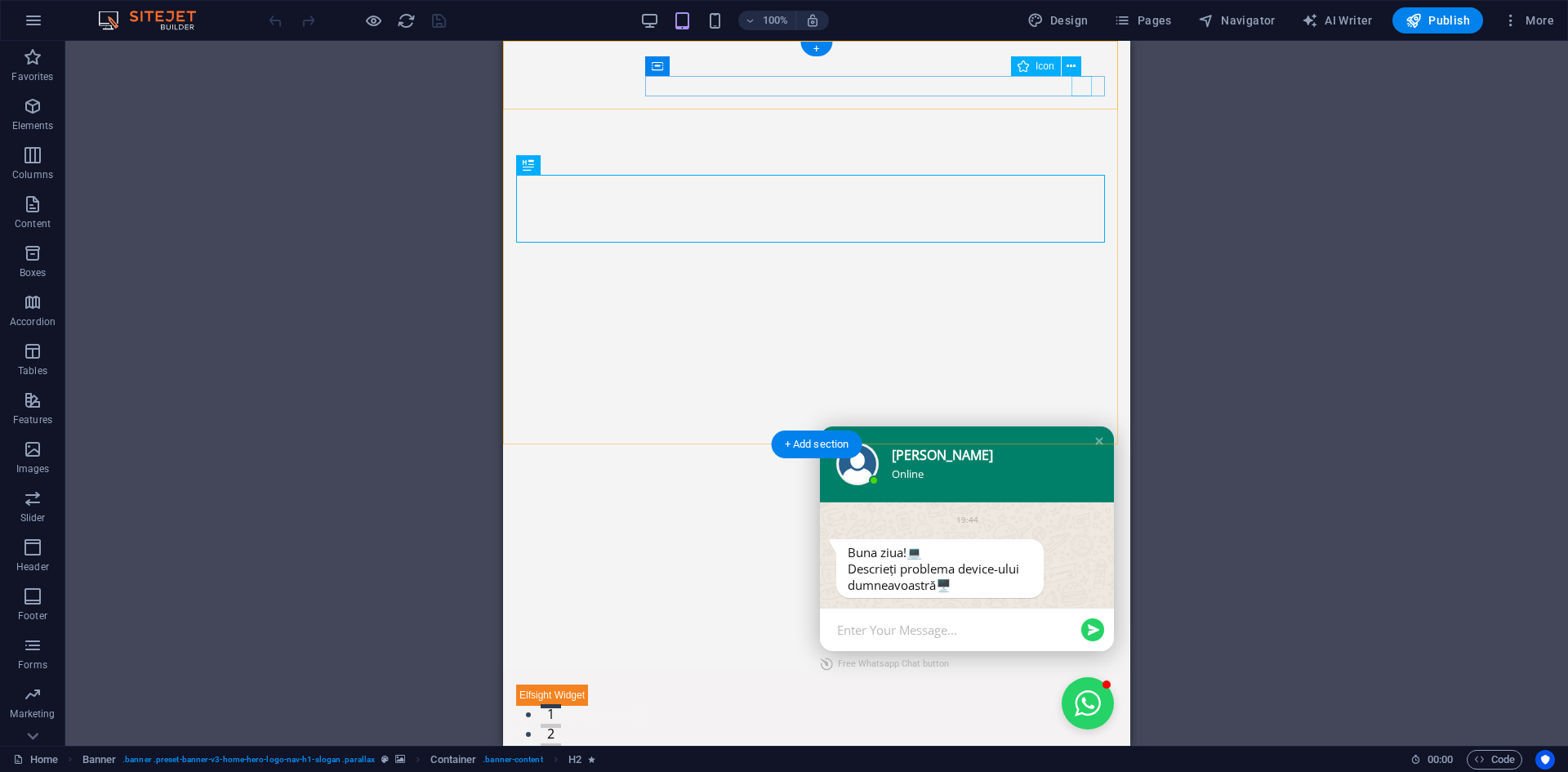
click at [1087, 726] on figure at bounding box center [809, 736] width 588 height 20
select select "xMidYMid"
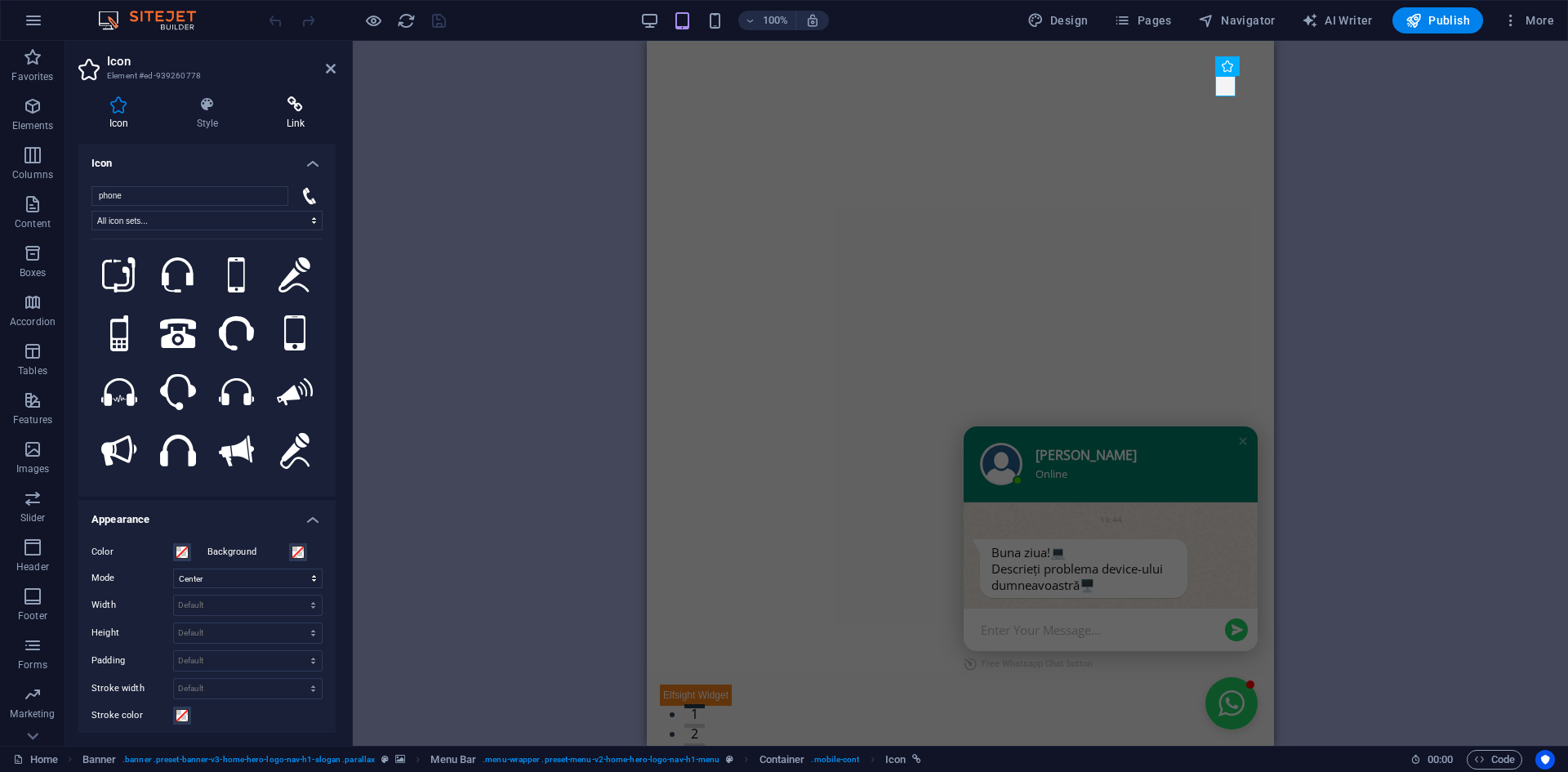
click at [281, 118] on h4 "Link" at bounding box center [296, 114] width 80 height 34
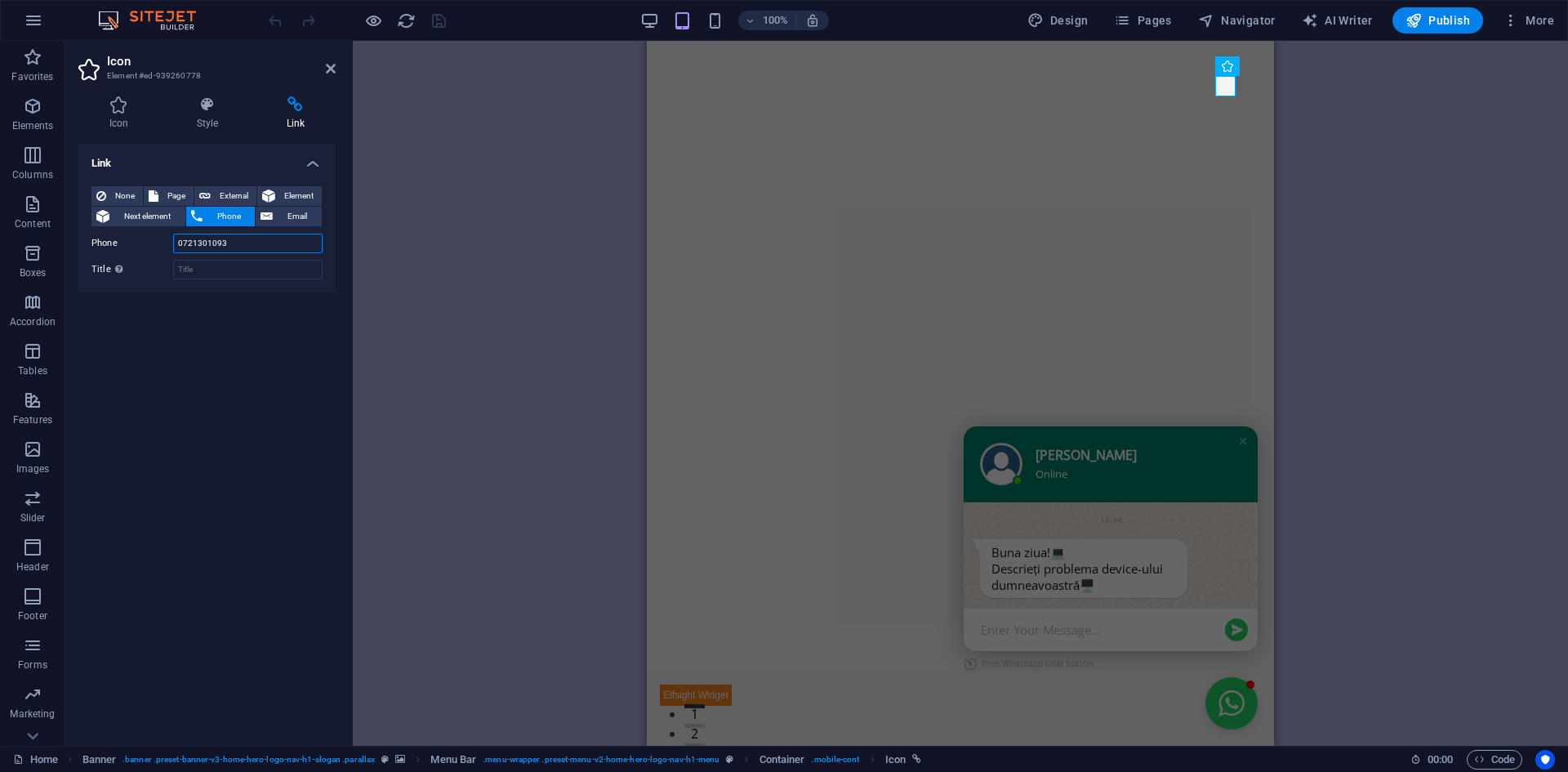
drag, startPoint x: 252, startPoint y: 243, endPoint x: 165, endPoint y: 244, distance: 87.0
click at [165, 244] on div "Phone [PHONE_NUMBER]" at bounding box center [208, 243] width 232 height 19
paste input "78746900"
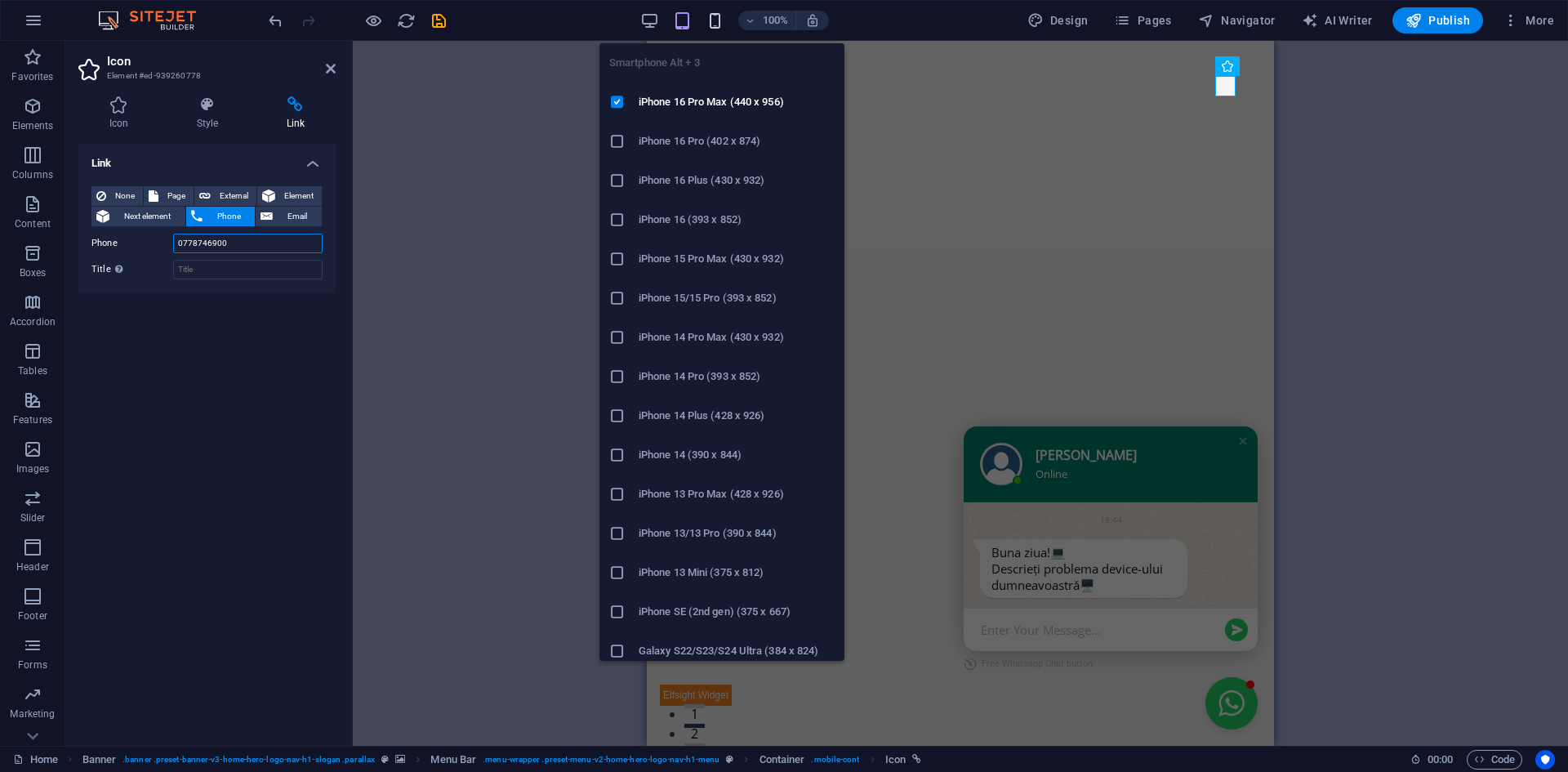
type input "0778746900"
drag, startPoint x: 717, startPoint y: 23, endPoint x: 13, endPoint y: 2, distance: 704.3
click at [717, 23] on icon "button" at bounding box center [715, 21] width 19 height 19
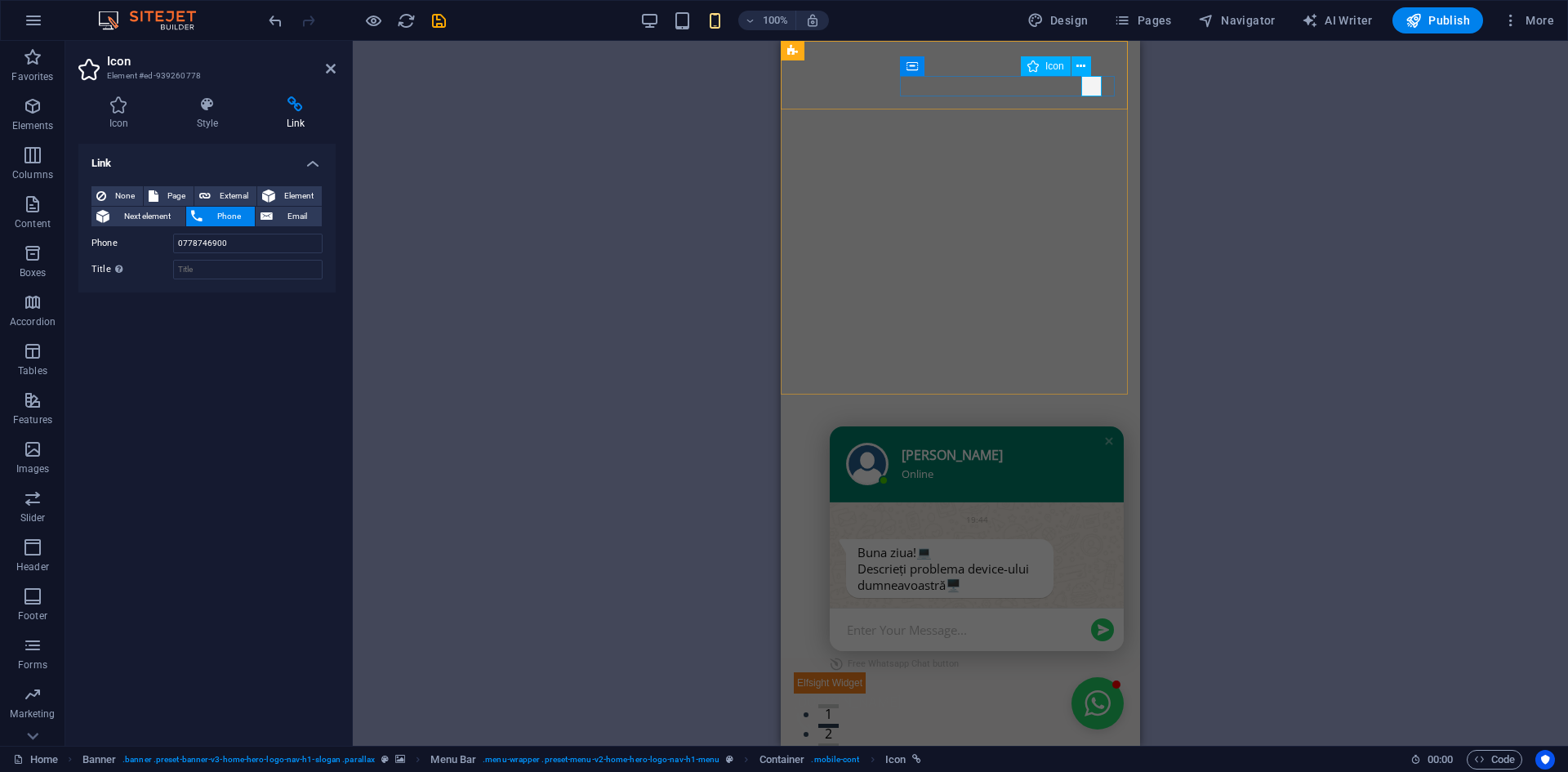
click at [1091, 711] on figure at bounding box center [954, 720] width 320 height 20
click at [1449, 16] on span "Publish" at bounding box center [1437, 20] width 64 height 16
